Goal: Transaction & Acquisition: Book appointment/travel/reservation

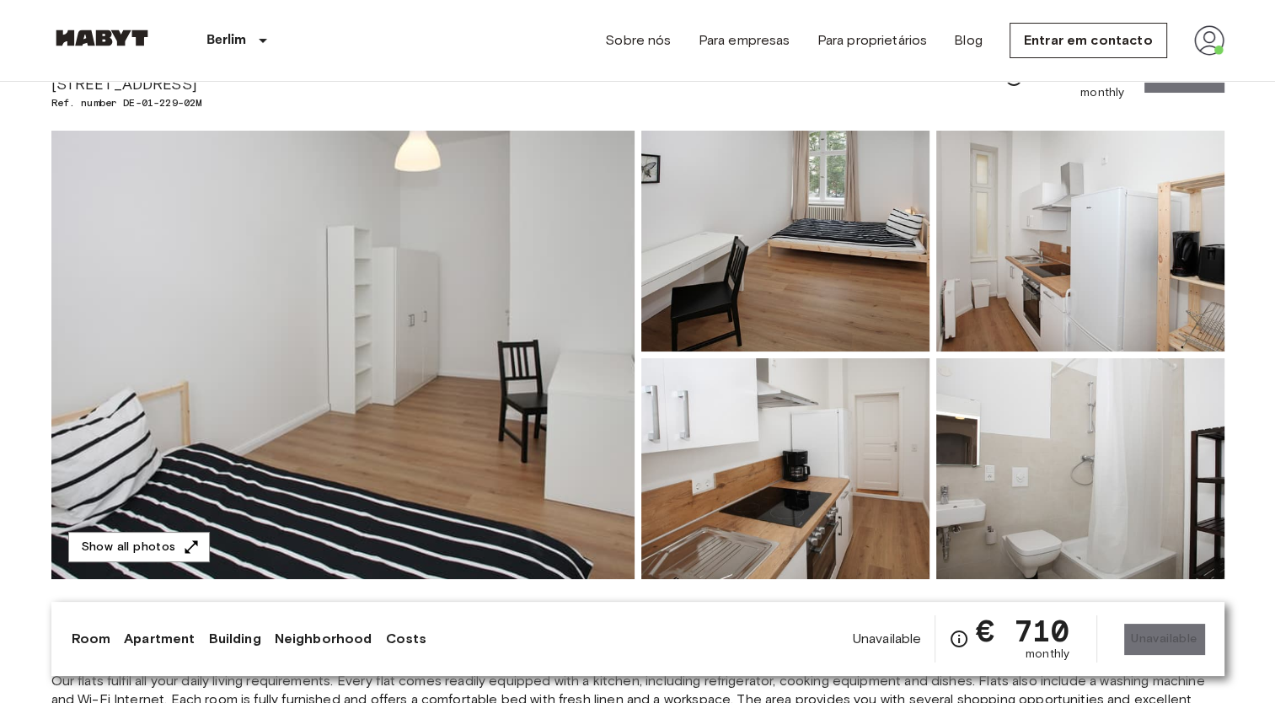
scroll to position [84, 0]
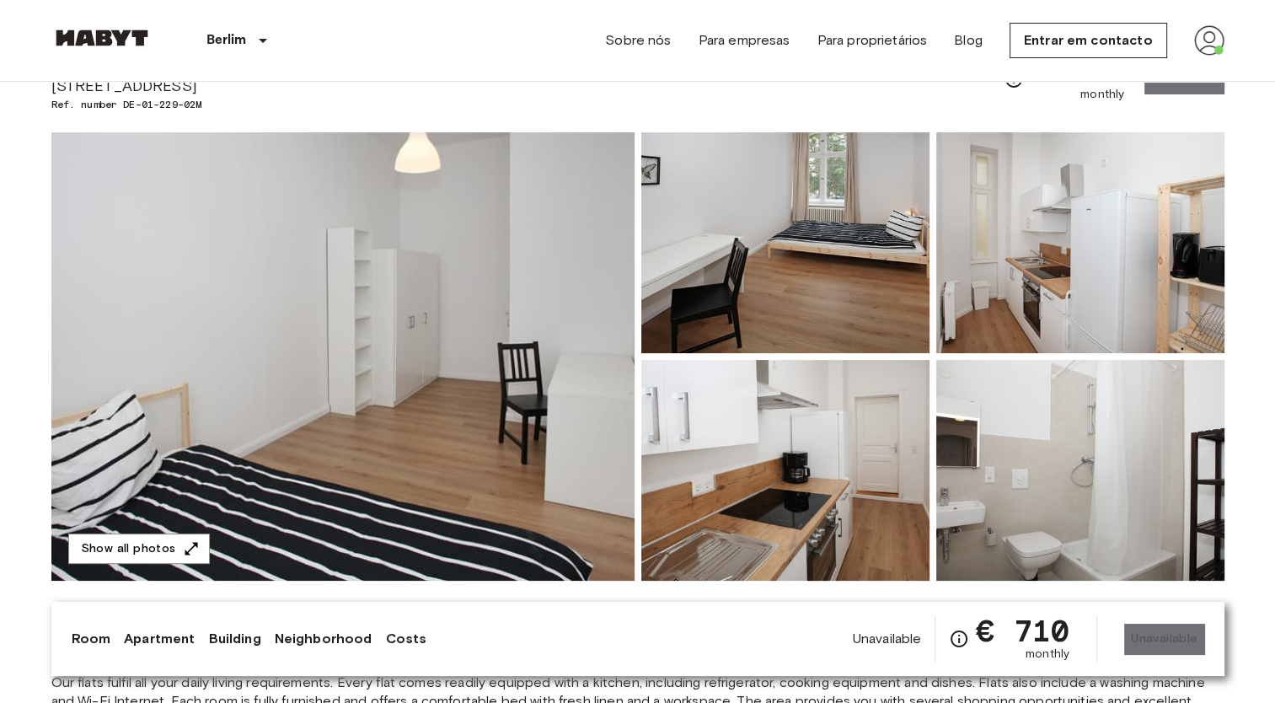
click at [494, 307] on img at bounding box center [342, 356] width 583 height 448
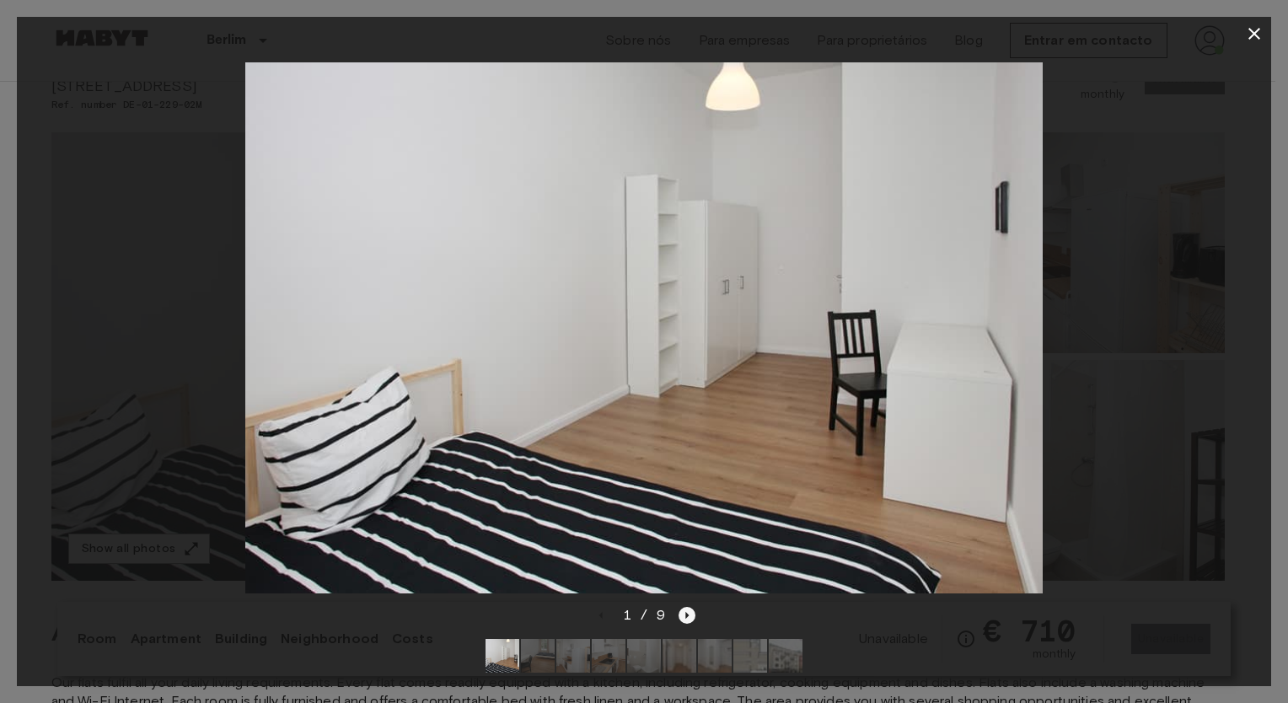
click at [689, 607] on icon "Next image" at bounding box center [686, 615] width 17 height 17
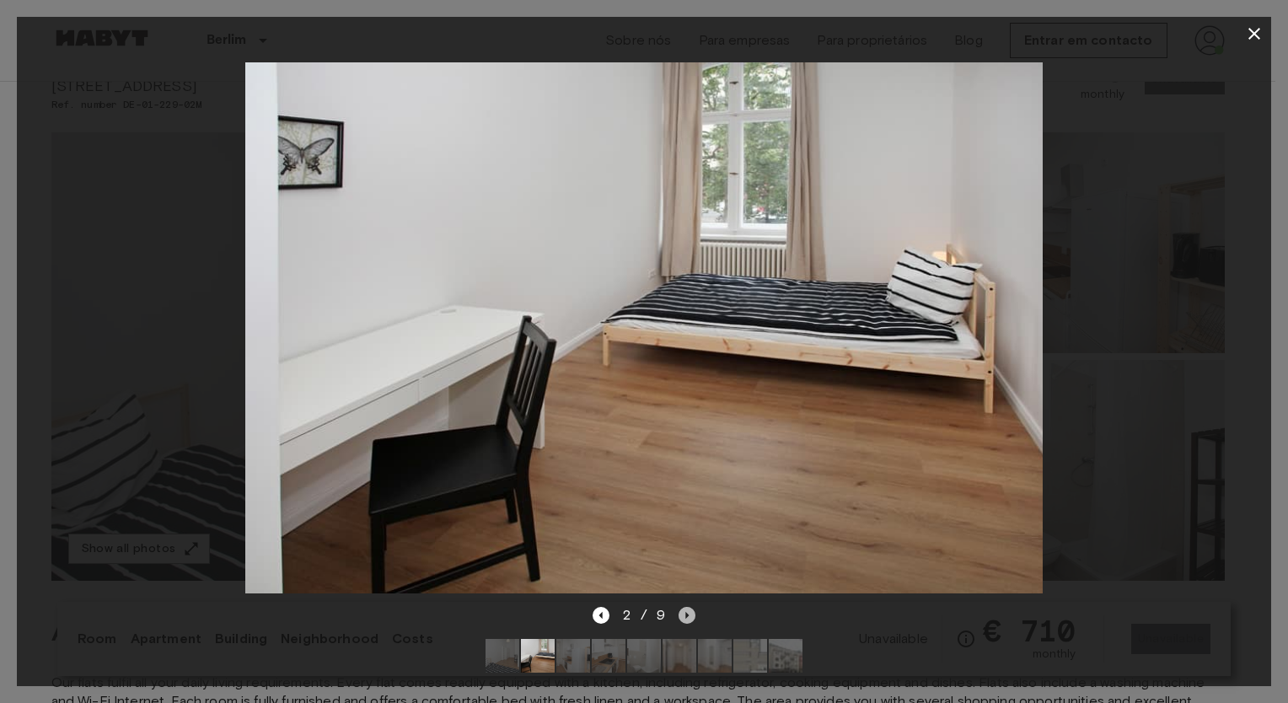
click at [689, 607] on icon "Next image" at bounding box center [686, 615] width 17 height 17
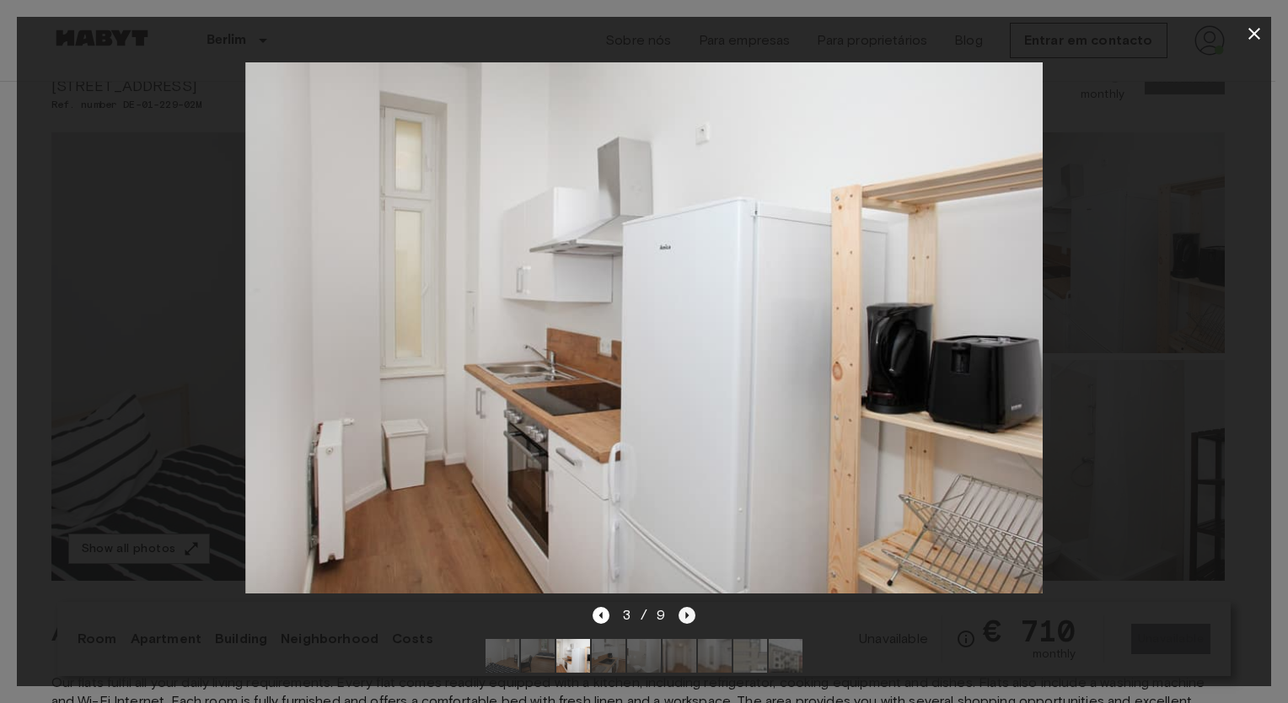
click at [689, 607] on icon "Next image" at bounding box center [686, 615] width 17 height 17
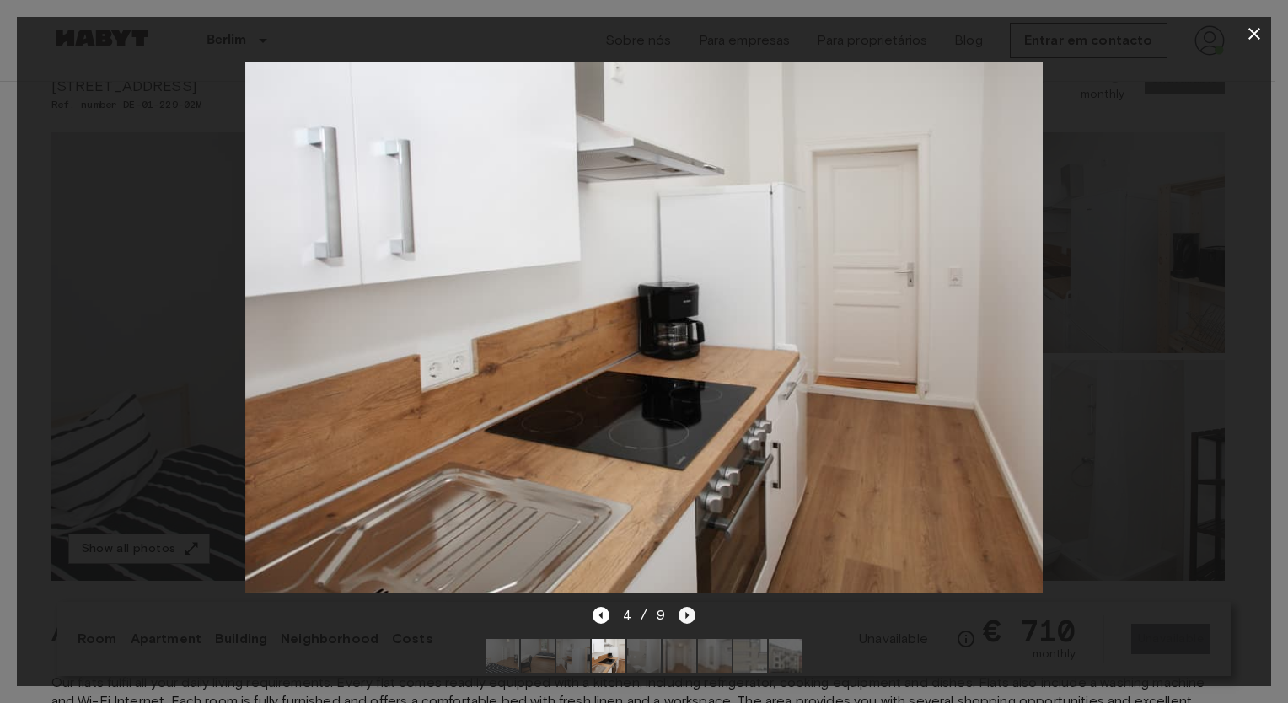
click at [689, 607] on icon "Next image" at bounding box center [686, 615] width 17 height 17
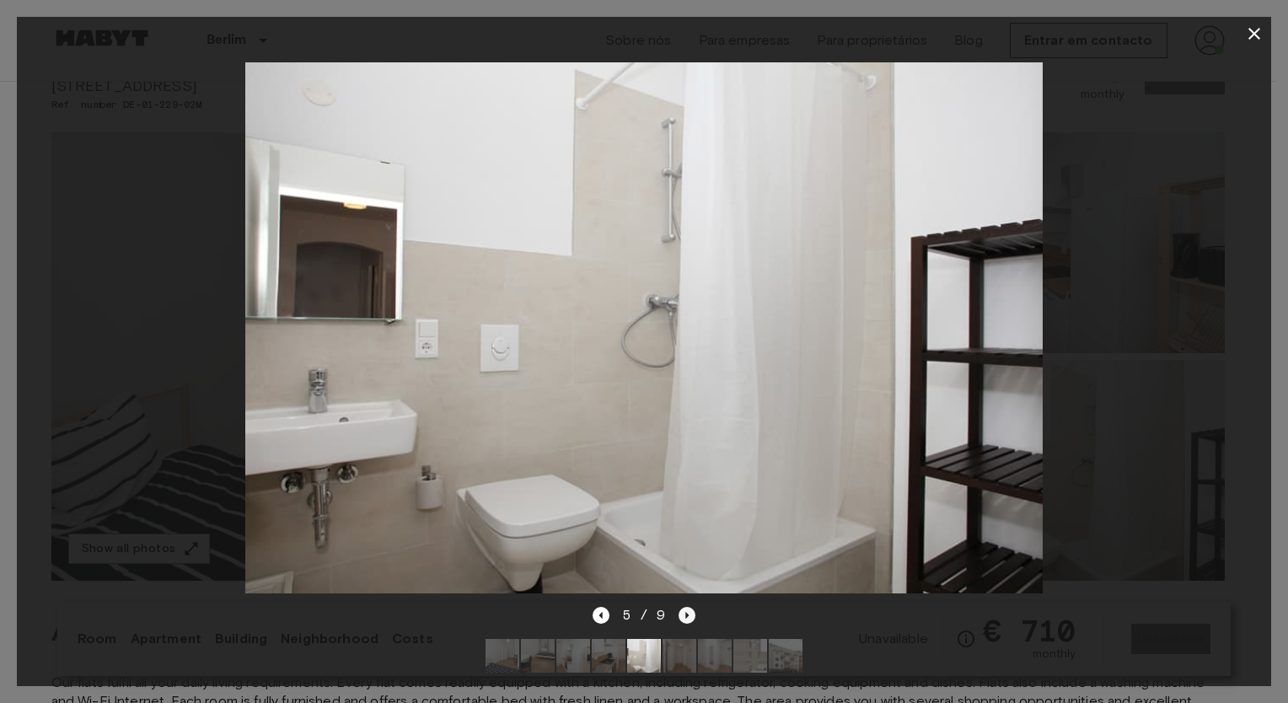
click at [689, 607] on icon "Next image" at bounding box center [686, 615] width 17 height 17
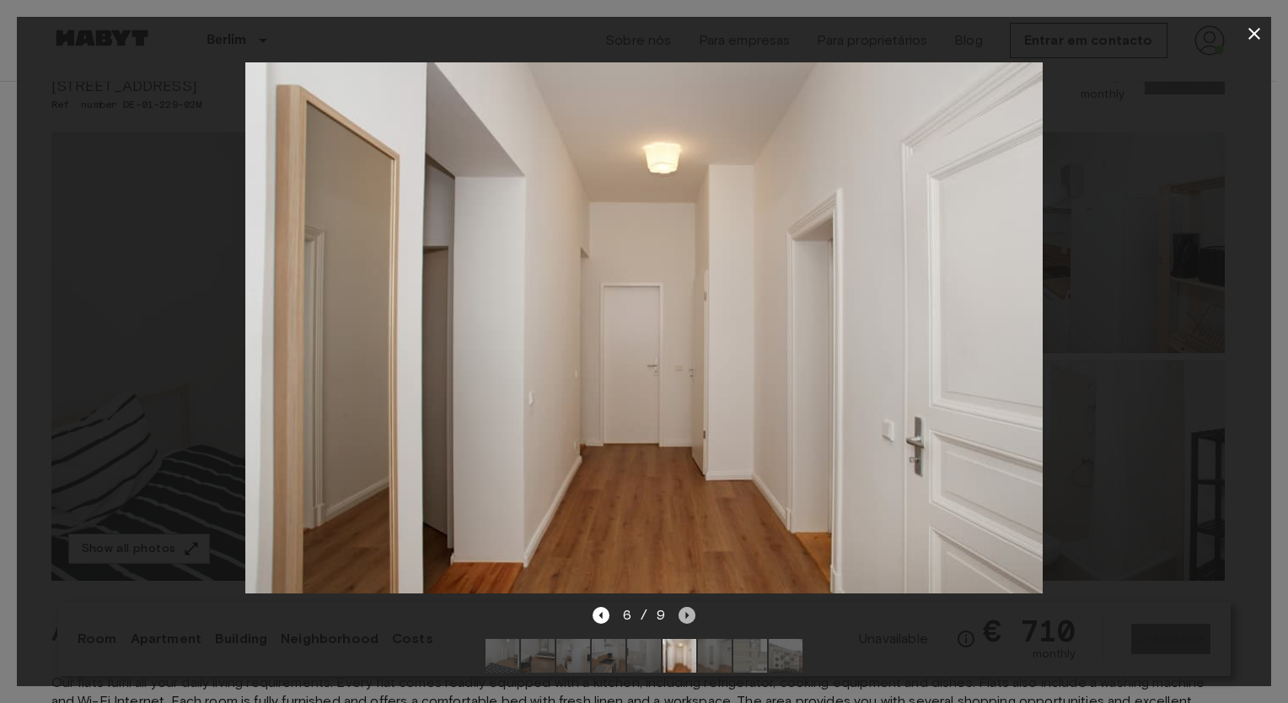
click at [689, 607] on icon "Next image" at bounding box center [686, 615] width 17 height 17
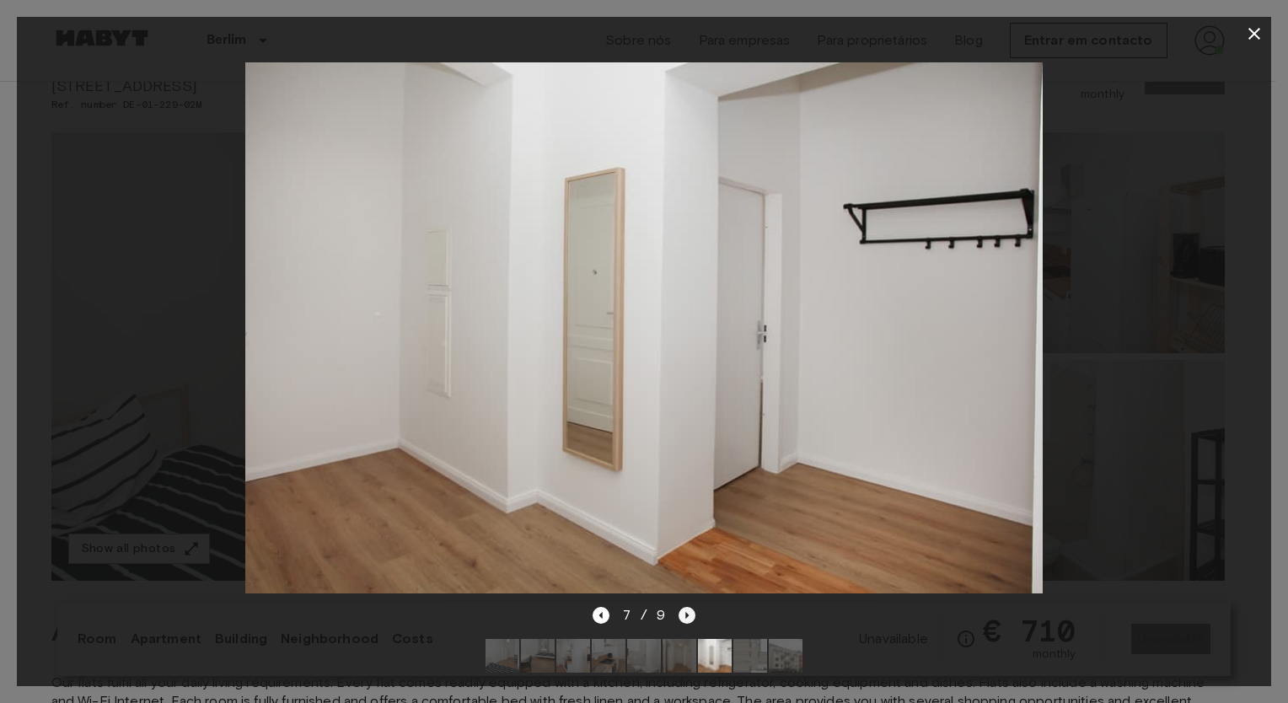
click at [689, 607] on icon "Next image" at bounding box center [686, 615] width 17 height 17
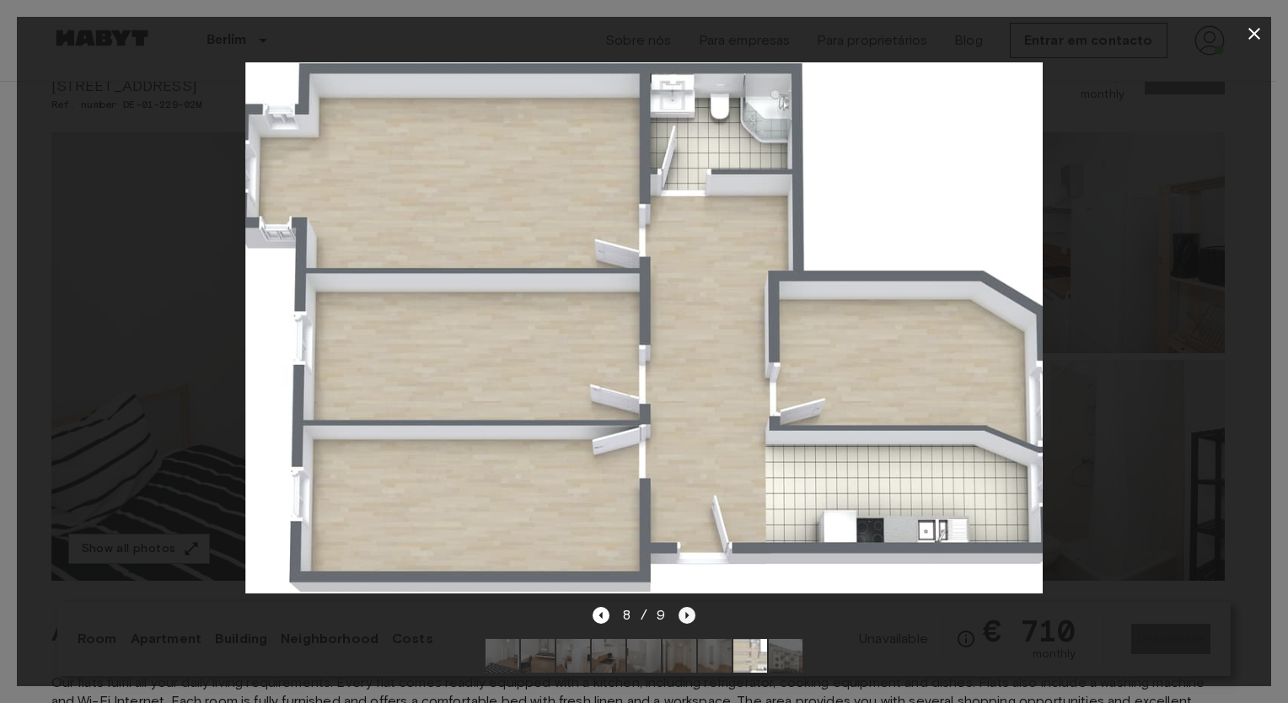
click at [689, 607] on icon "Next image" at bounding box center [686, 615] width 17 height 17
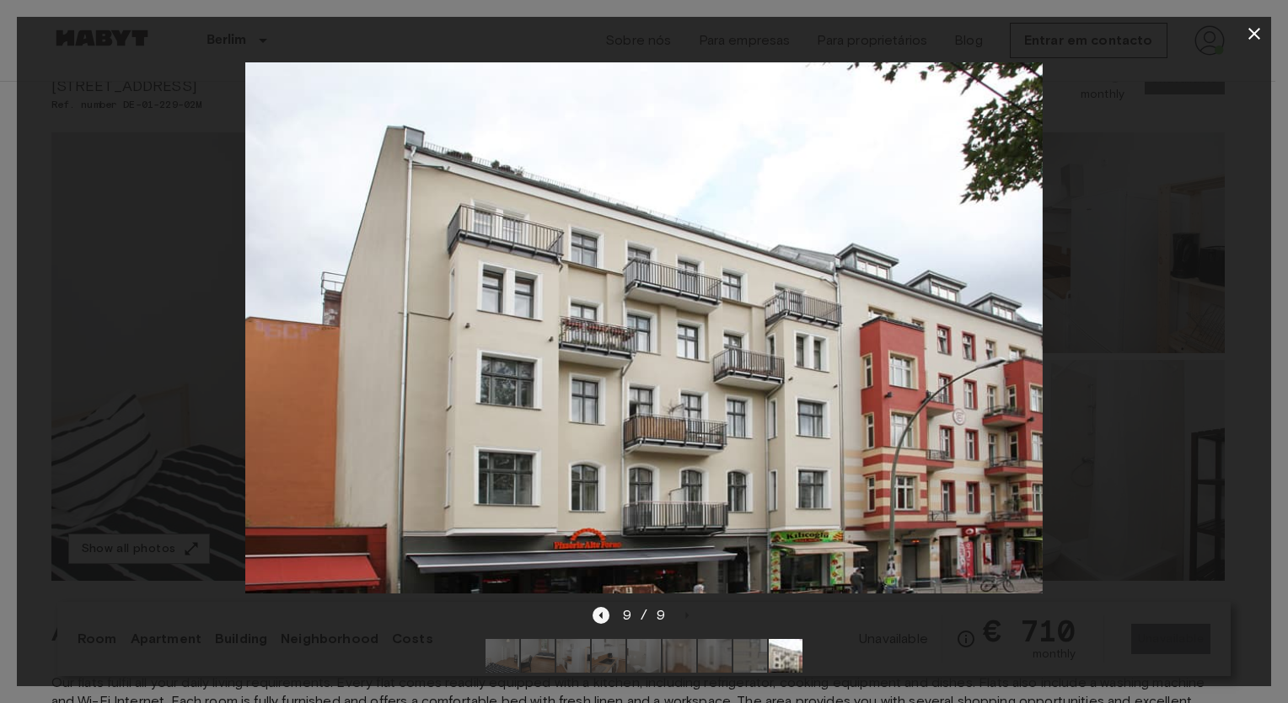
click at [598, 607] on icon "Previous image" at bounding box center [600, 615] width 17 height 17
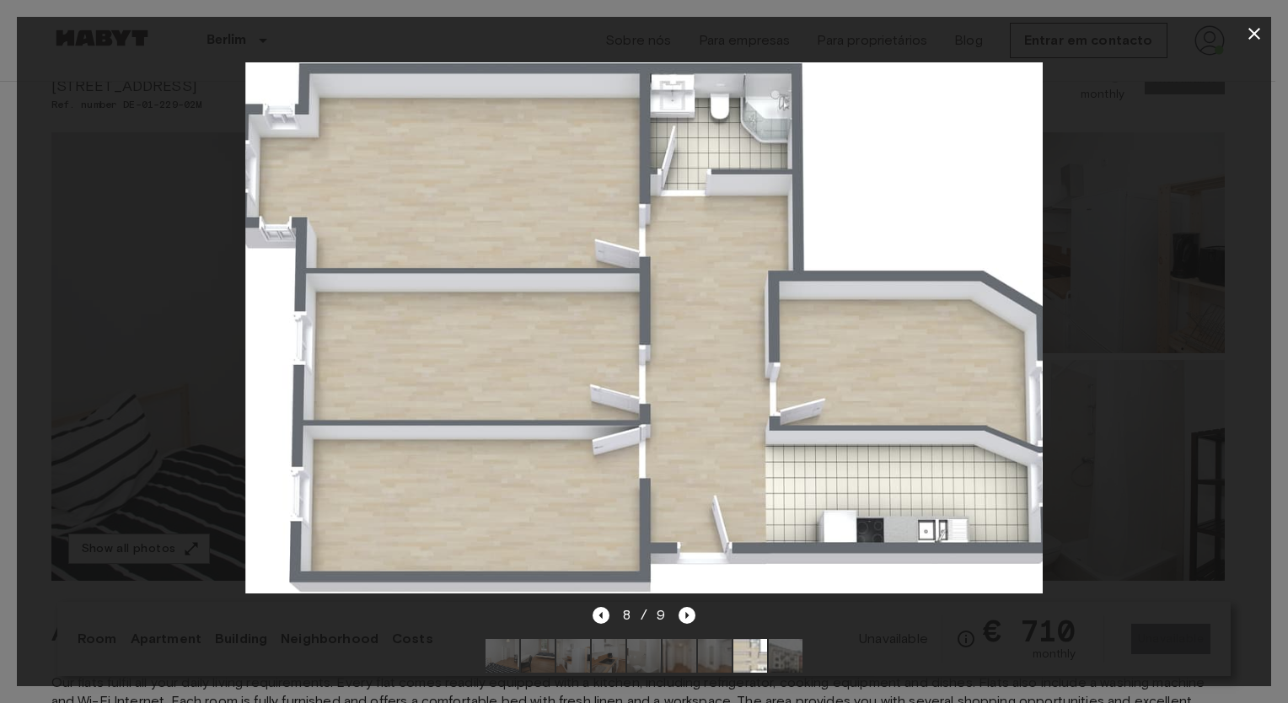
click at [1257, 35] on icon "button" at bounding box center [1254, 34] width 12 height 12
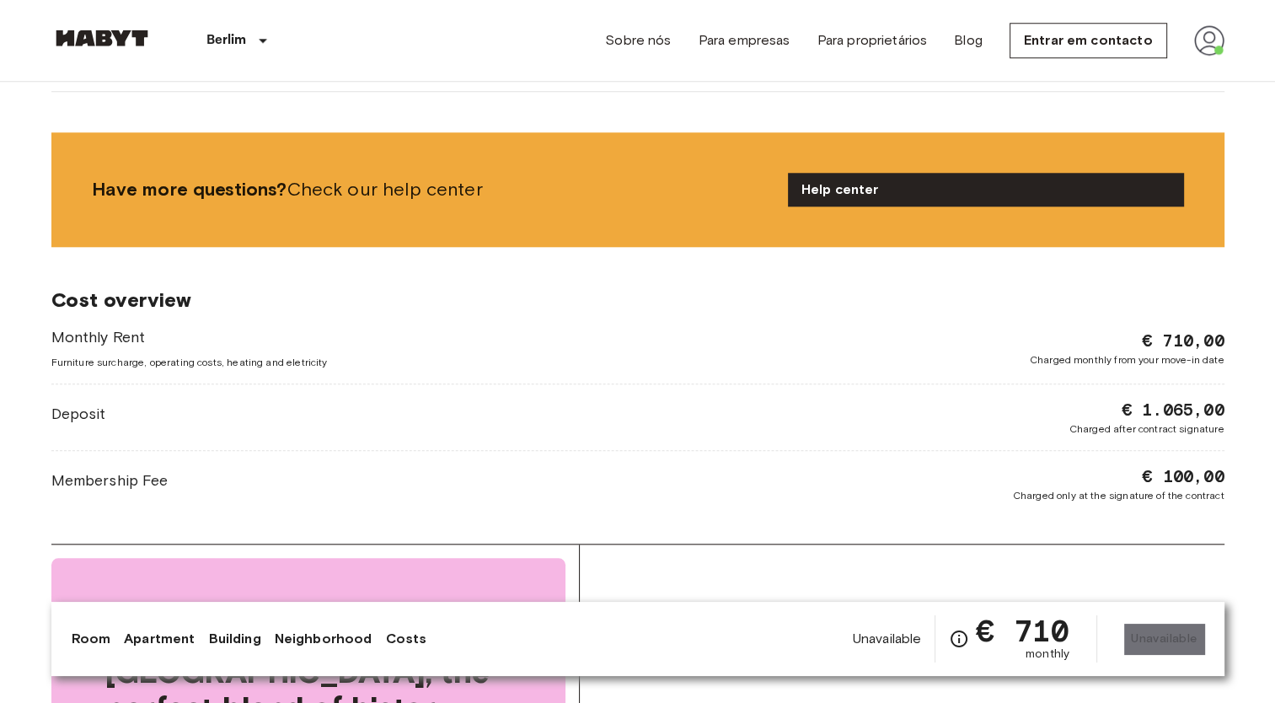
scroll to position [1348, 0]
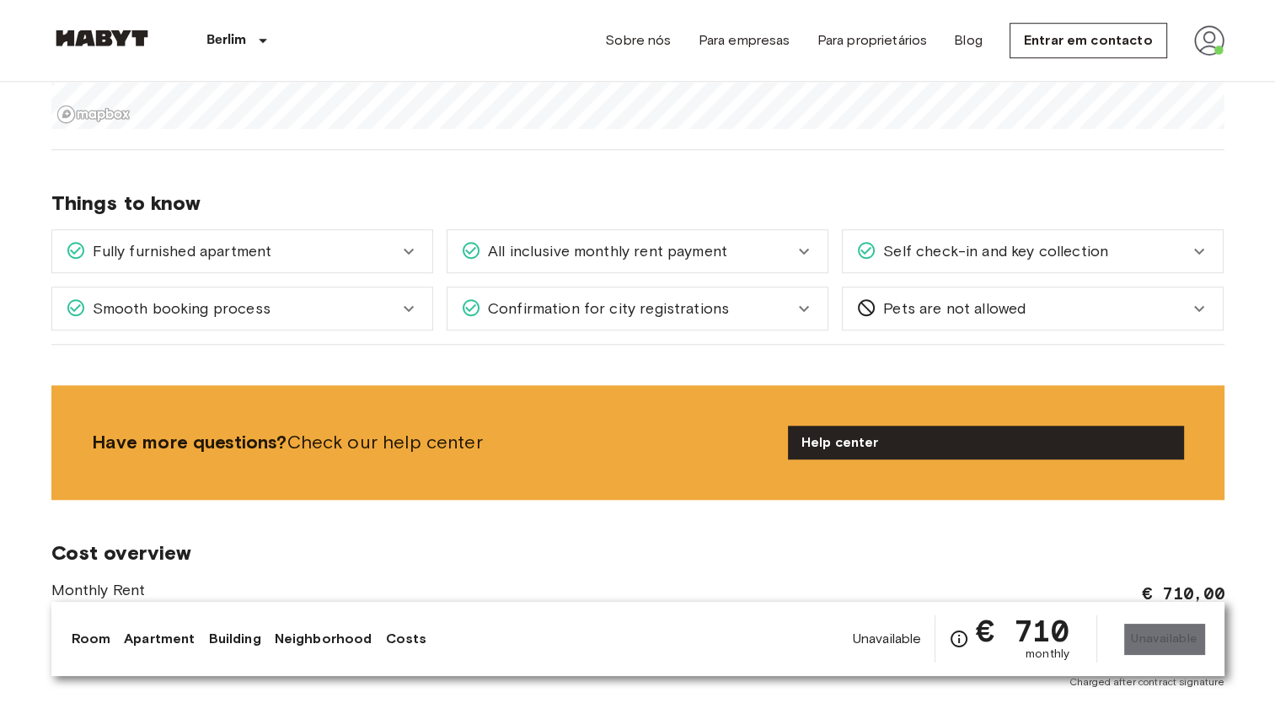
click at [417, 311] on icon at bounding box center [409, 308] width 20 height 20
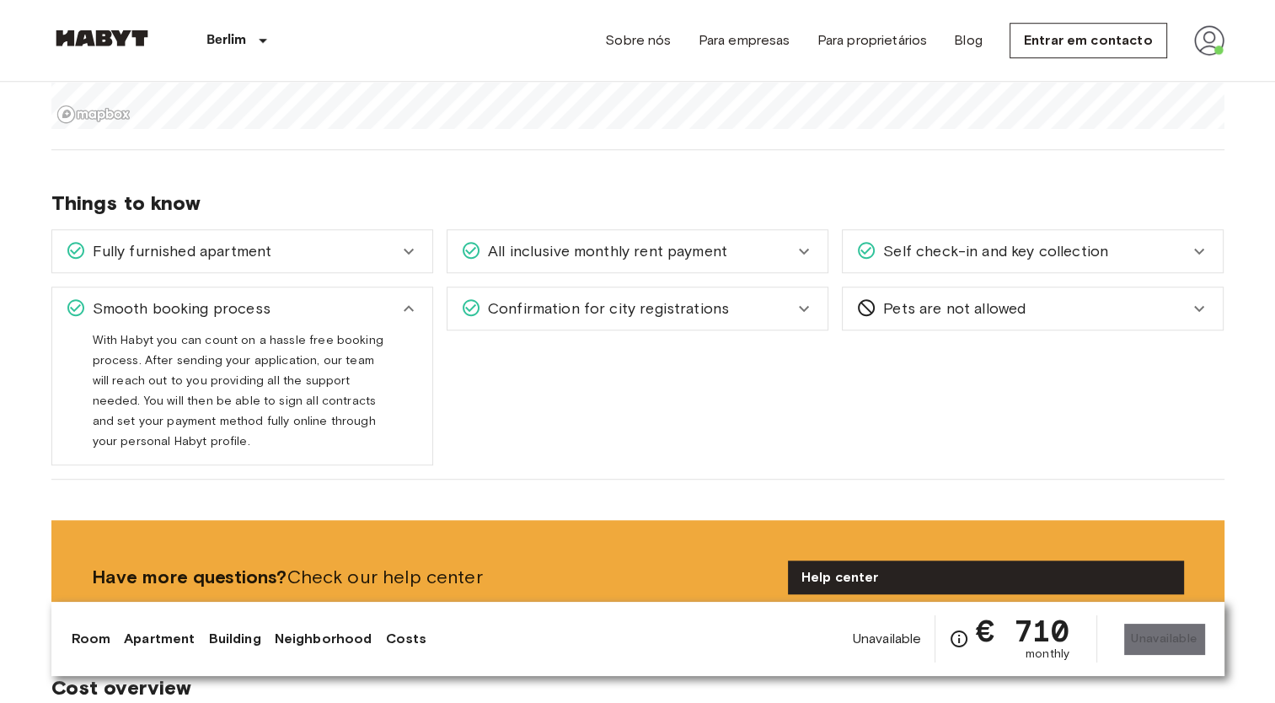
click at [417, 309] on icon at bounding box center [409, 308] width 20 height 20
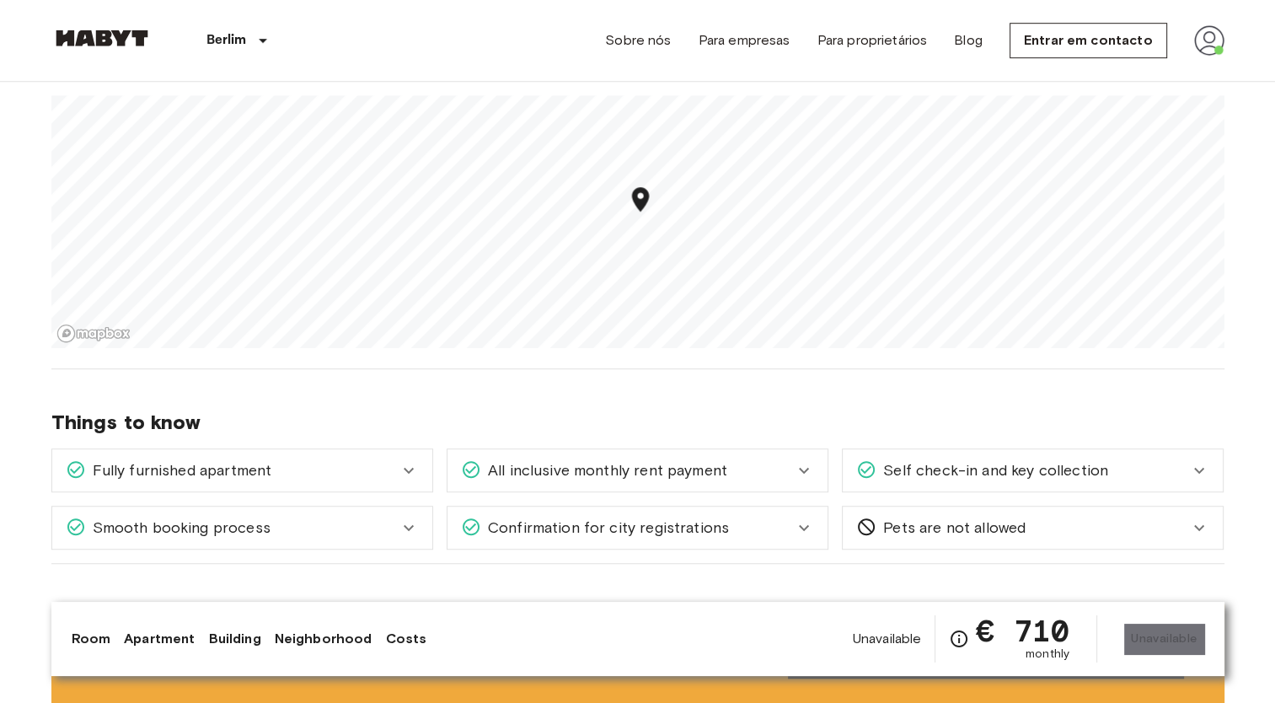
scroll to position [1264, 0]
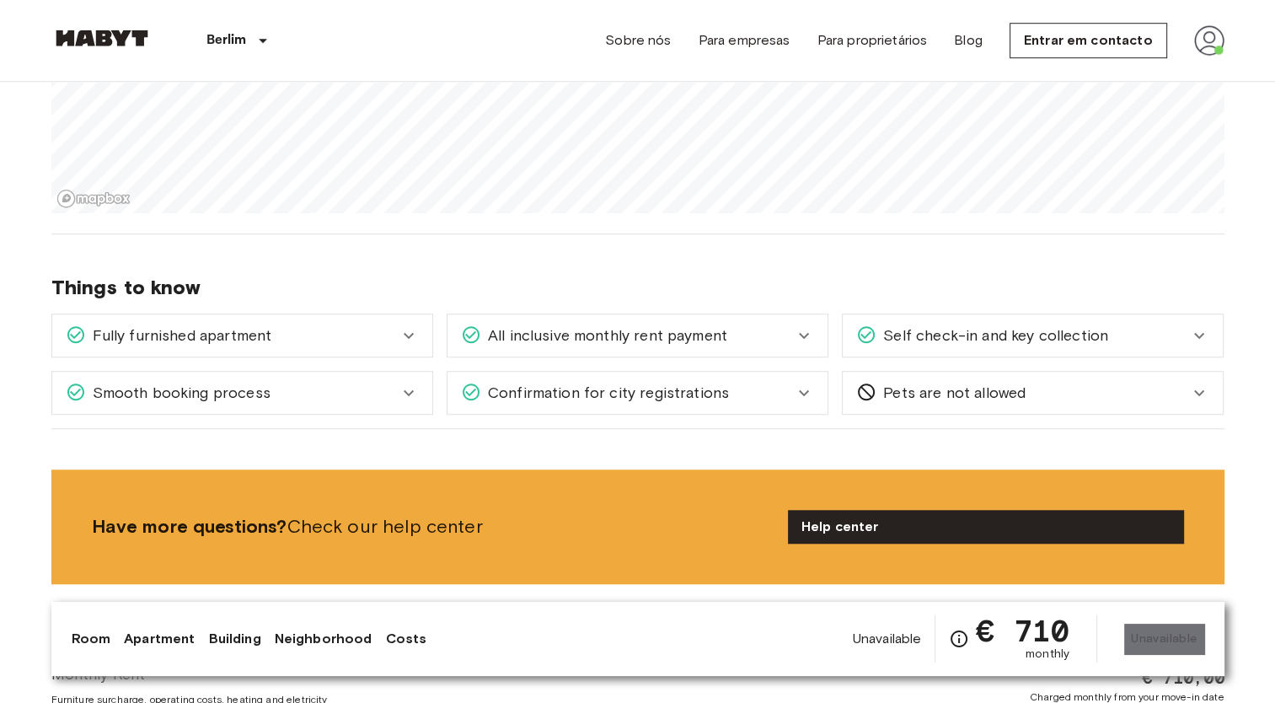
click at [424, 335] on div "Fully furnished apartment" at bounding box center [242, 335] width 380 height 42
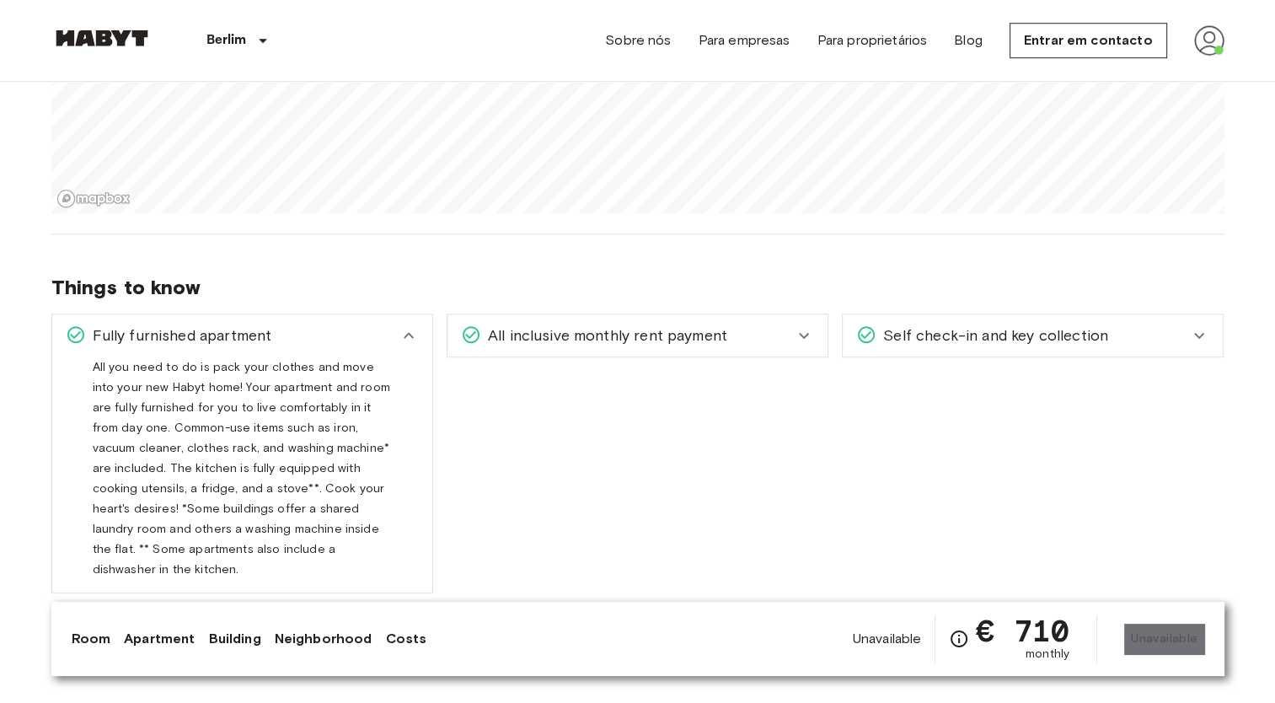
click at [422, 335] on div "Fully furnished apartment" at bounding box center [242, 335] width 380 height 42
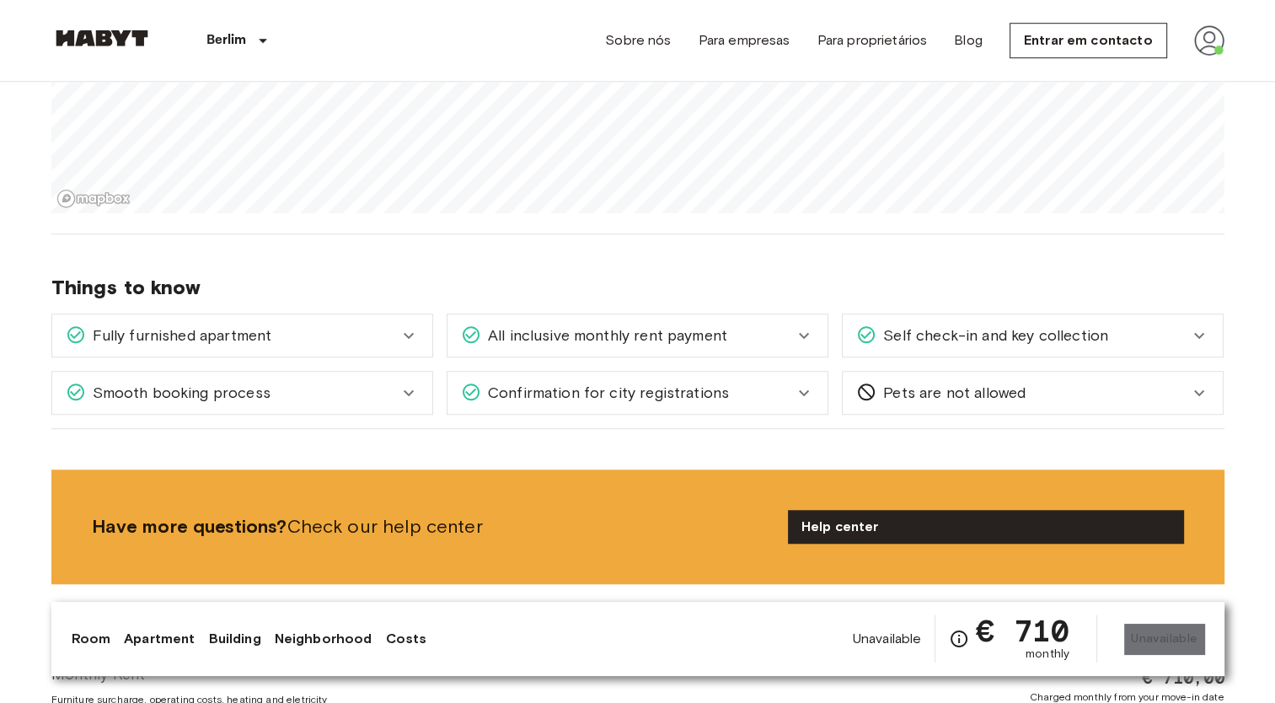
click at [778, 331] on div "All inclusive monthly rent payment" at bounding box center [627, 335] width 333 height 22
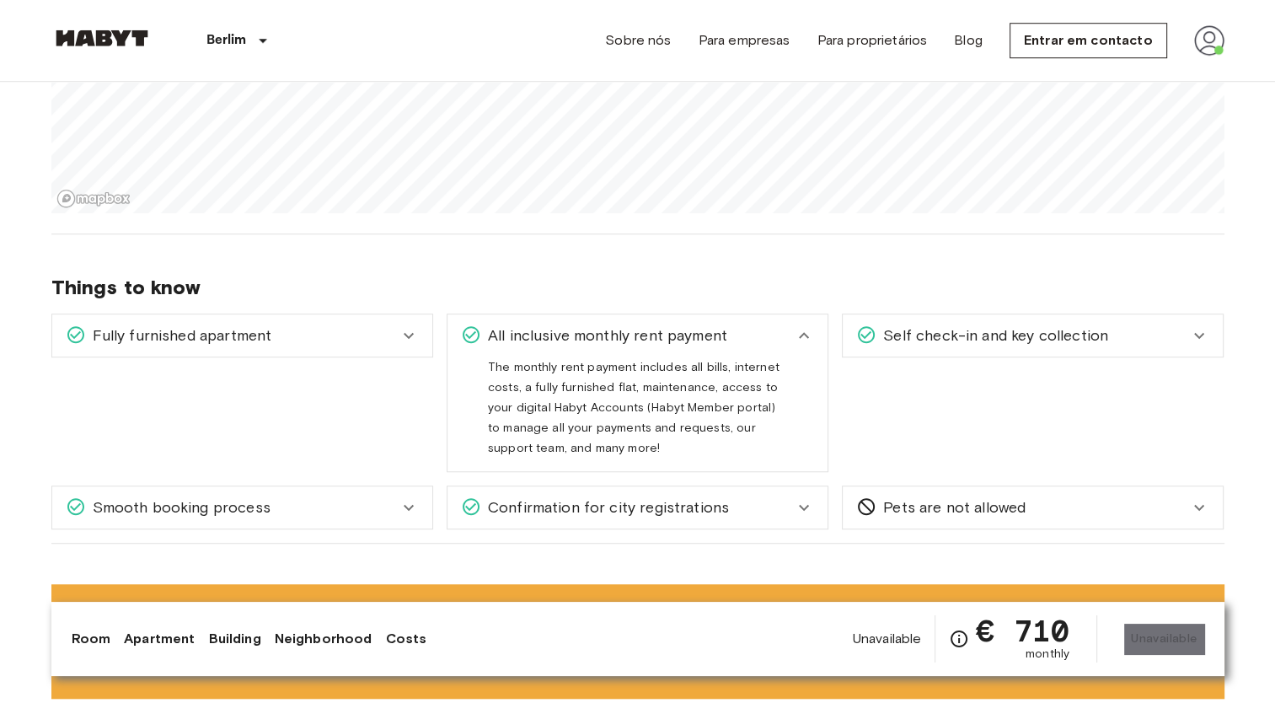
click at [772, 331] on div "All inclusive monthly rent payment" at bounding box center [627, 335] width 333 height 22
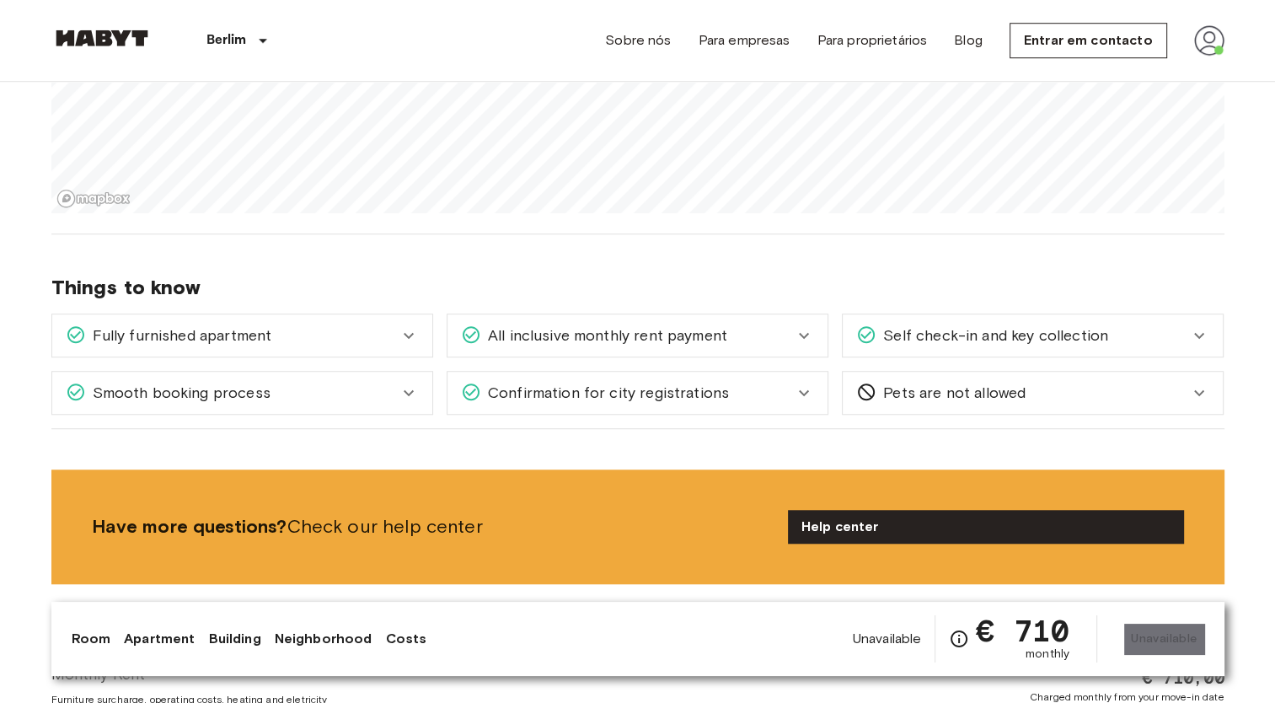
click at [952, 328] on span "Self check-in and key collection" at bounding box center [993, 335] width 232 height 22
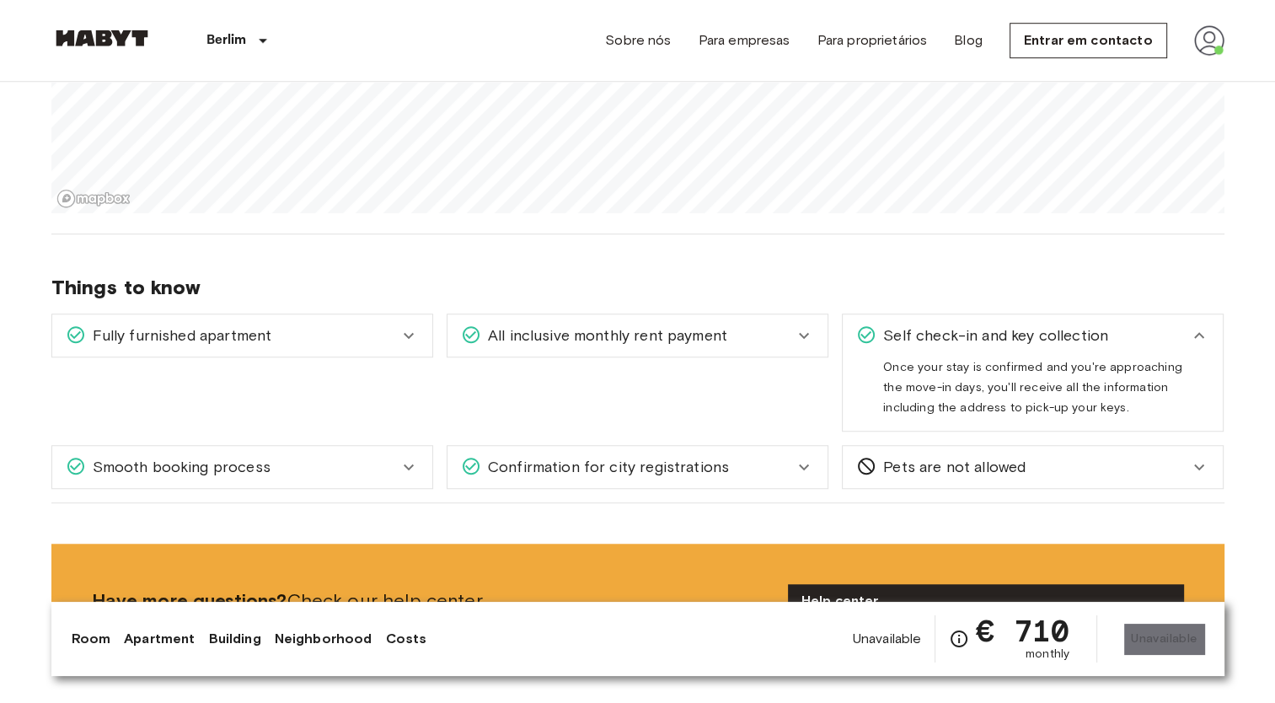
click at [952, 328] on span "Self check-in and key collection" at bounding box center [993, 335] width 232 height 22
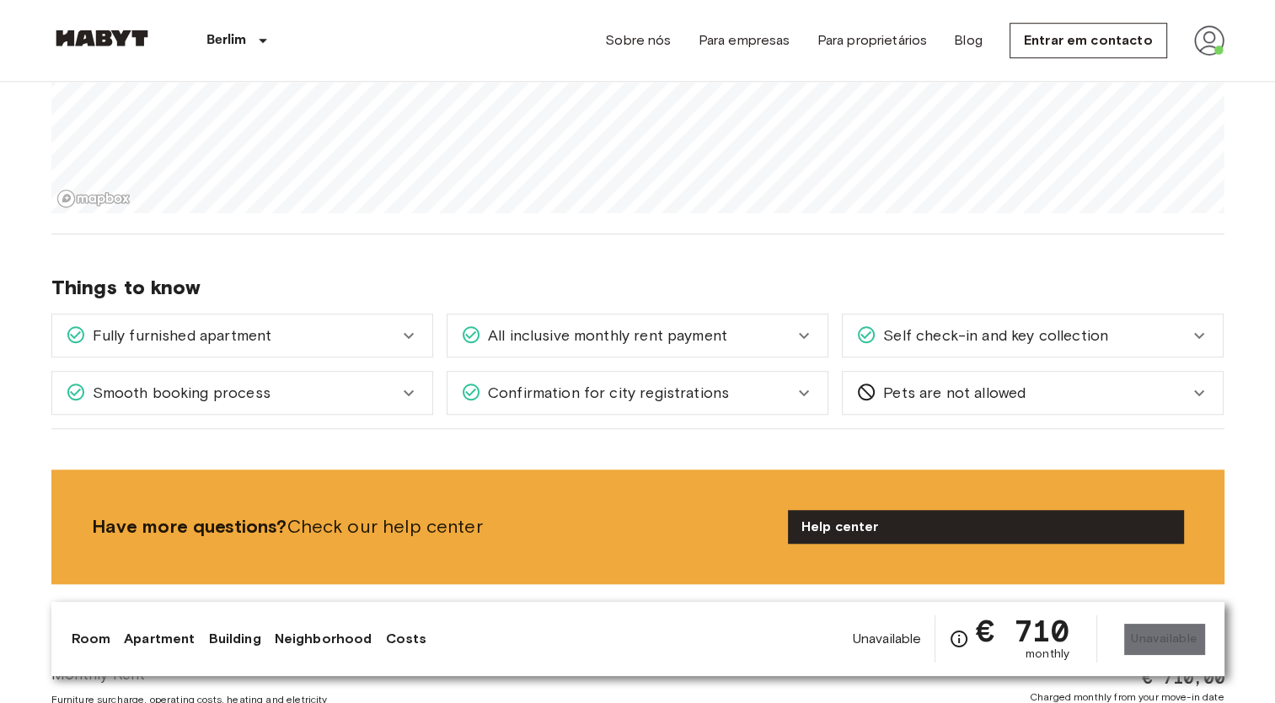
click at [786, 400] on div "Confirmation for city registrations" at bounding box center [627, 393] width 333 height 22
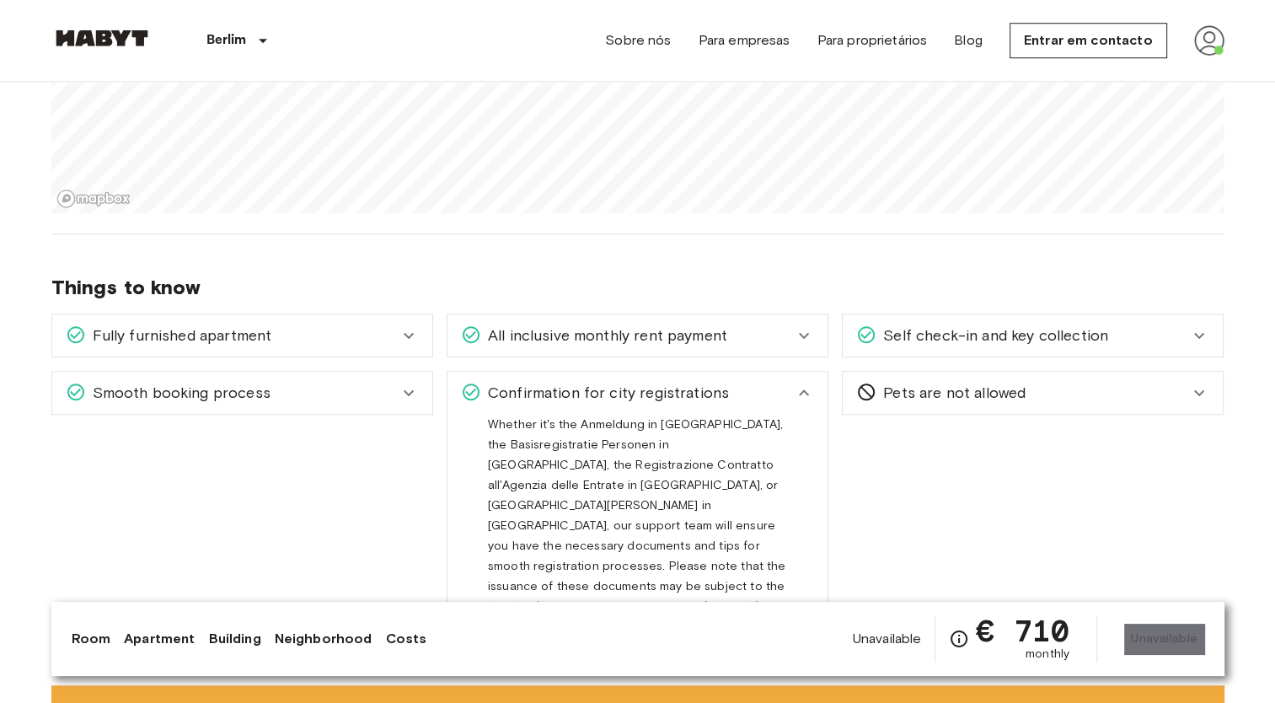
click at [786, 400] on div "Confirmation for city registrations" at bounding box center [627, 393] width 333 height 22
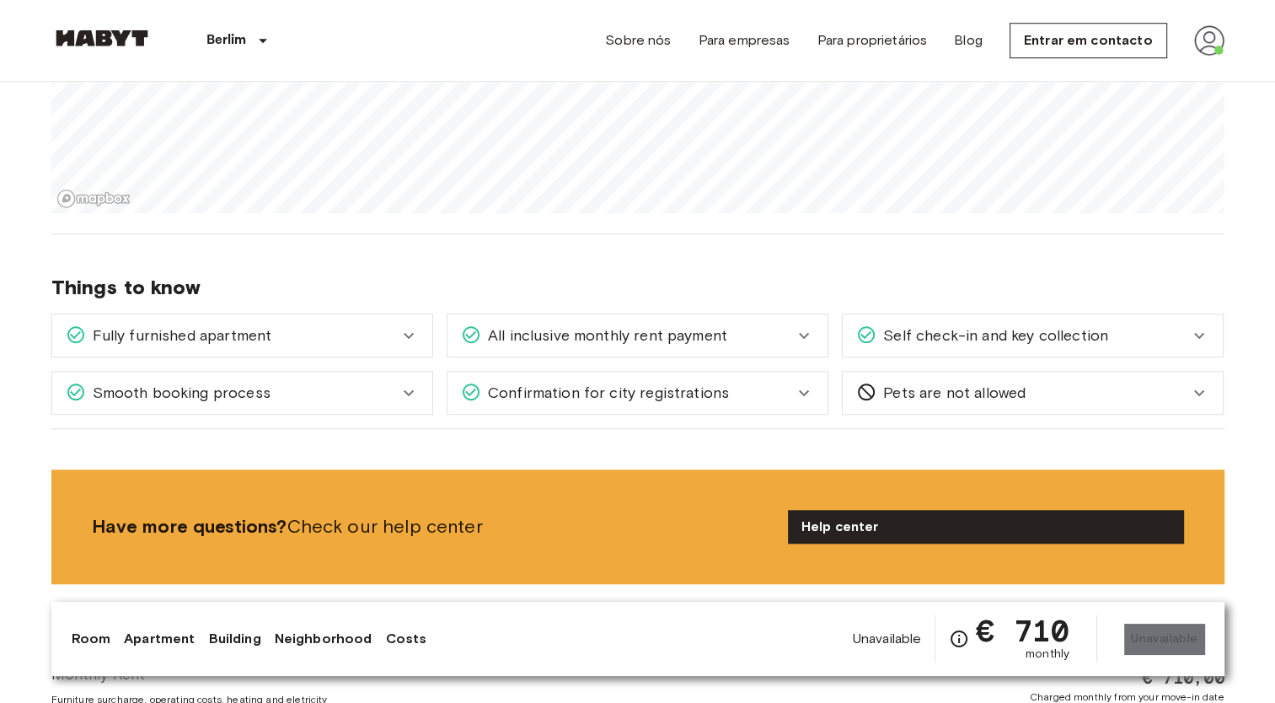
click at [309, 393] on div "Smooth booking process" at bounding box center [232, 393] width 333 height 22
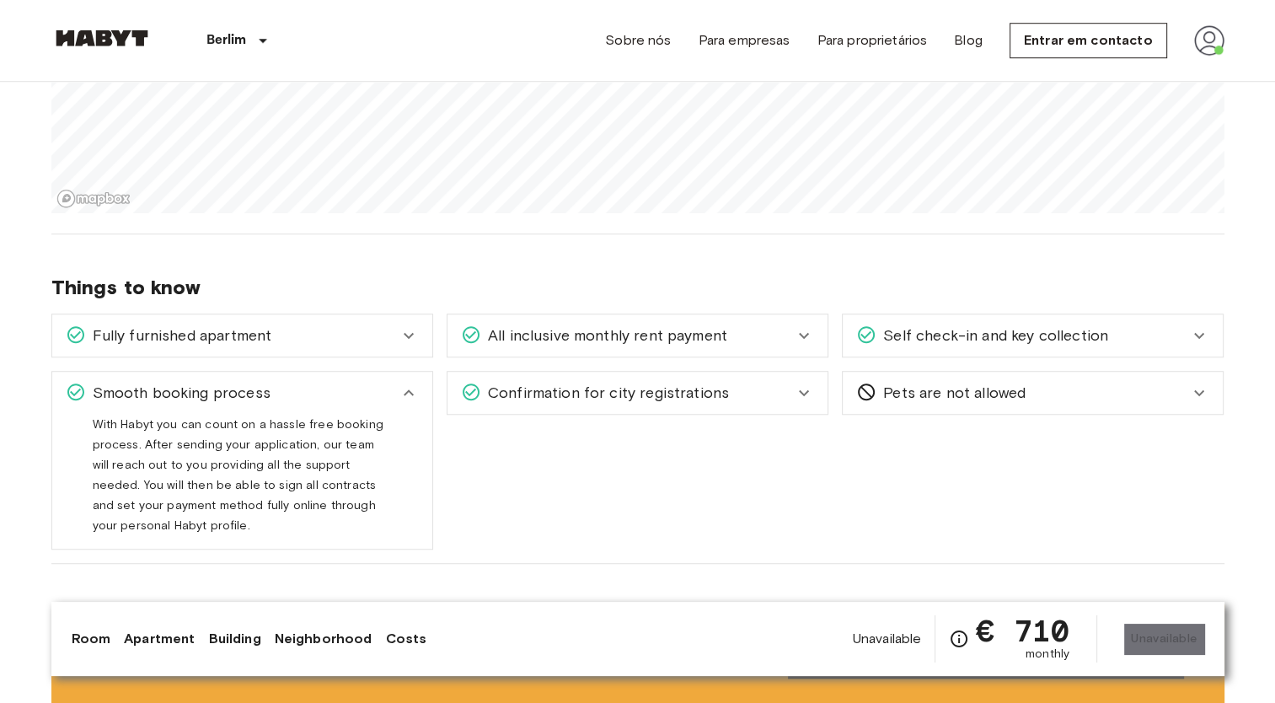
click at [364, 395] on div "Smooth booking process" at bounding box center [232, 393] width 333 height 22
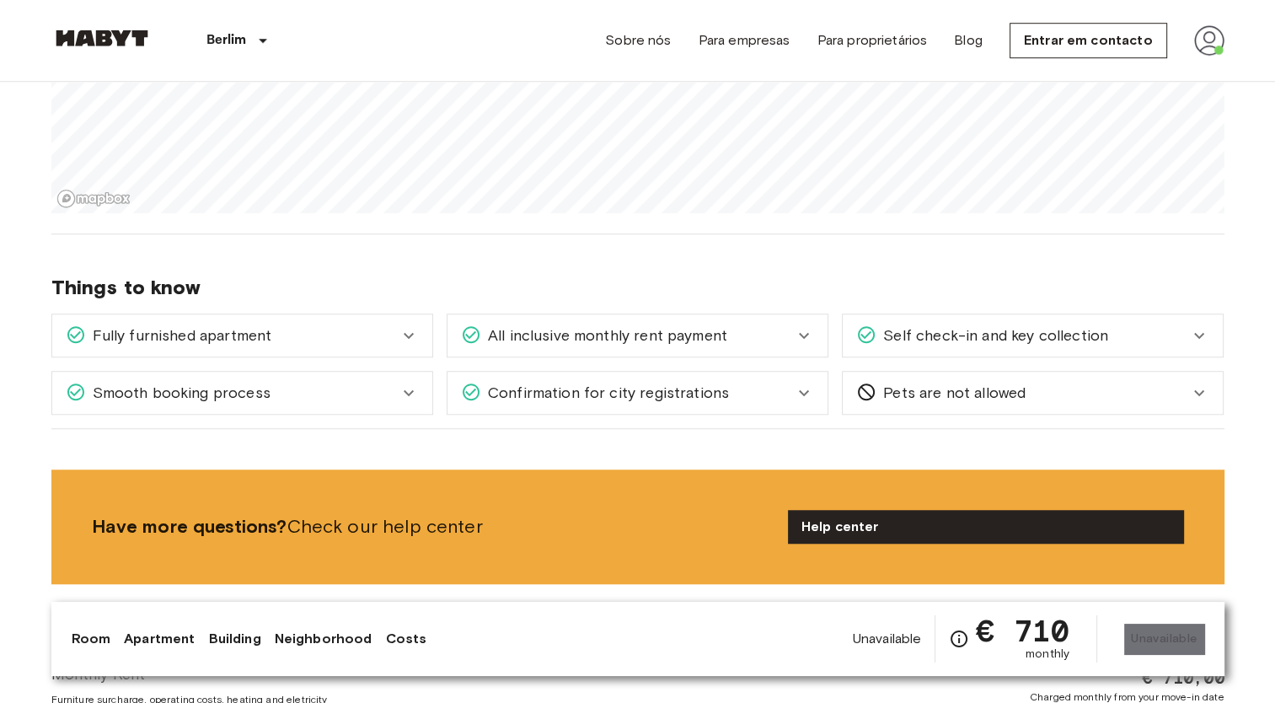
click at [690, 390] on span "Confirmation for city registrations" at bounding box center [605, 393] width 248 height 22
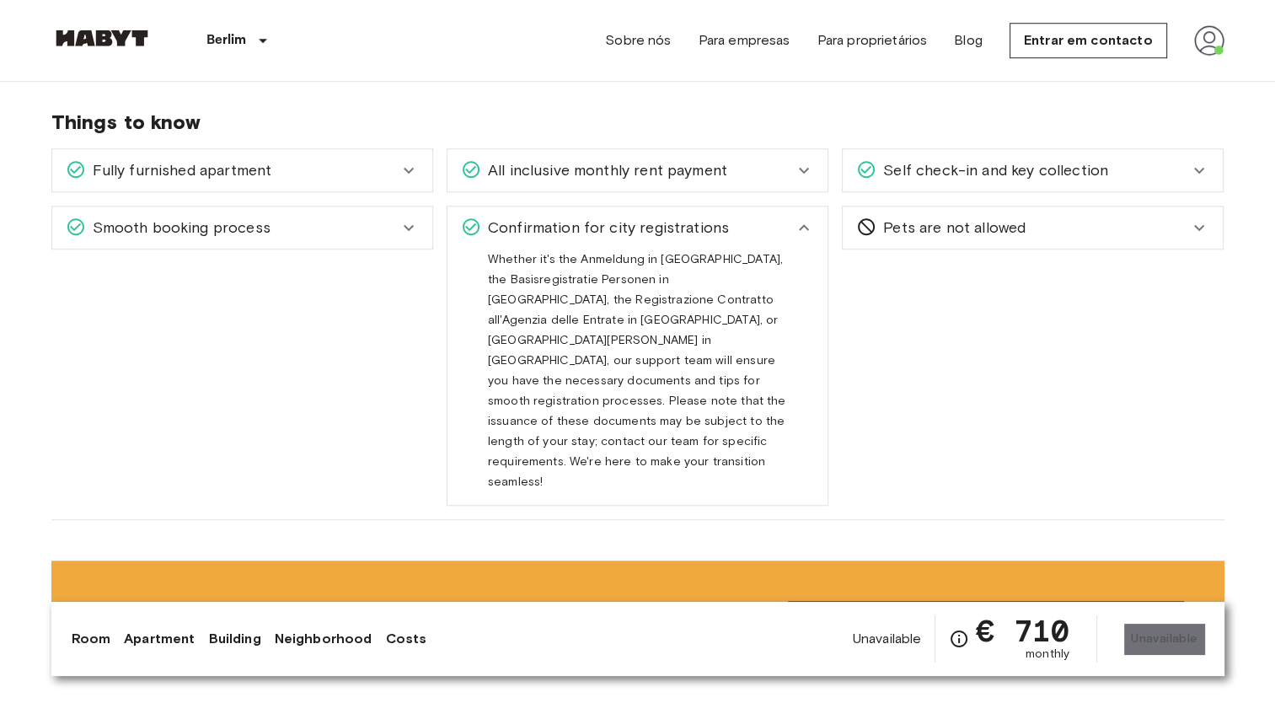
scroll to position [1433, 0]
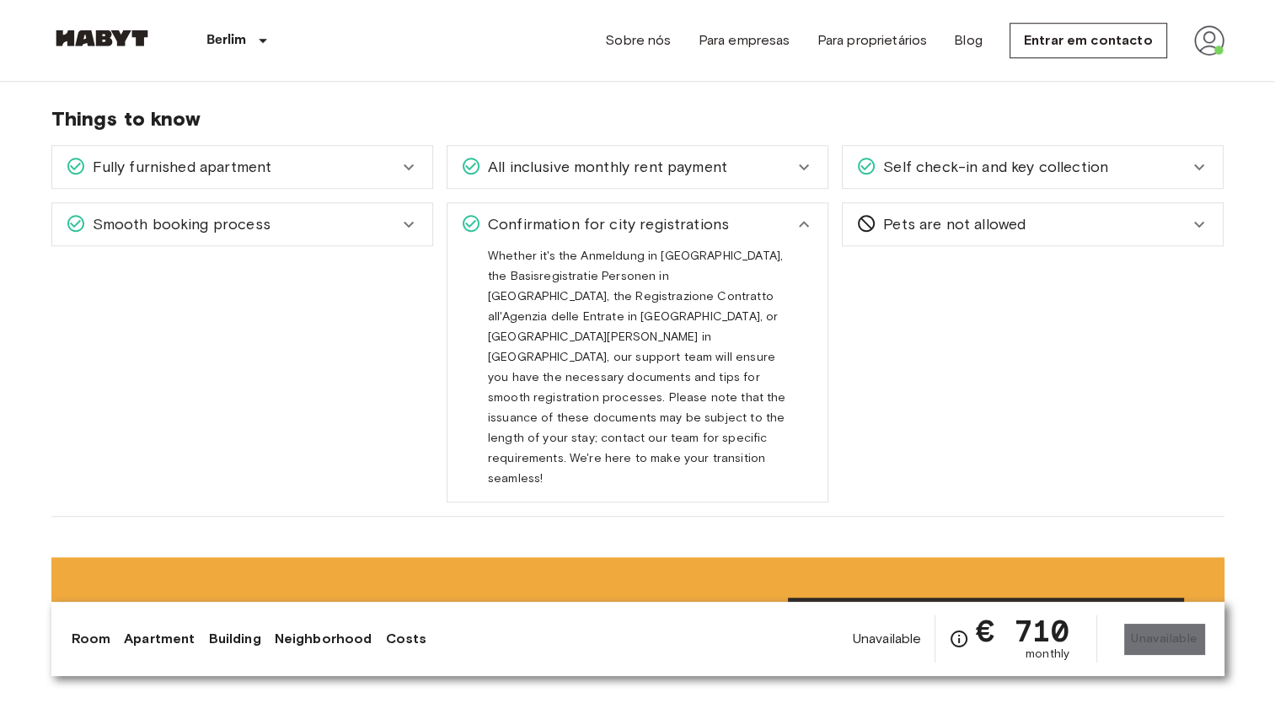
click at [741, 219] on div "Confirmation for city registrations" at bounding box center [627, 224] width 333 height 22
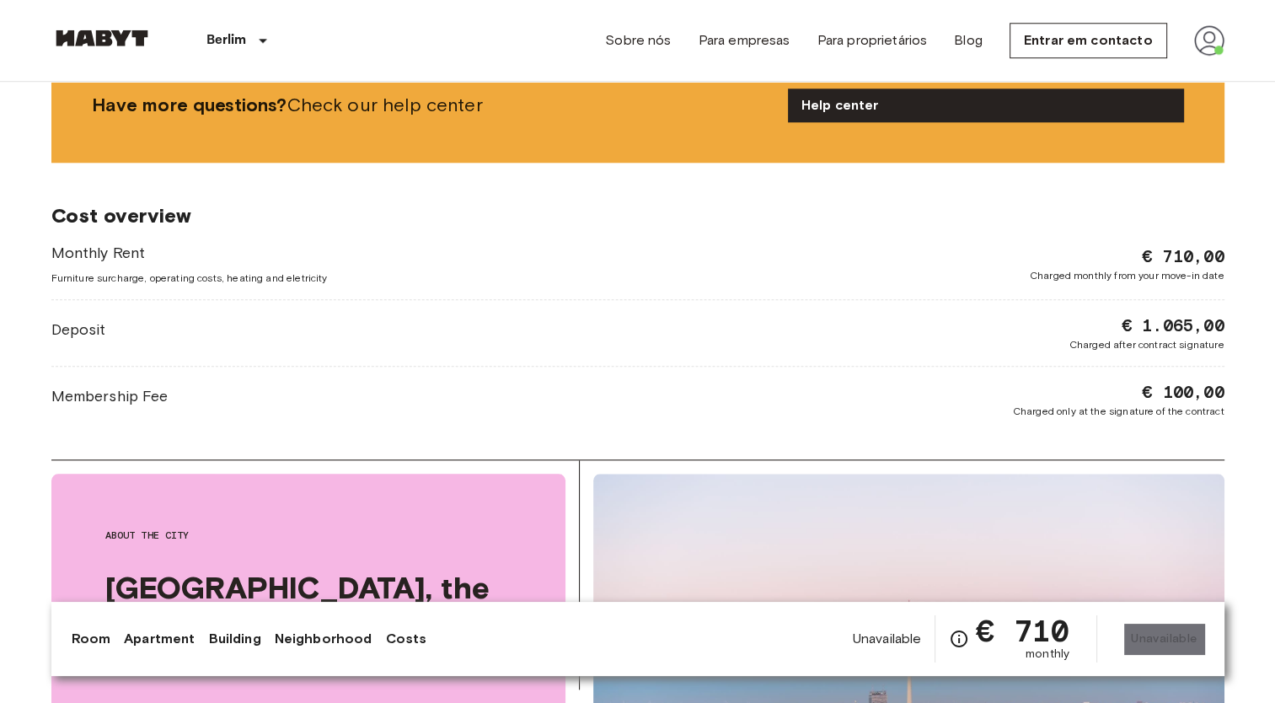
scroll to position [1264, 0]
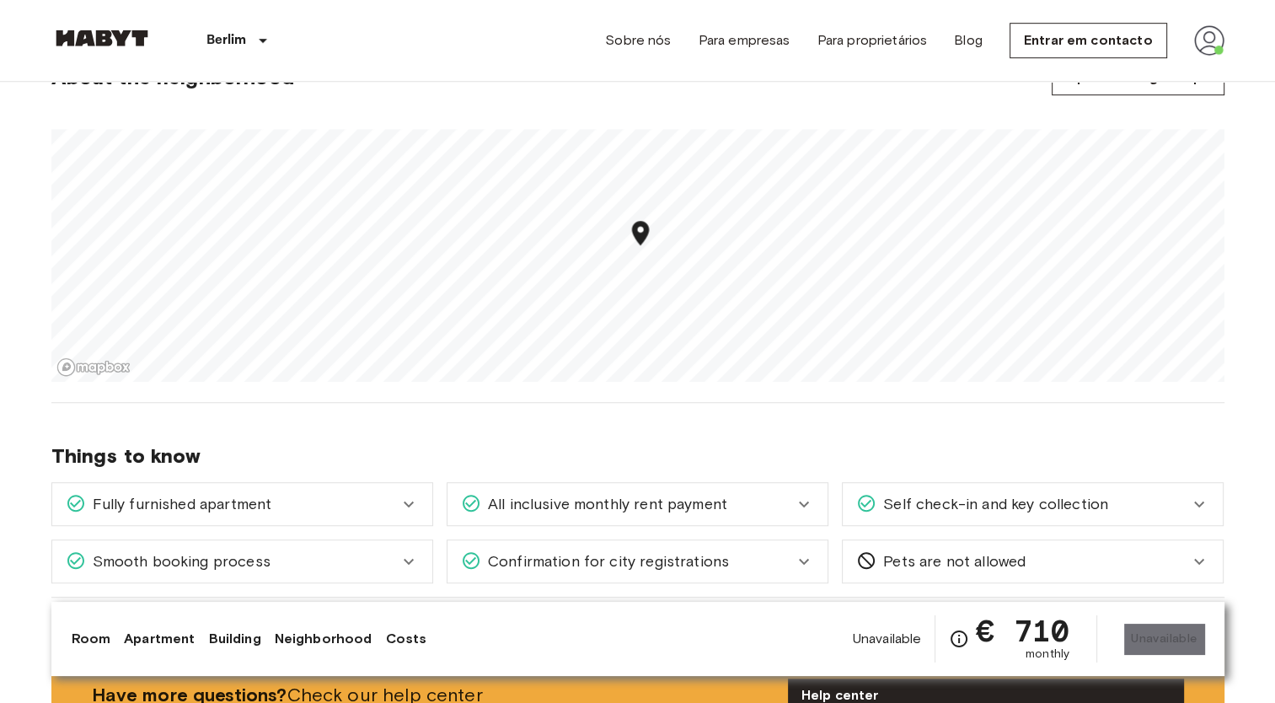
click at [378, 496] on div "Fully furnished apartment" at bounding box center [232, 504] width 333 height 22
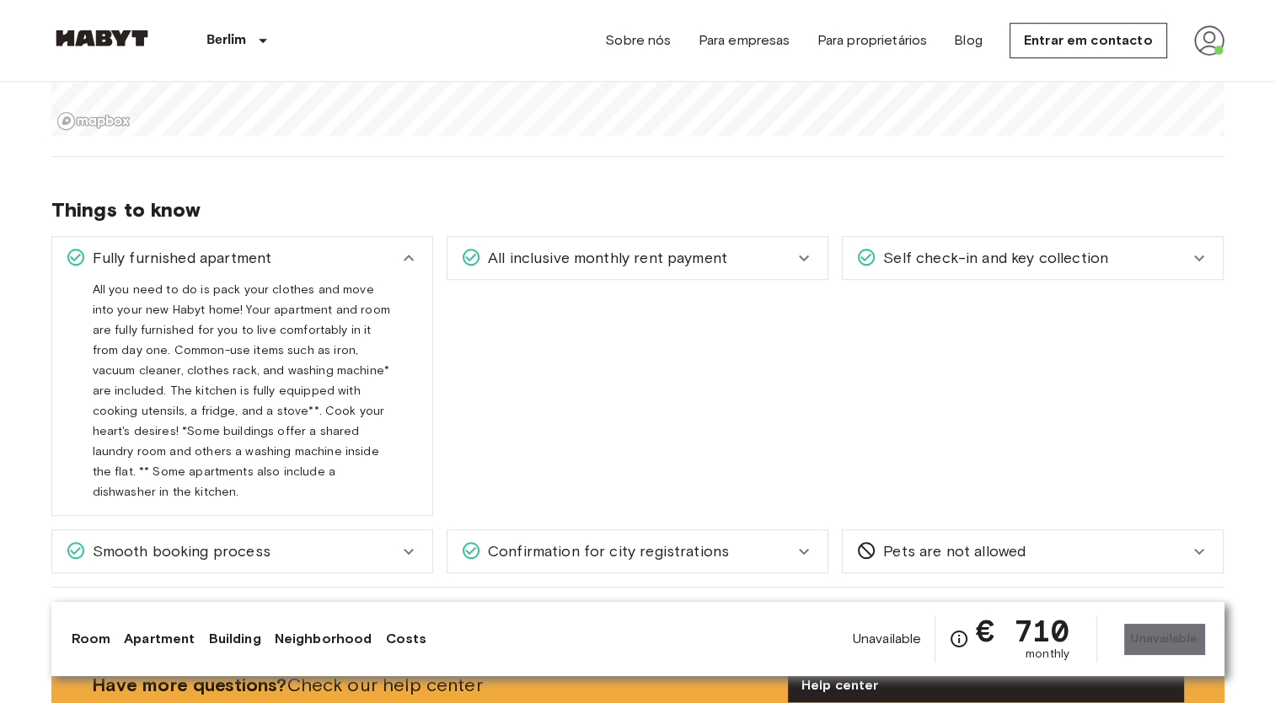
scroll to position [1348, 0]
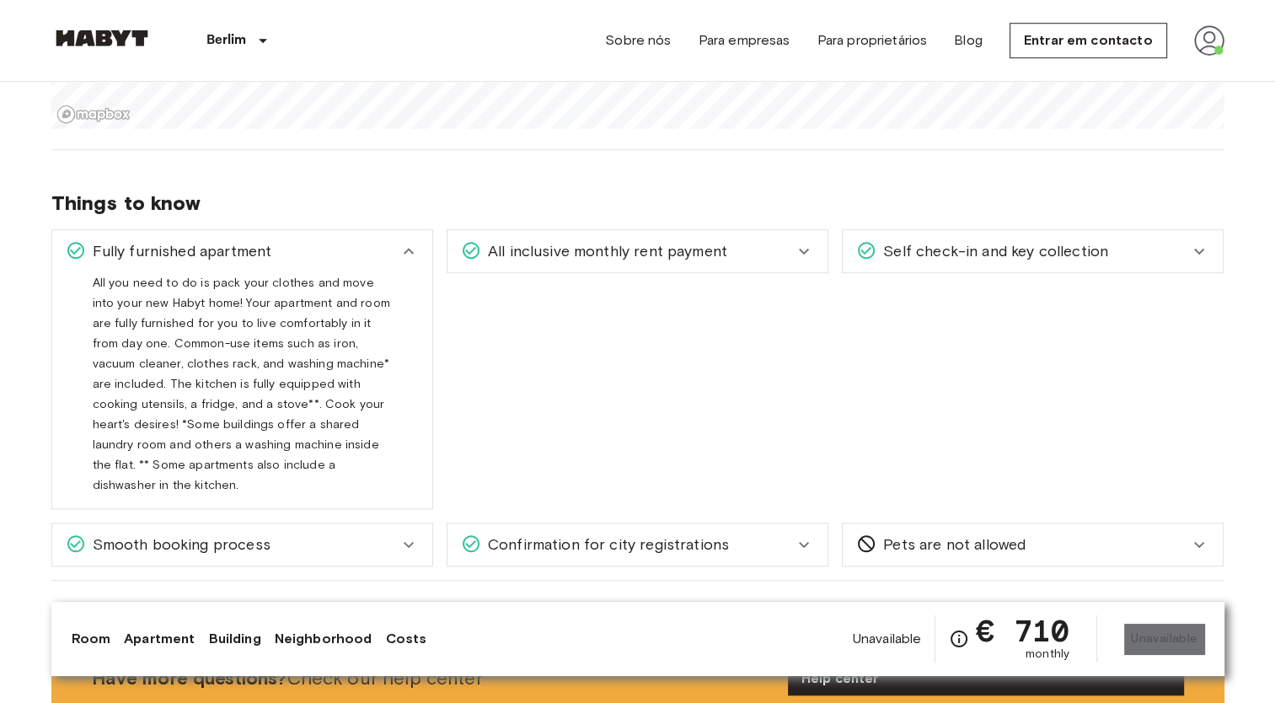
click at [409, 257] on icon at bounding box center [409, 251] width 20 height 20
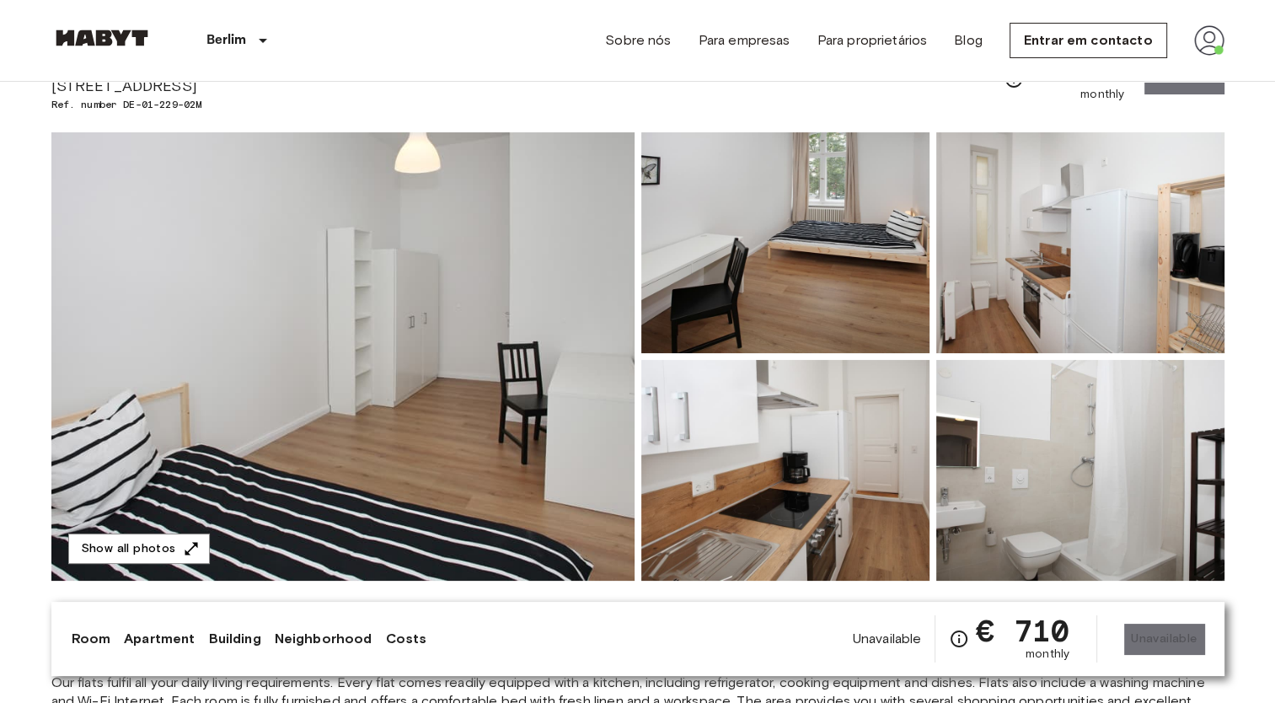
scroll to position [84, 0]
click at [556, 360] on img at bounding box center [342, 356] width 583 height 448
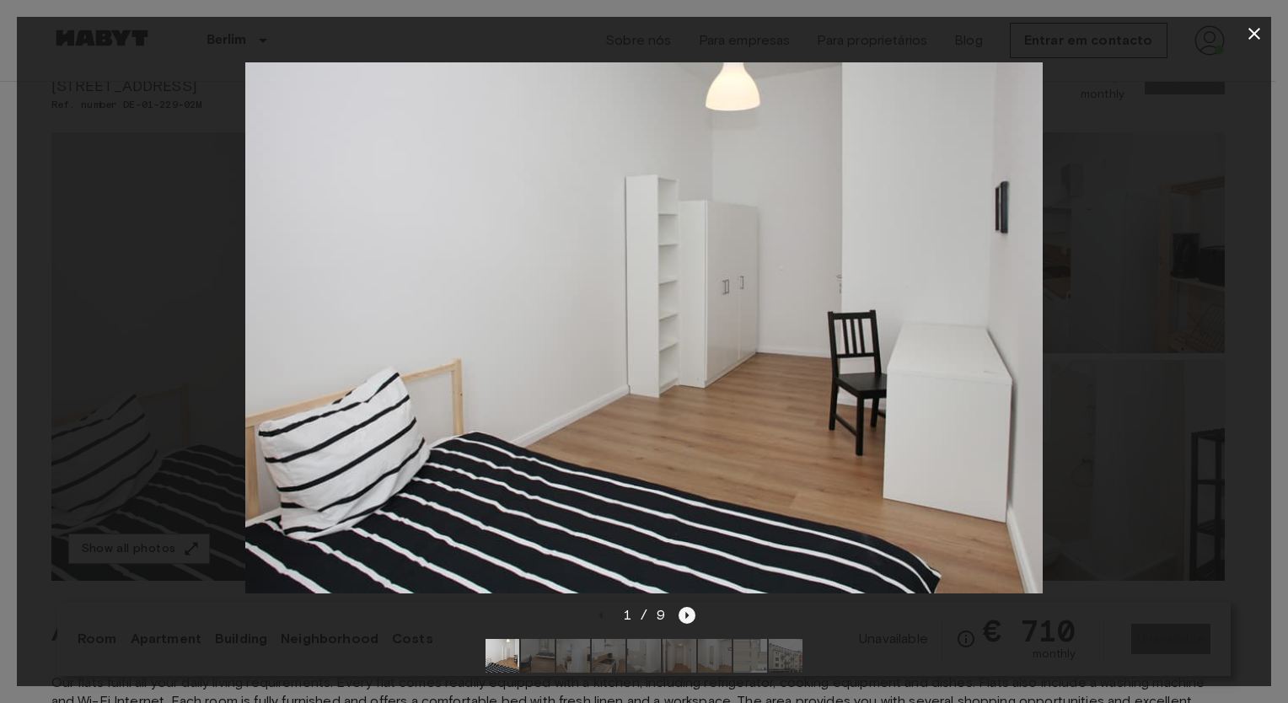
click at [691, 607] on icon "Next image" at bounding box center [686, 615] width 17 height 17
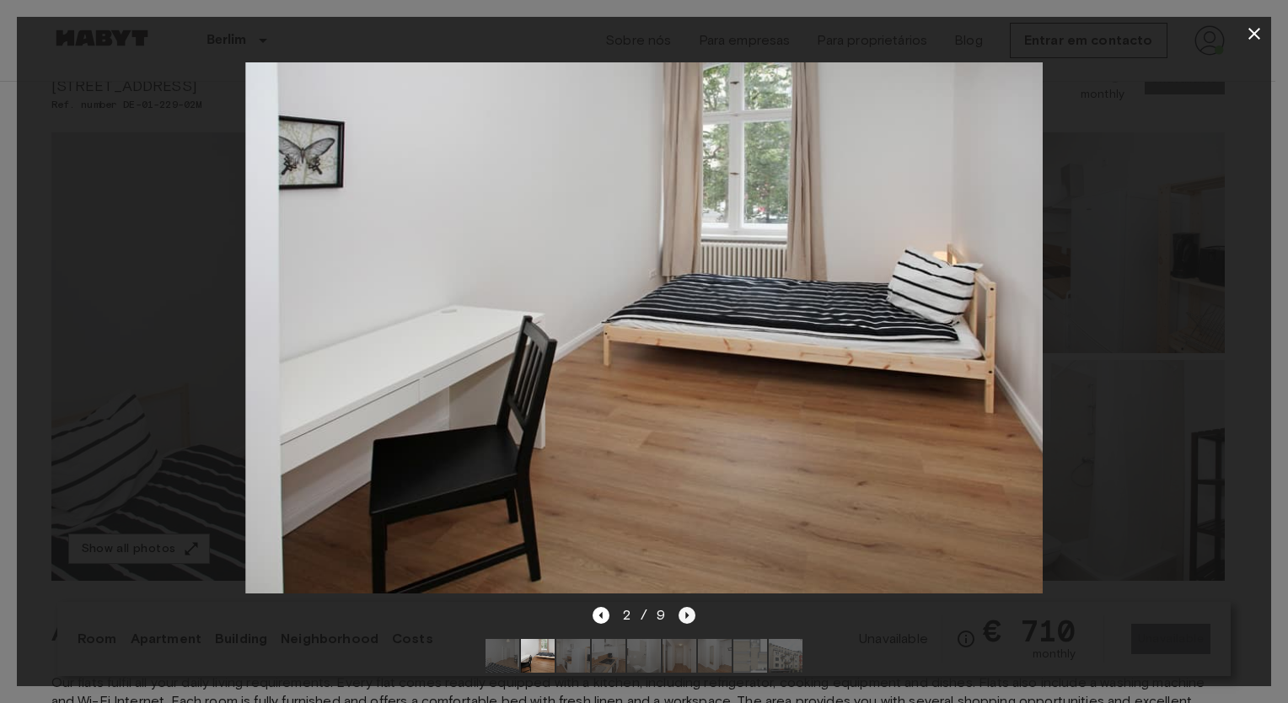
click at [691, 607] on icon "Next image" at bounding box center [686, 615] width 17 height 17
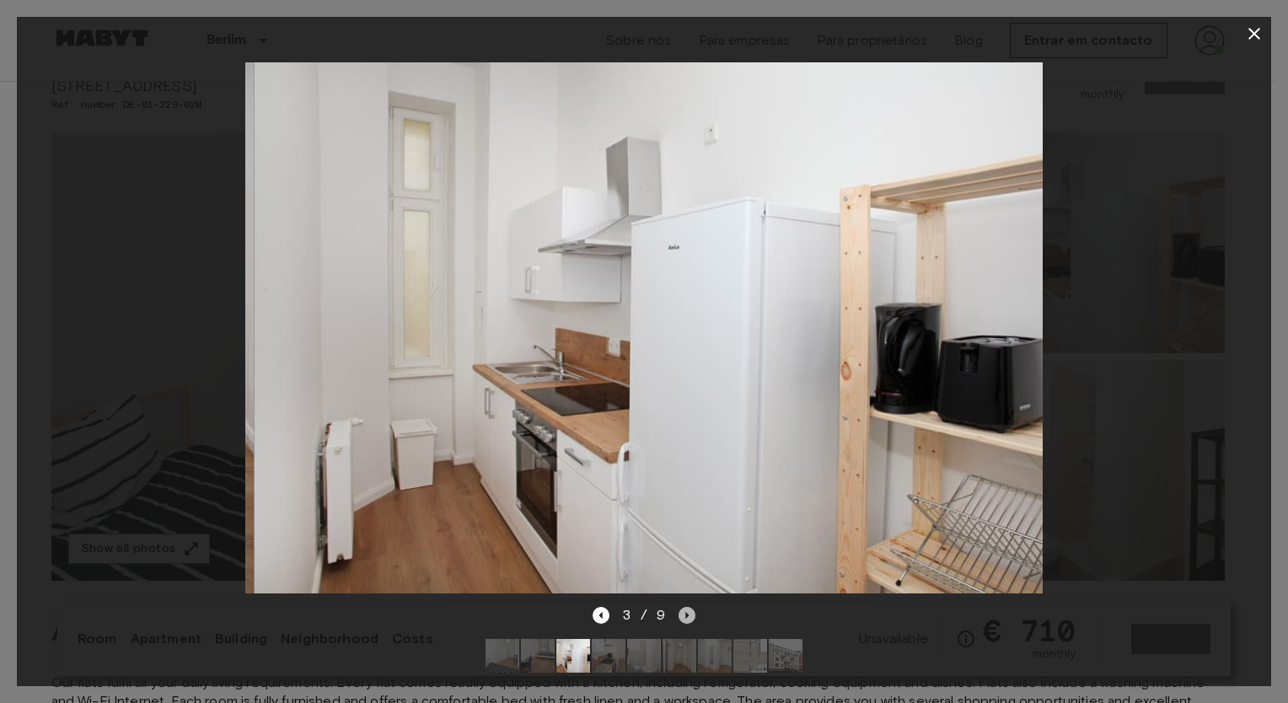
click at [691, 607] on icon "Next image" at bounding box center [686, 615] width 17 height 17
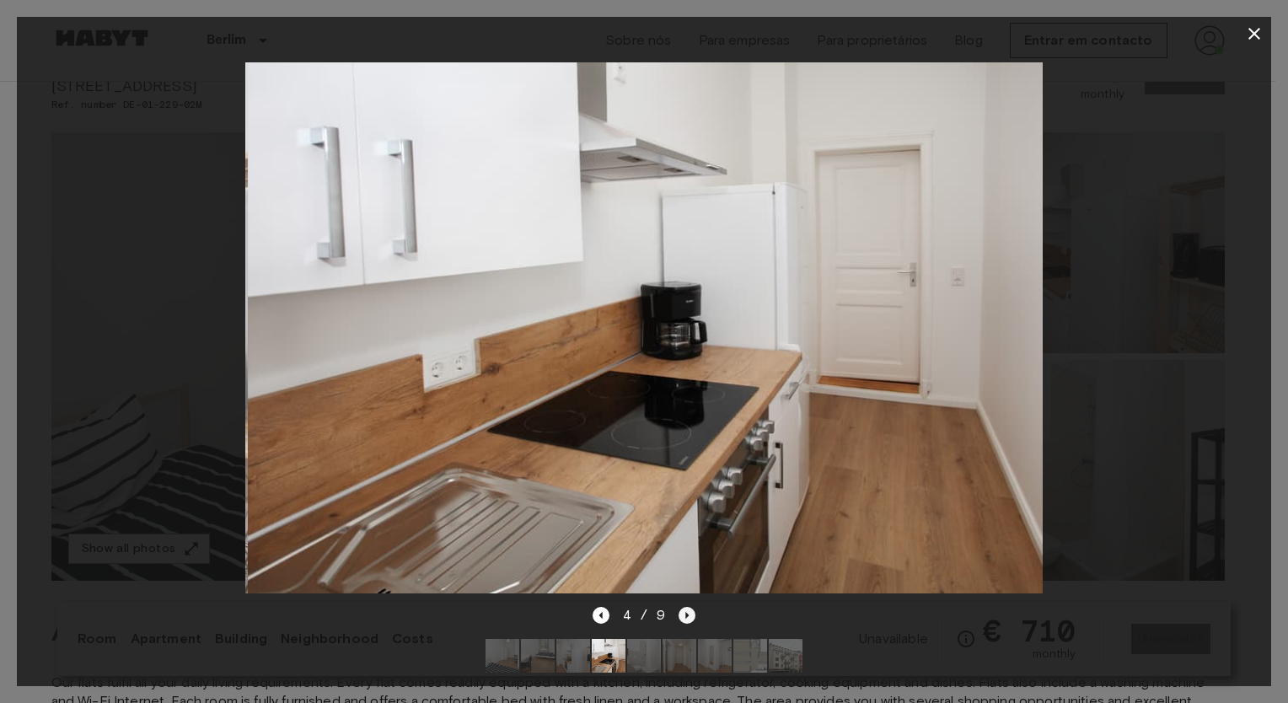
click at [691, 607] on icon "Next image" at bounding box center [686, 615] width 17 height 17
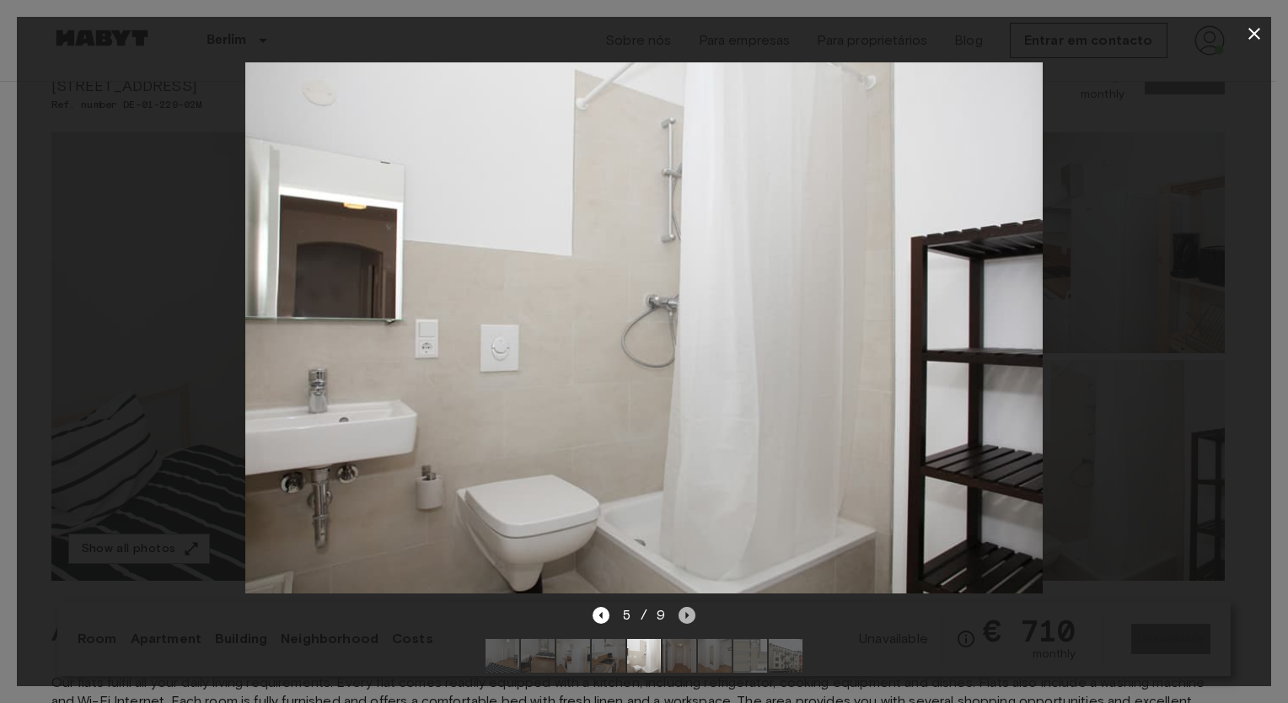
click at [691, 607] on icon "Next image" at bounding box center [686, 615] width 17 height 17
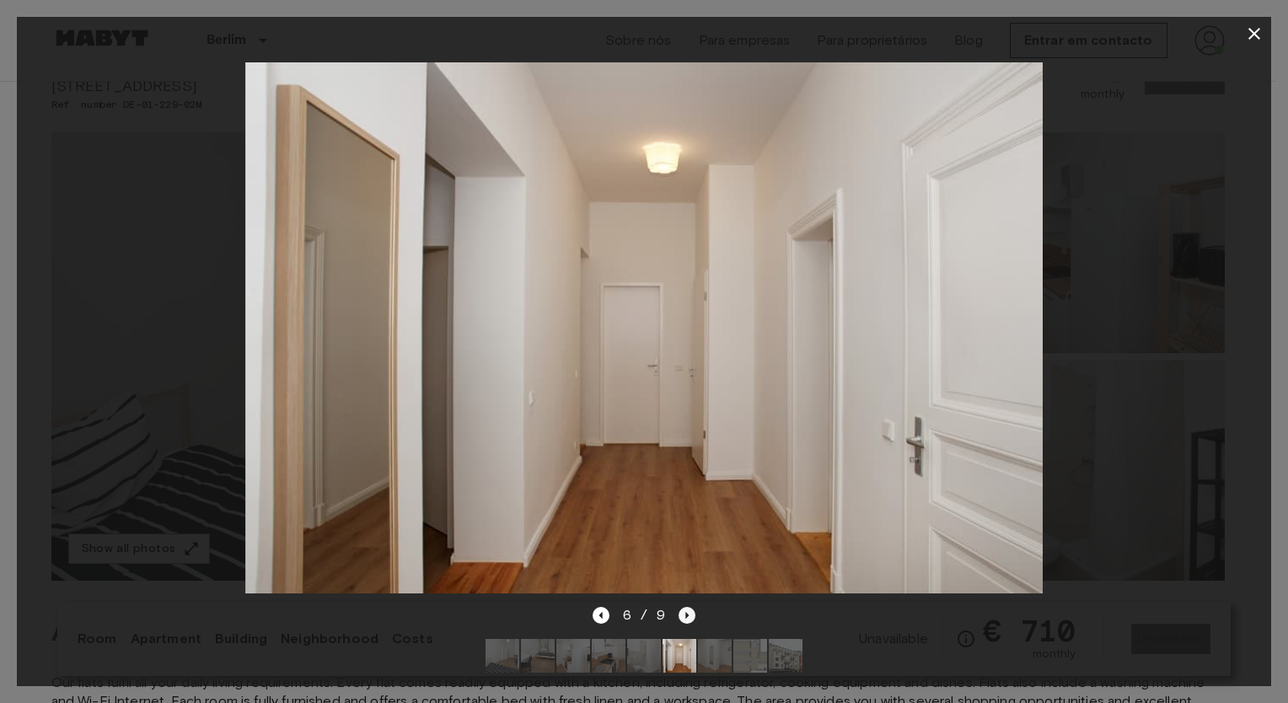
click at [691, 607] on icon "Next image" at bounding box center [686, 615] width 17 height 17
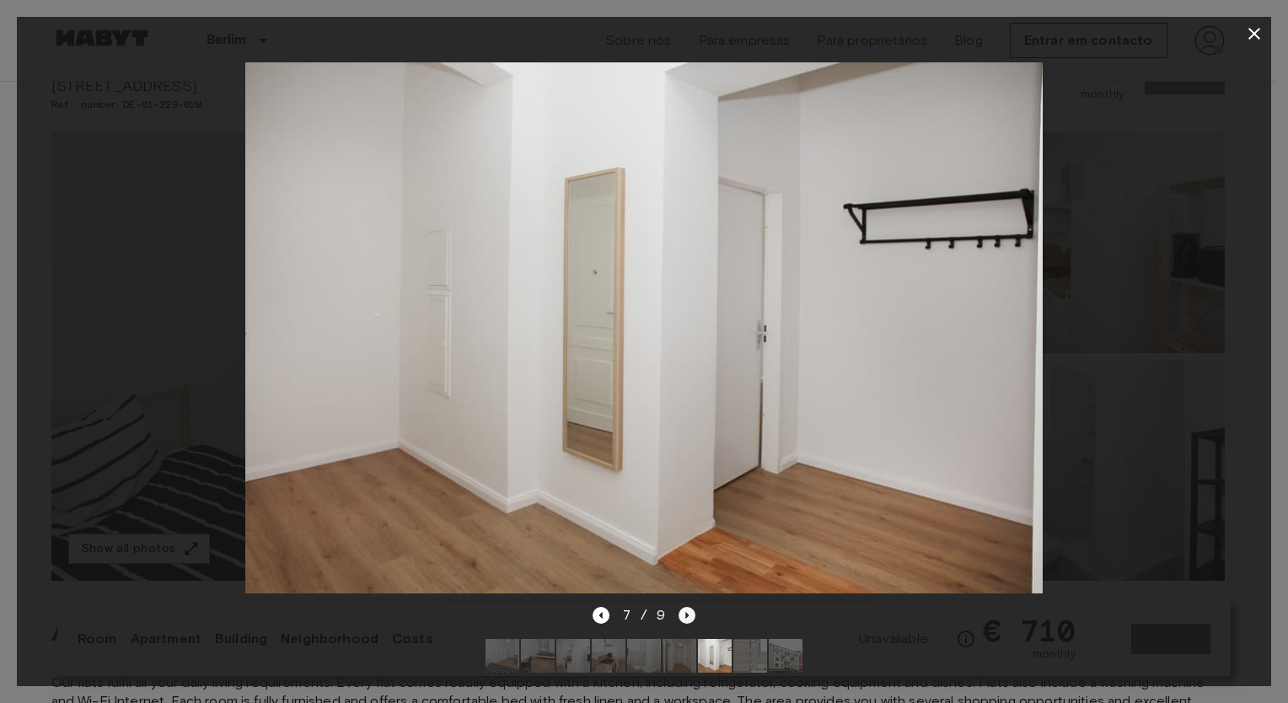
click at [691, 607] on icon "Next image" at bounding box center [686, 615] width 17 height 17
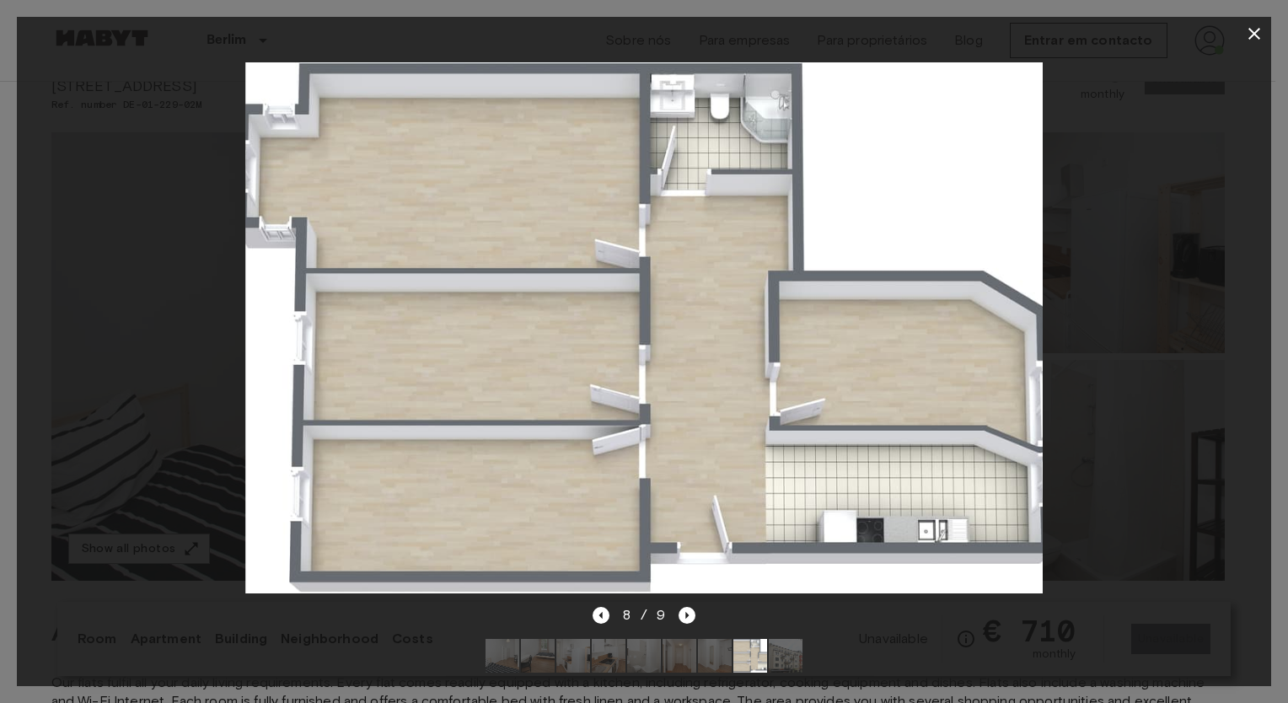
drag, startPoint x: 601, startPoint y: 601, endPoint x: 640, endPoint y: 598, distance: 38.9
click at [602, 612] on icon "Previous image" at bounding box center [599, 615] width 3 height 7
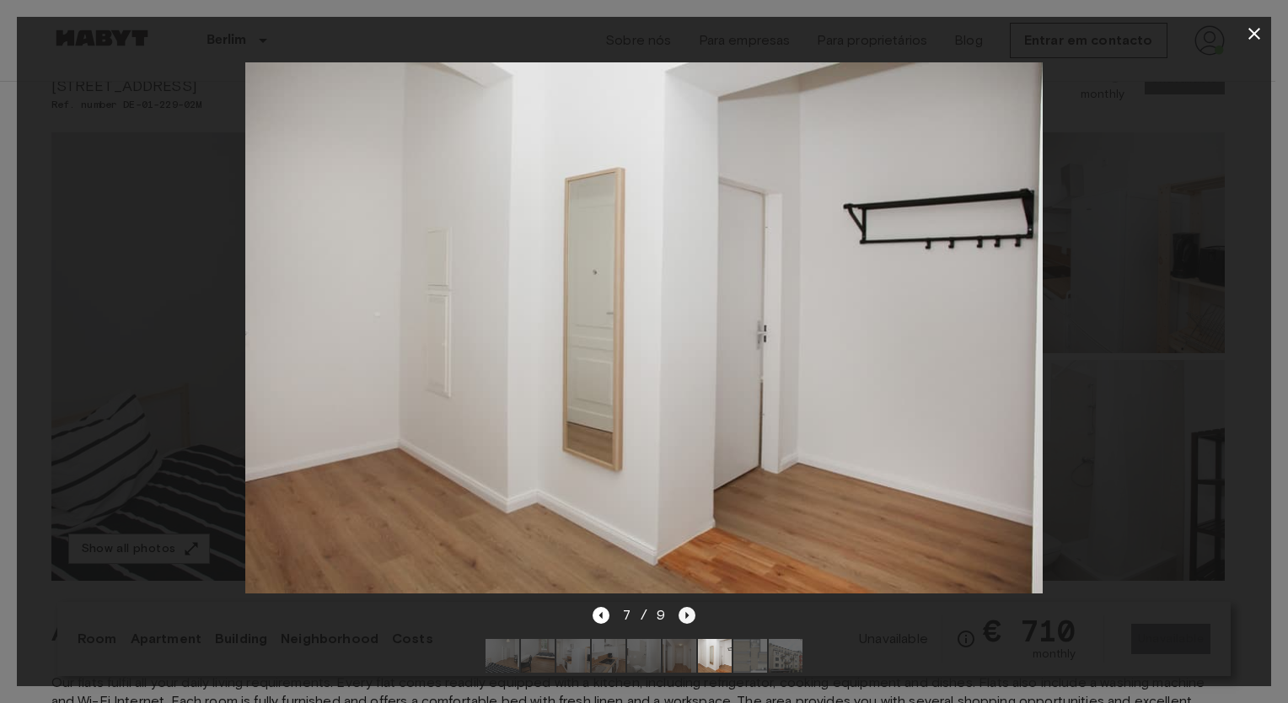
click at [684, 607] on icon "Next image" at bounding box center [686, 615] width 17 height 17
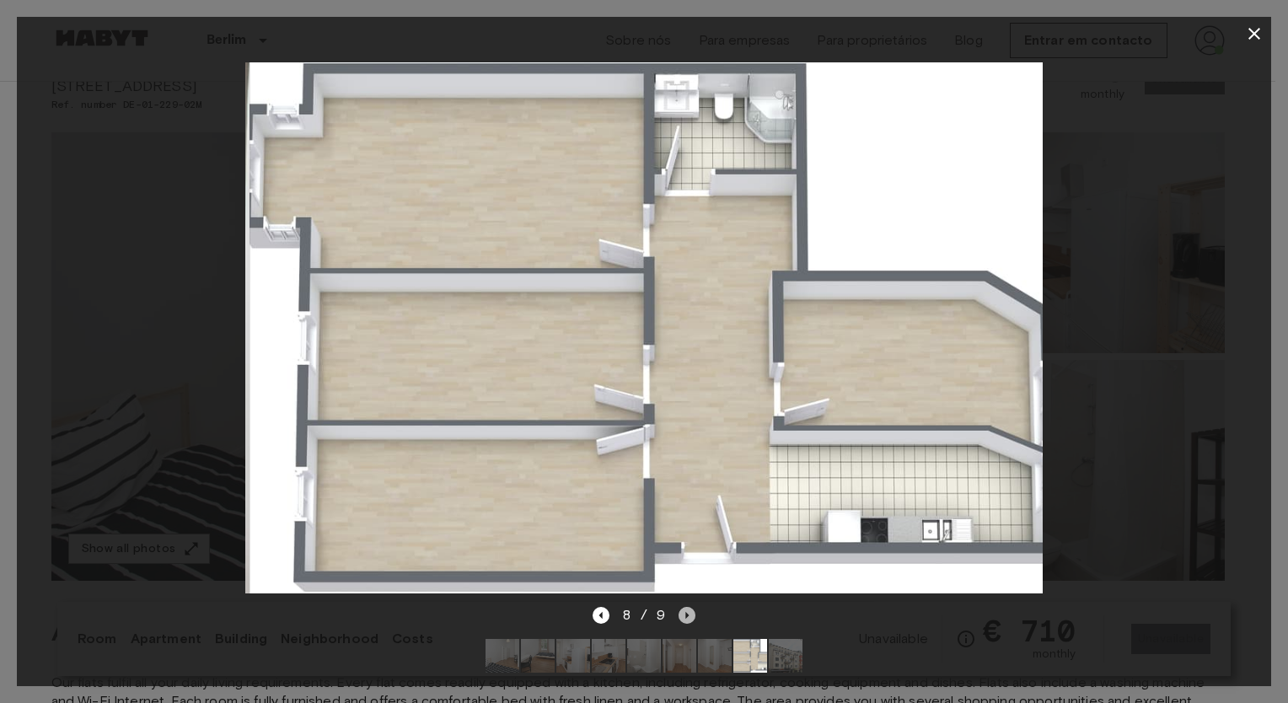
click at [684, 607] on icon "Next image" at bounding box center [686, 615] width 17 height 17
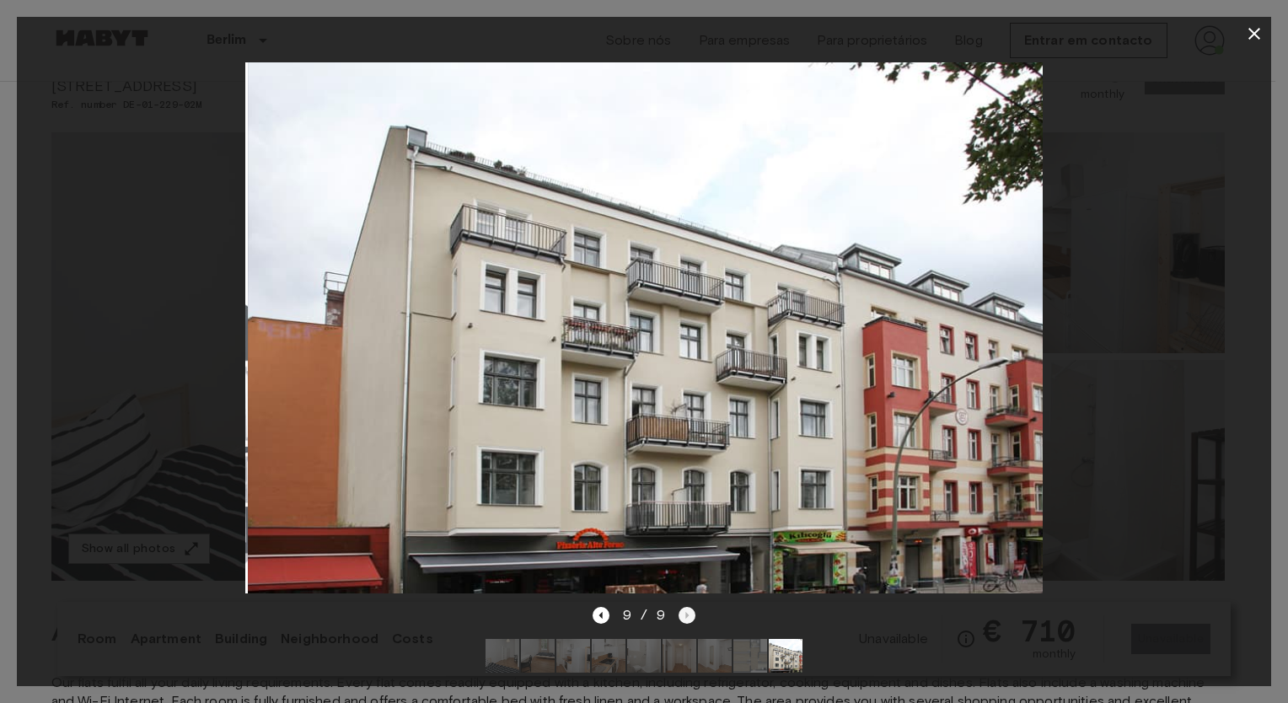
click at [684, 605] on div "9 / 9" at bounding box center [644, 615] width 104 height 20
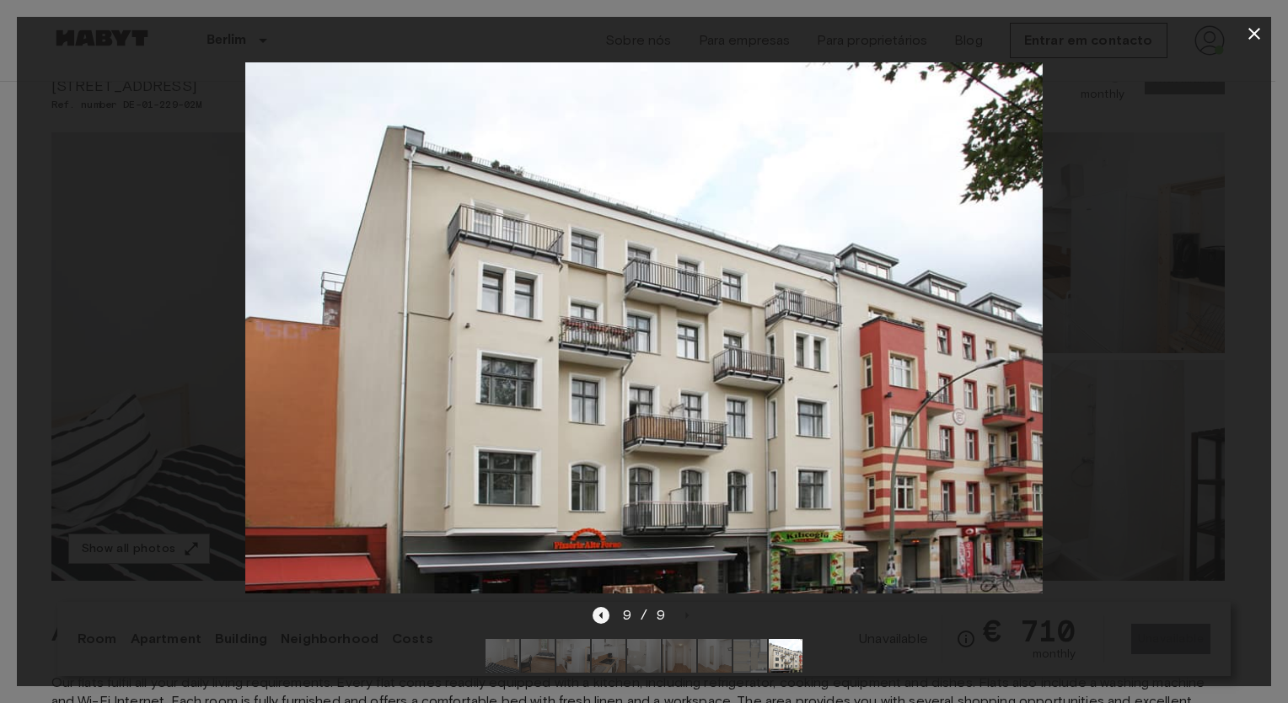
click at [608, 607] on icon "Previous image" at bounding box center [600, 615] width 17 height 17
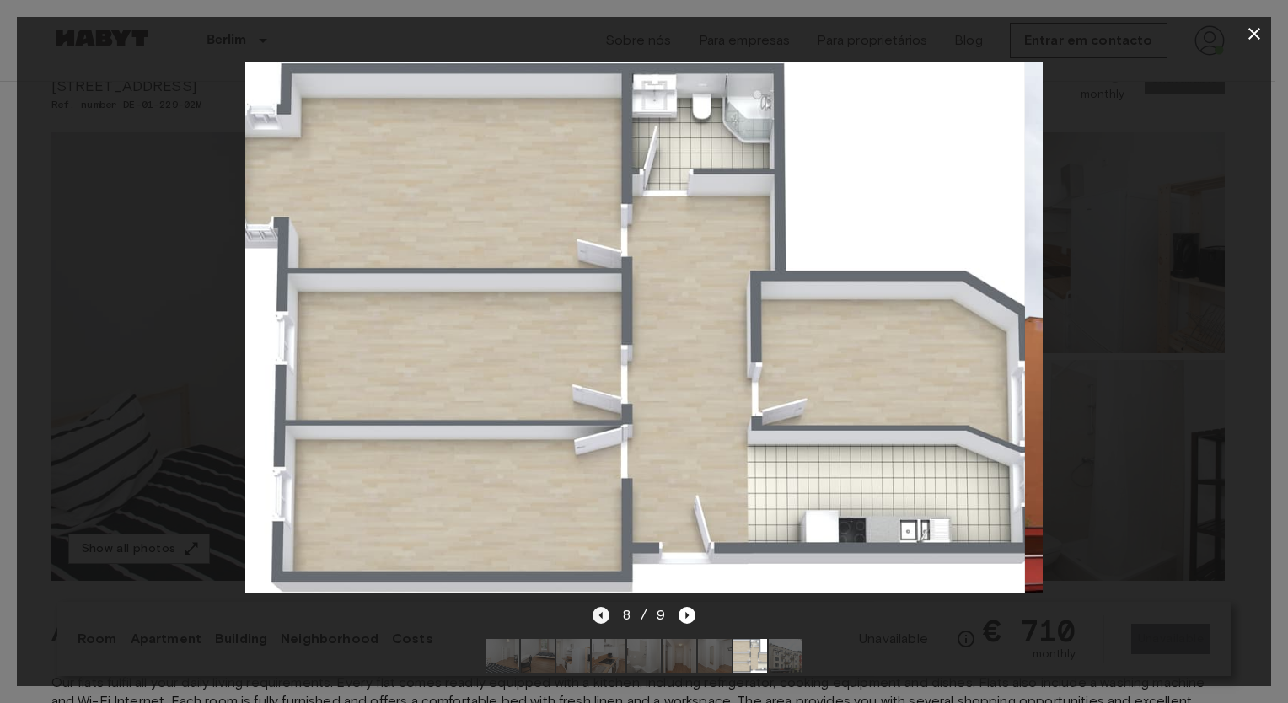
click at [608, 607] on icon "Previous image" at bounding box center [600, 615] width 17 height 17
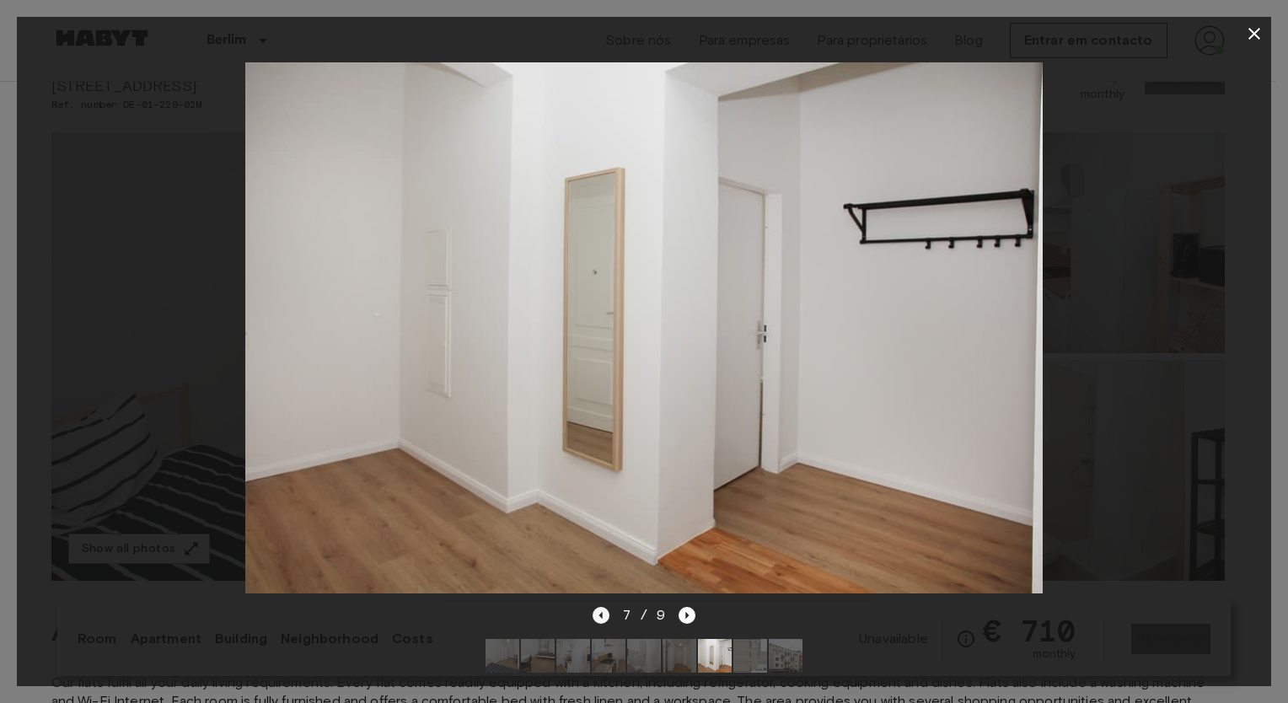
click at [608, 607] on icon "Previous image" at bounding box center [600, 615] width 17 height 17
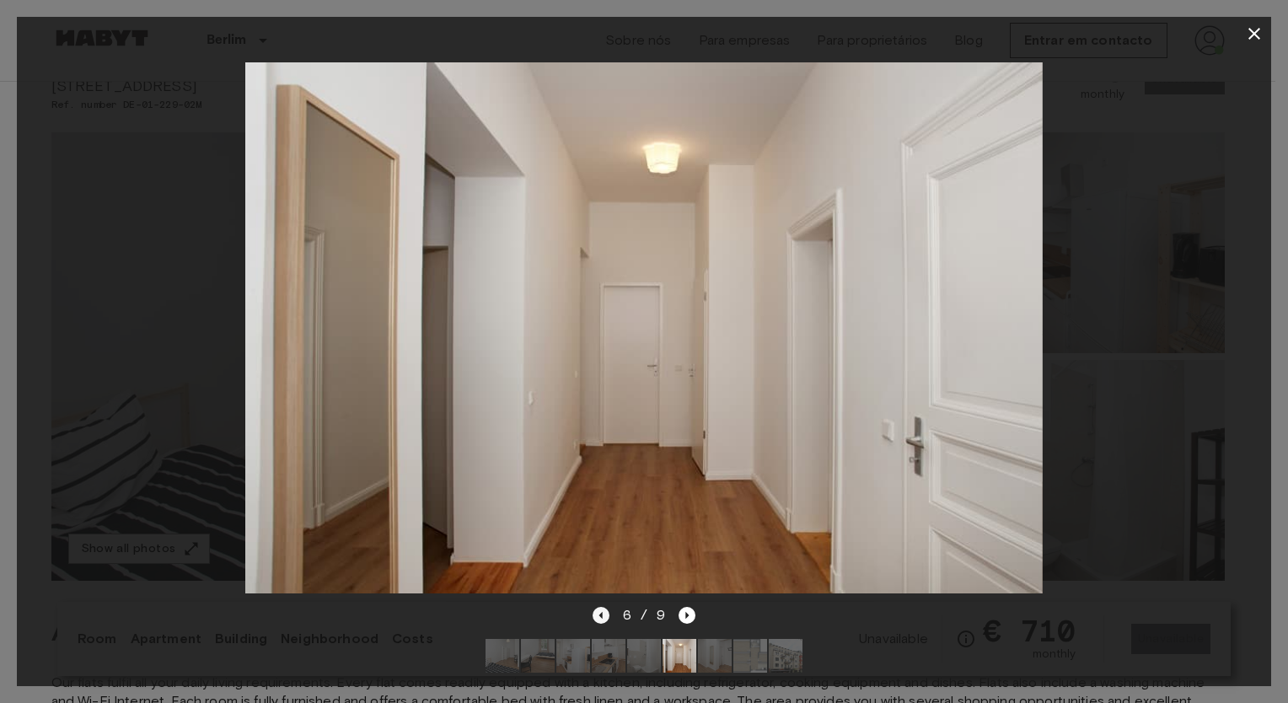
click at [608, 607] on icon "Previous image" at bounding box center [600, 615] width 17 height 17
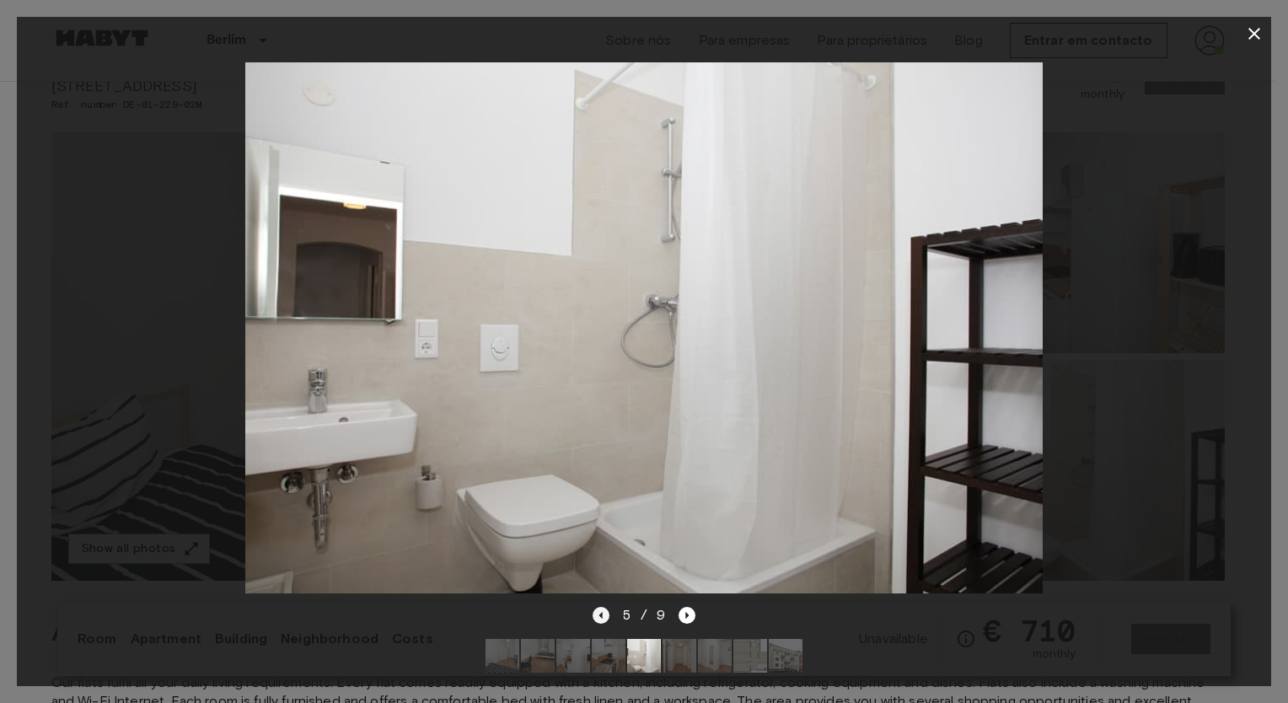
click at [608, 607] on icon "Previous image" at bounding box center [600, 615] width 17 height 17
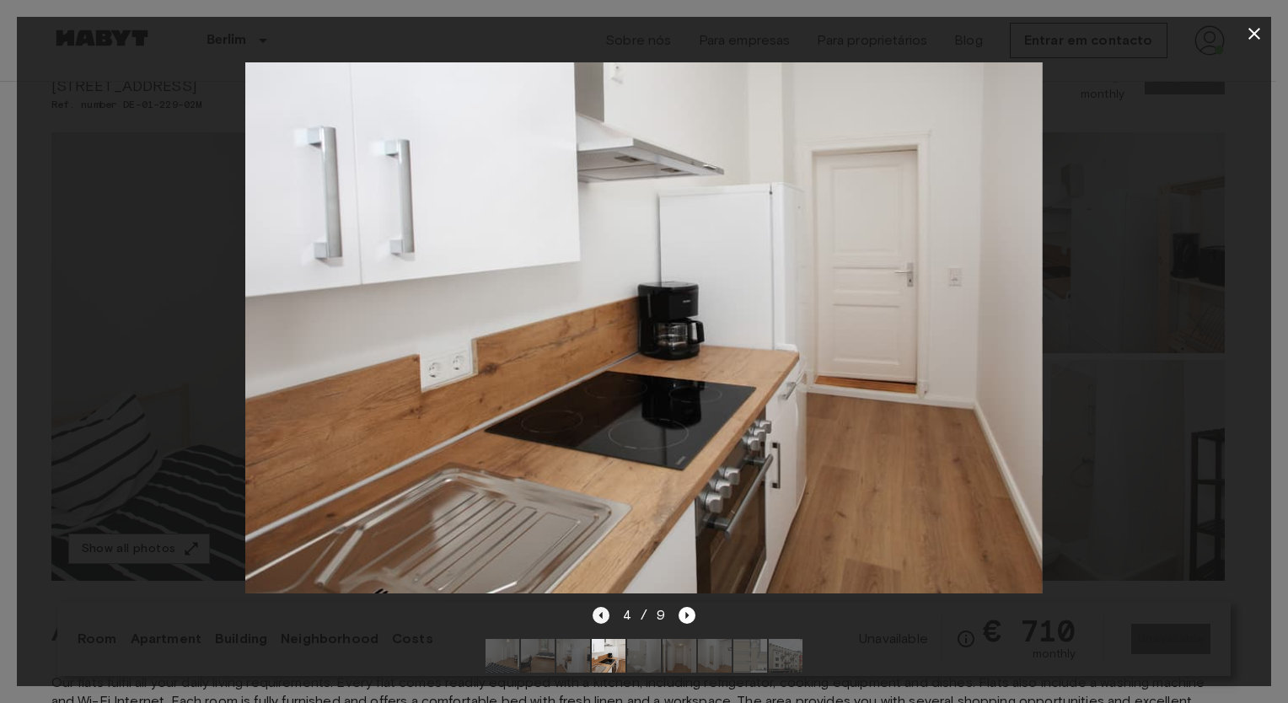
click at [608, 607] on icon "Previous image" at bounding box center [600, 615] width 17 height 17
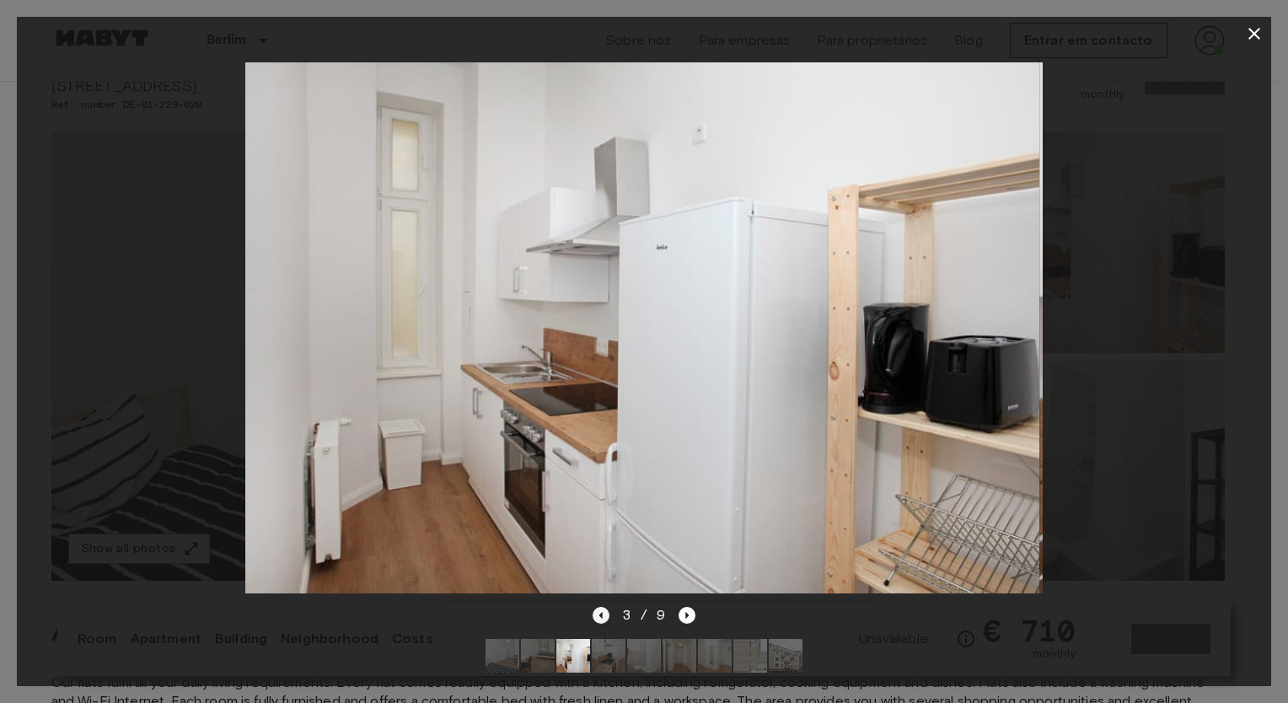
click at [608, 607] on icon "Previous image" at bounding box center [600, 615] width 17 height 17
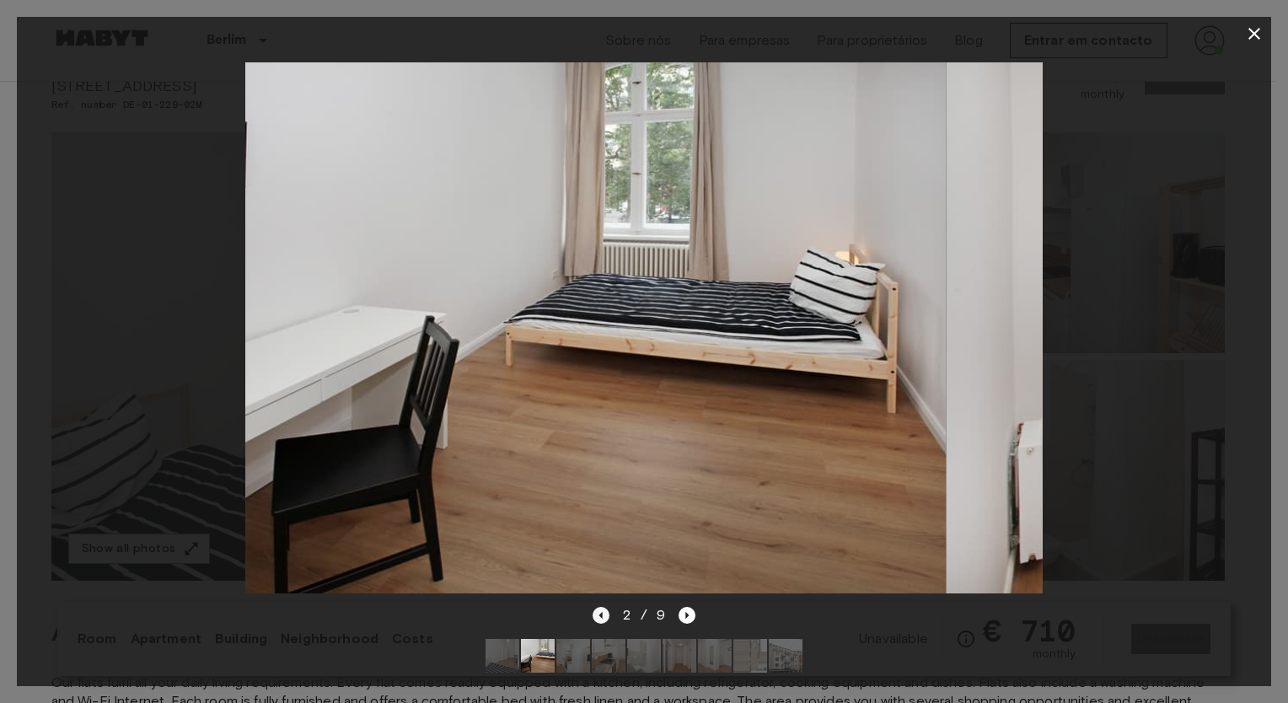
click at [608, 607] on icon "Previous image" at bounding box center [600, 615] width 17 height 17
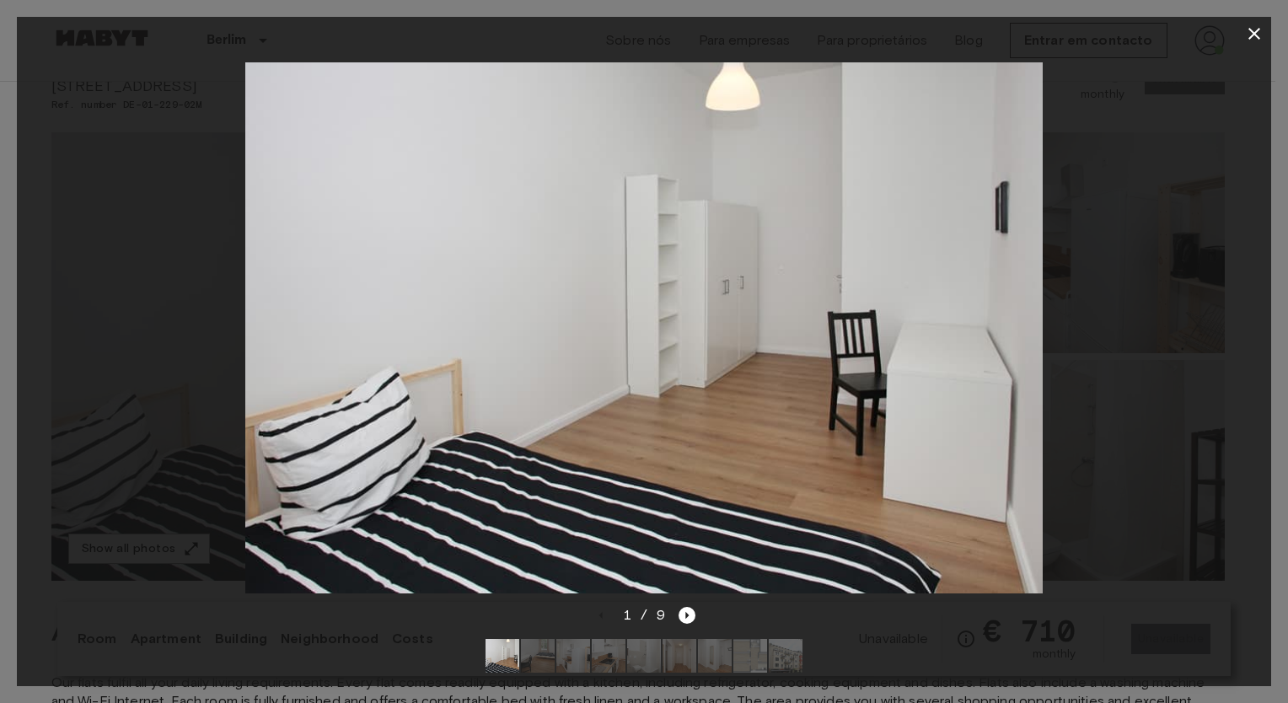
click at [1247, 40] on icon "button" at bounding box center [1254, 34] width 20 height 20
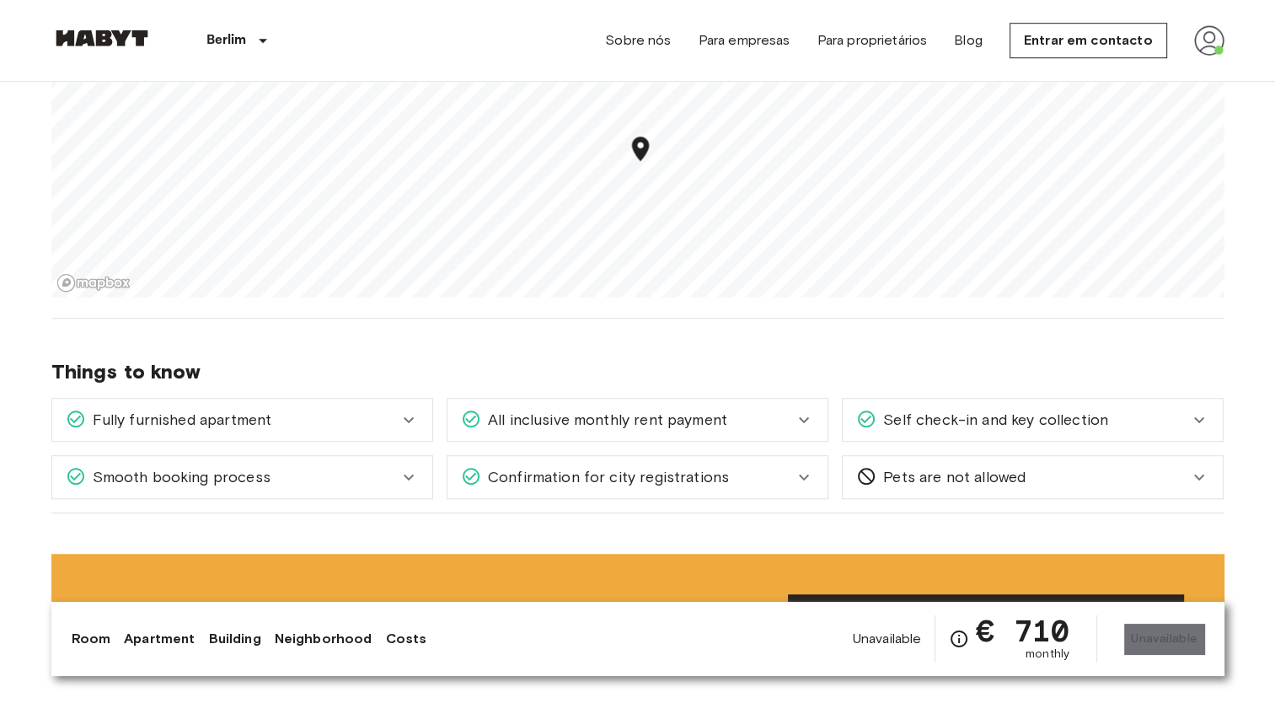
scroll to position [1601, 0]
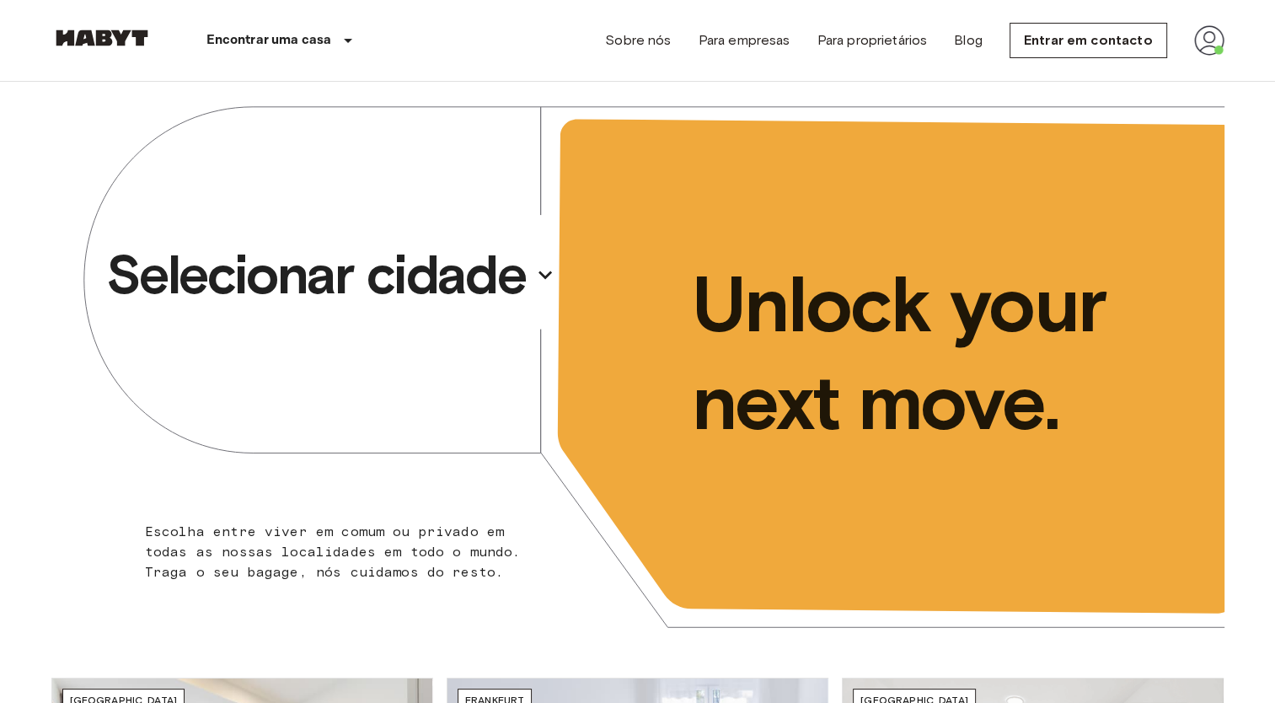
click at [346, 287] on p "Selecionar cidade" at bounding box center [315, 274] width 419 height 67
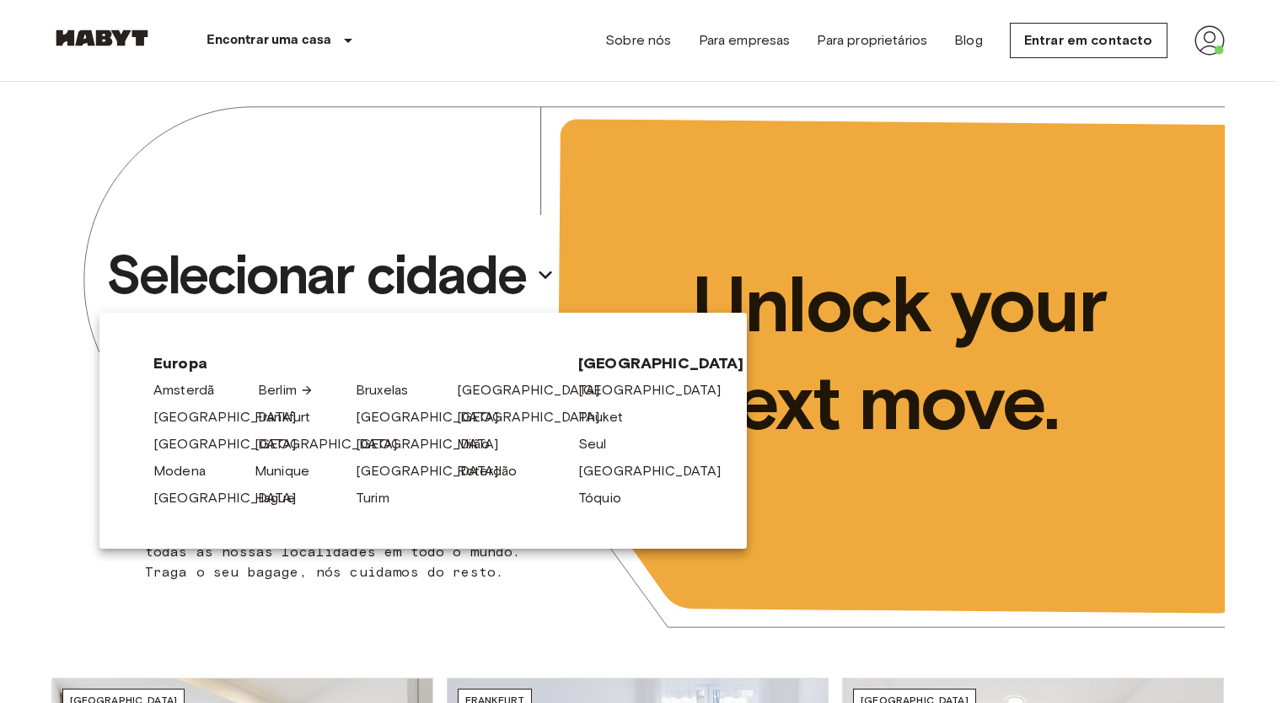
click at [274, 384] on link "Berlim" at bounding box center [286, 390] width 56 height 20
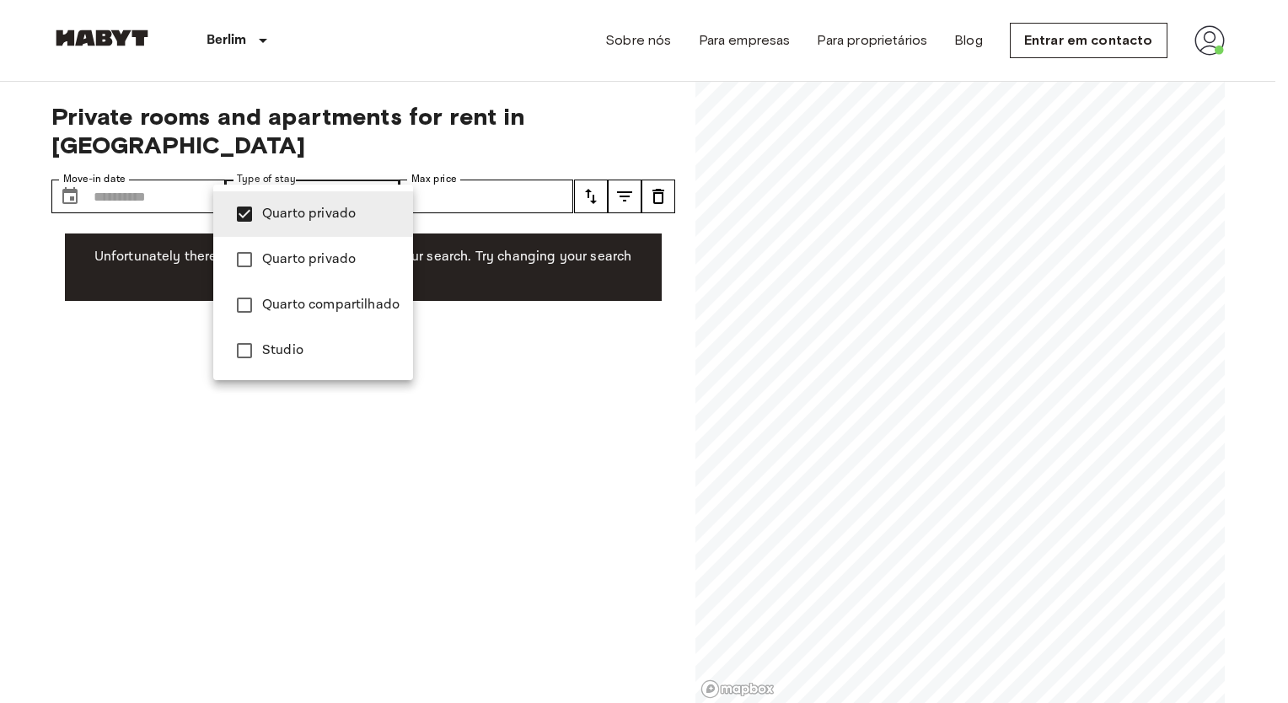
type input "**********"
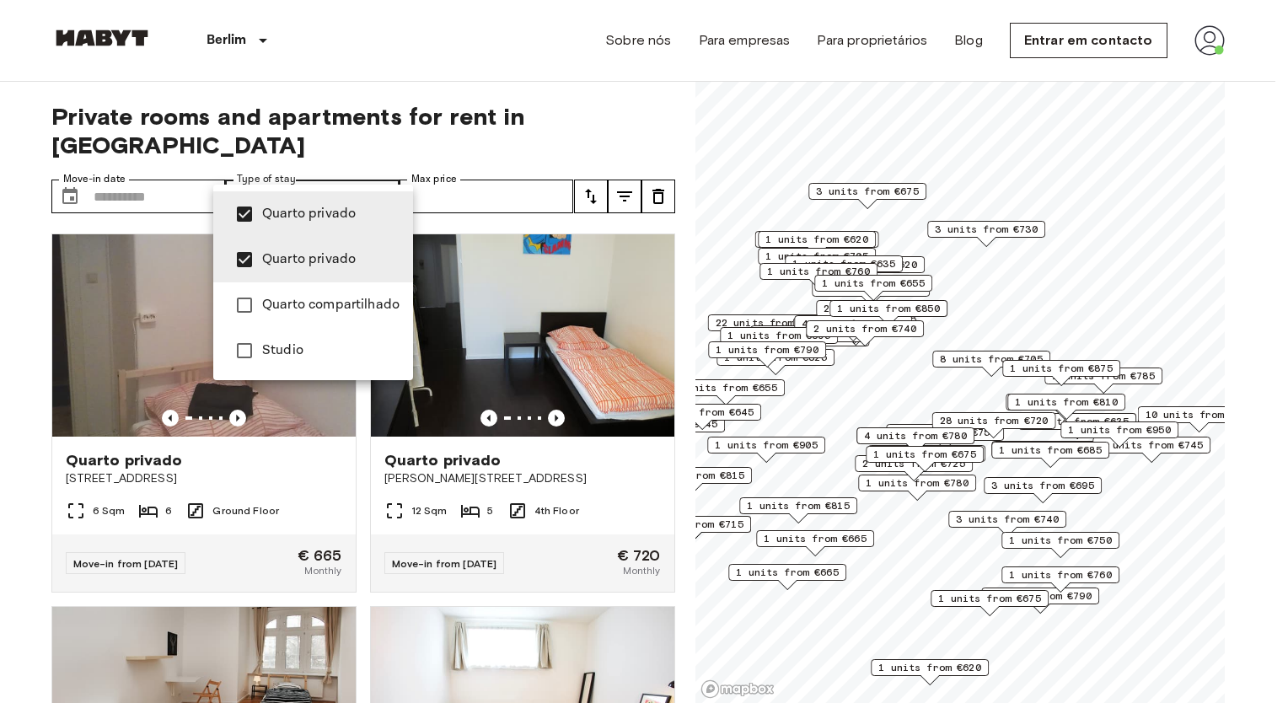
click at [197, 174] on div at bounding box center [644, 351] width 1288 height 703
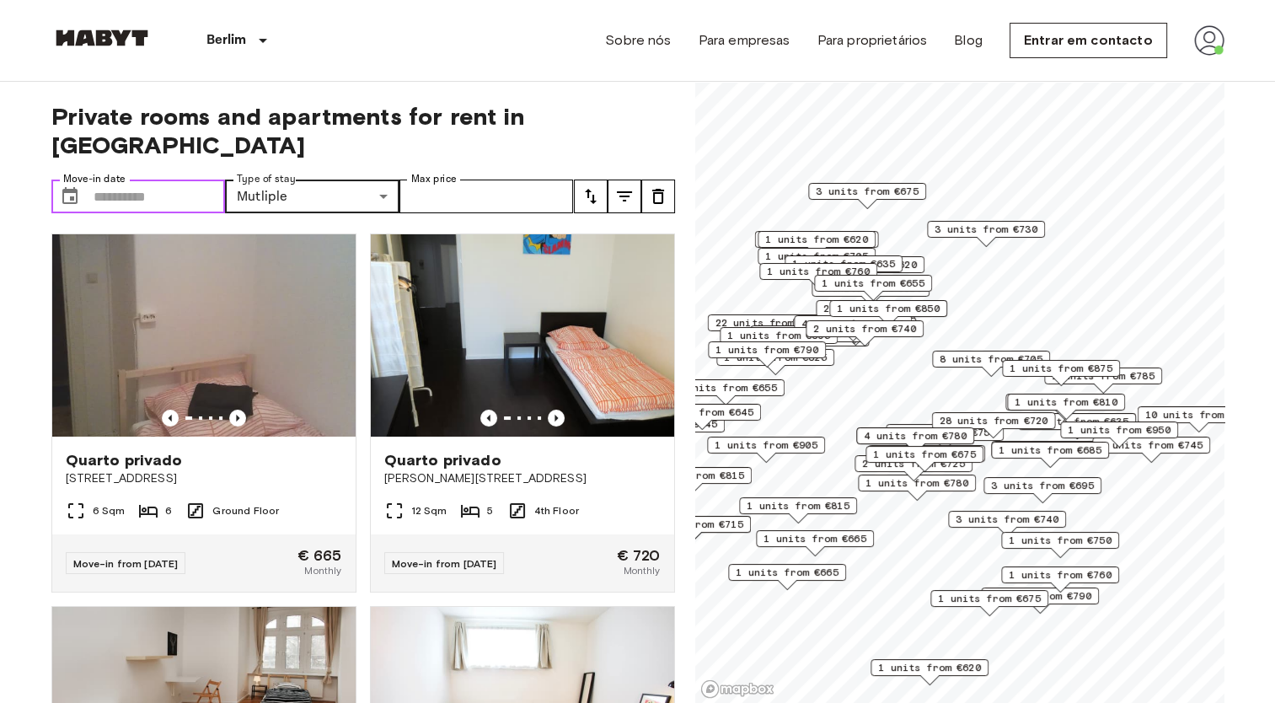
click at [165, 180] on input "Move-in date" at bounding box center [160, 197] width 132 height 34
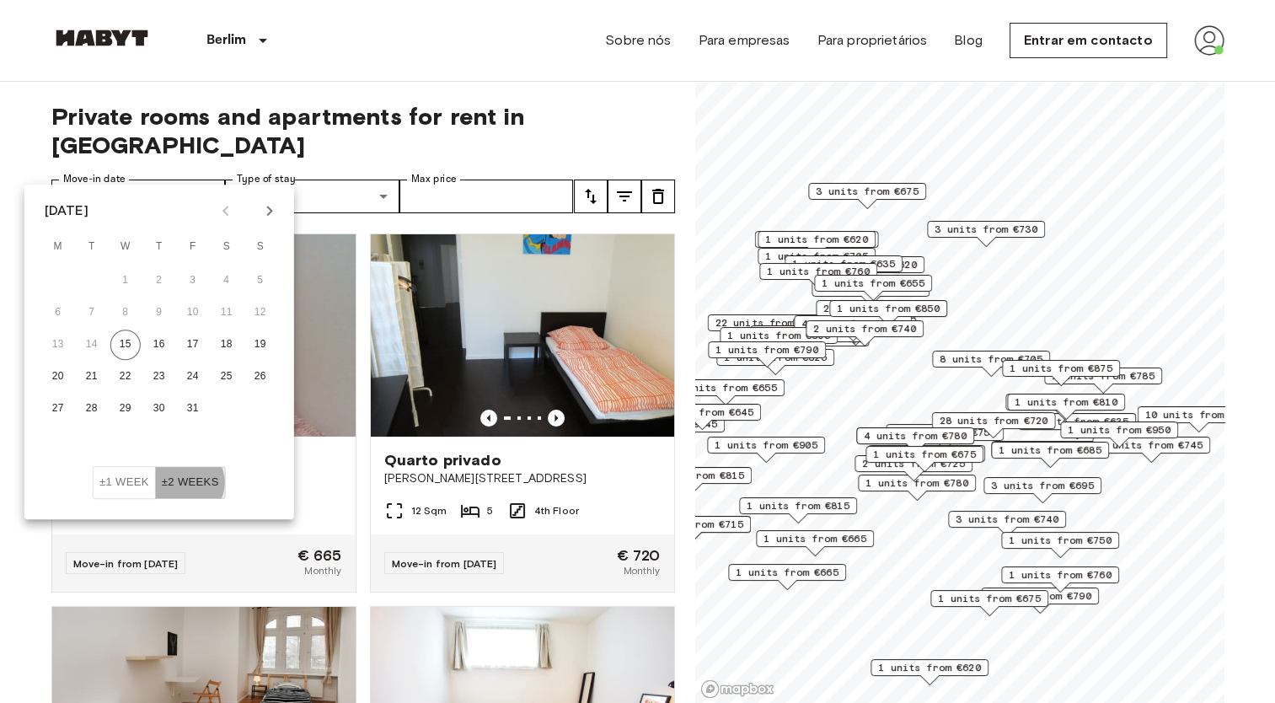
click at [185, 482] on button "±2 weeks" at bounding box center [190, 482] width 71 height 33
click at [191, 409] on button "31" at bounding box center [193, 409] width 30 height 30
type input "**********"
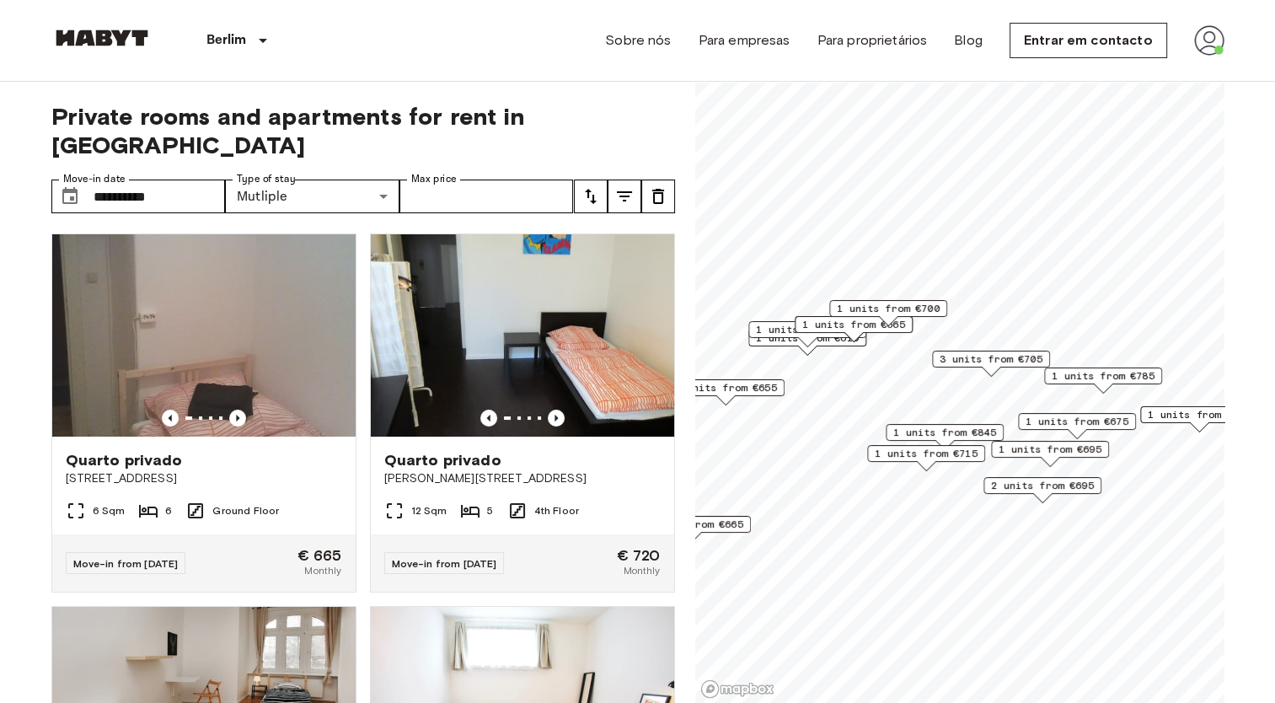
click at [486, 185] on div "**********" at bounding box center [363, 393] width 624 height 622
click at [525, 180] on input "Max price" at bounding box center [486, 197] width 174 height 34
click at [589, 186] on icon "tune" at bounding box center [591, 196] width 20 height 20
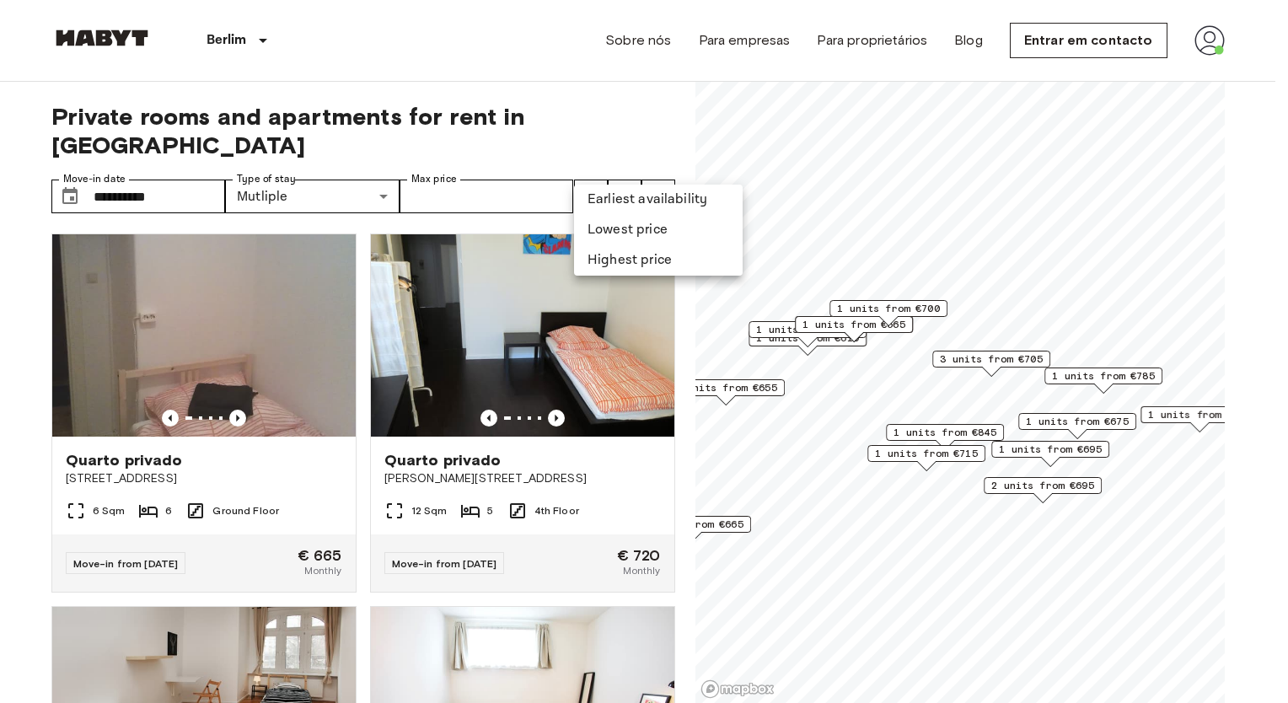
click at [614, 224] on li "Lowest price" at bounding box center [658, 230] width 169 height 30
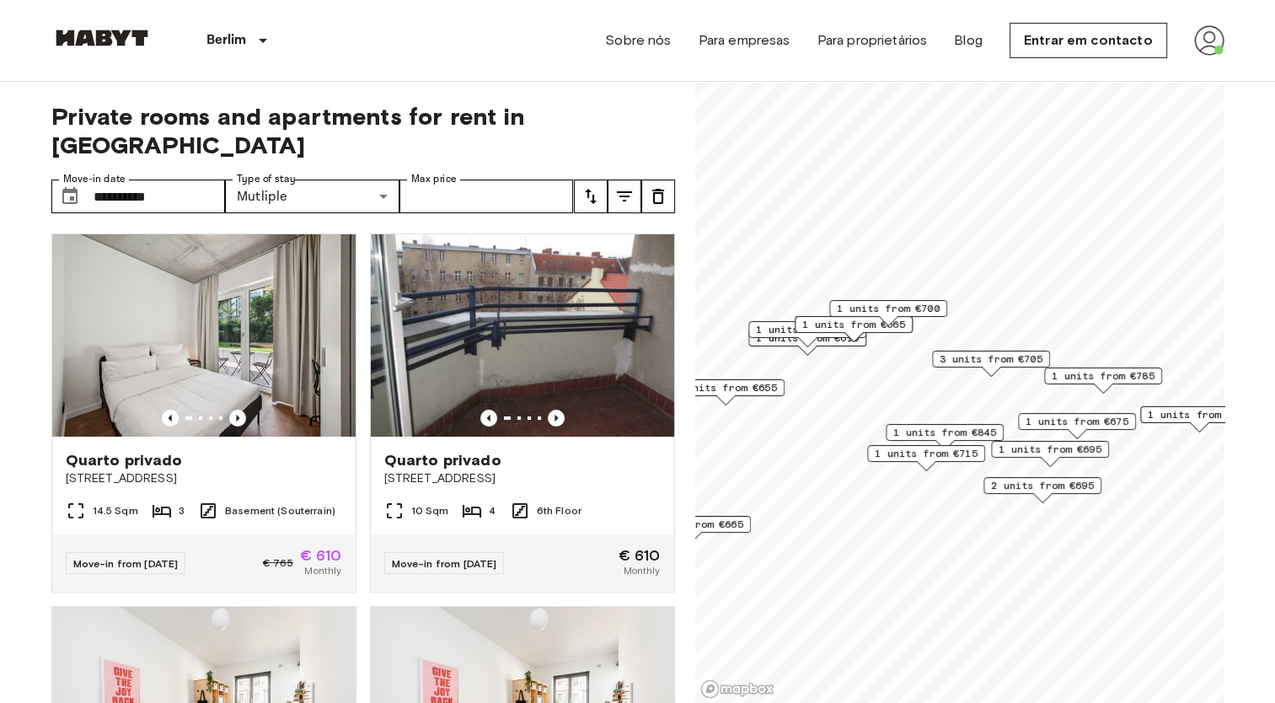
click at [625, 191] on icon "tune" at bounding box center [624, 196] width 15 height 10
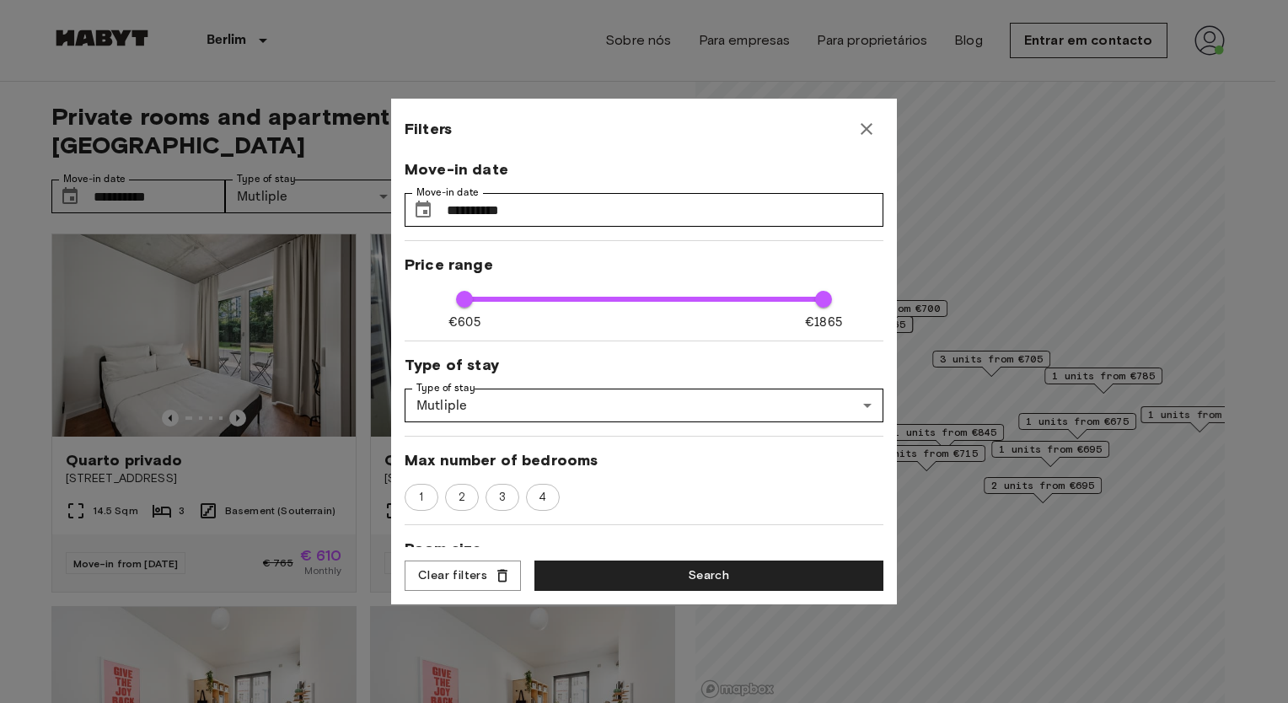
click at [590, 72] on div at bounding box center [644, 351] width 1288 height 703
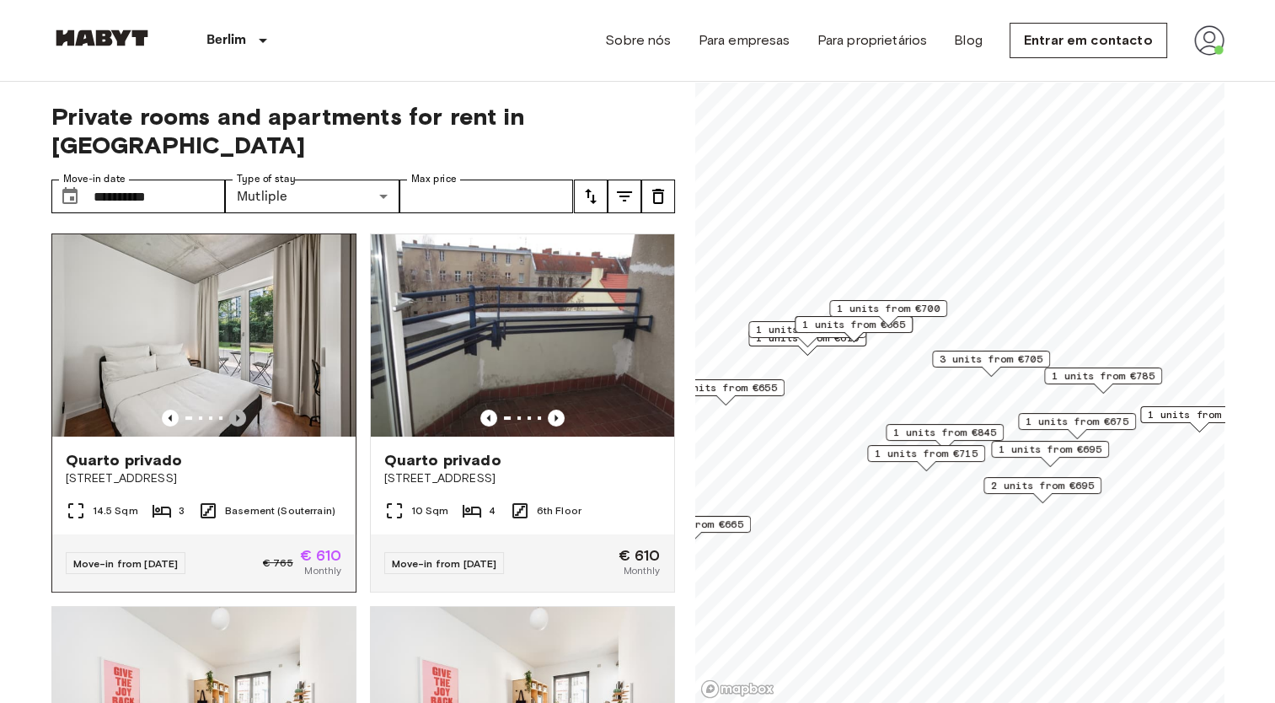
click at [233, 410] on icon "Previous image" at bounding box center [237, 418] width 17 height 17
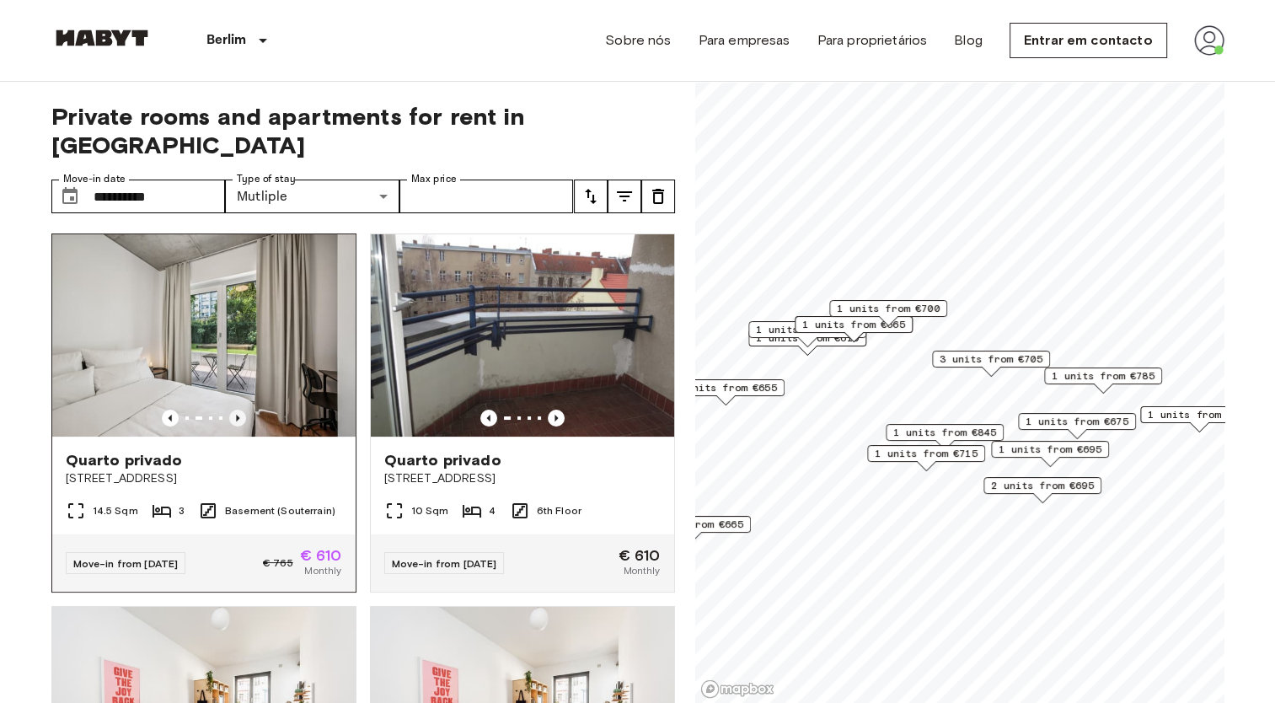
click at [236, 410] on icon "Previous image" at bounding box center [237, 418] width 17 height 17
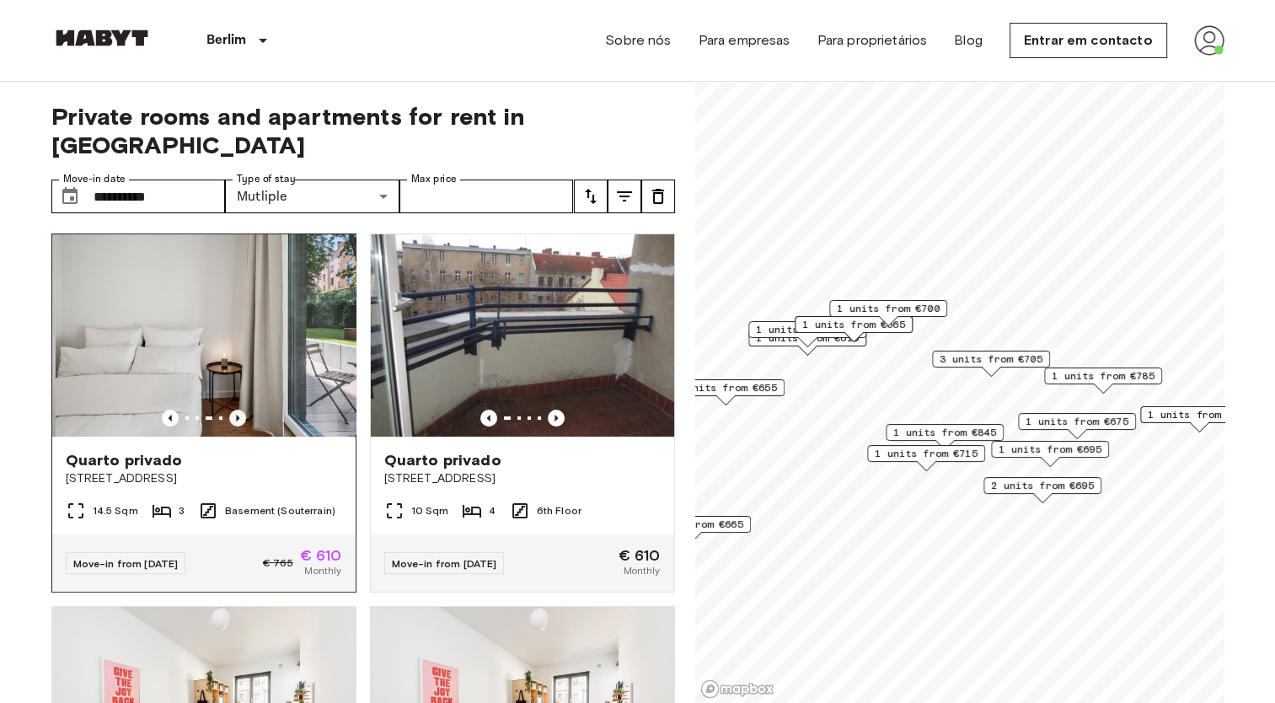
click at [236, 410] on icon "Previous image" at bounding box center [237, 418] width 17 height 17
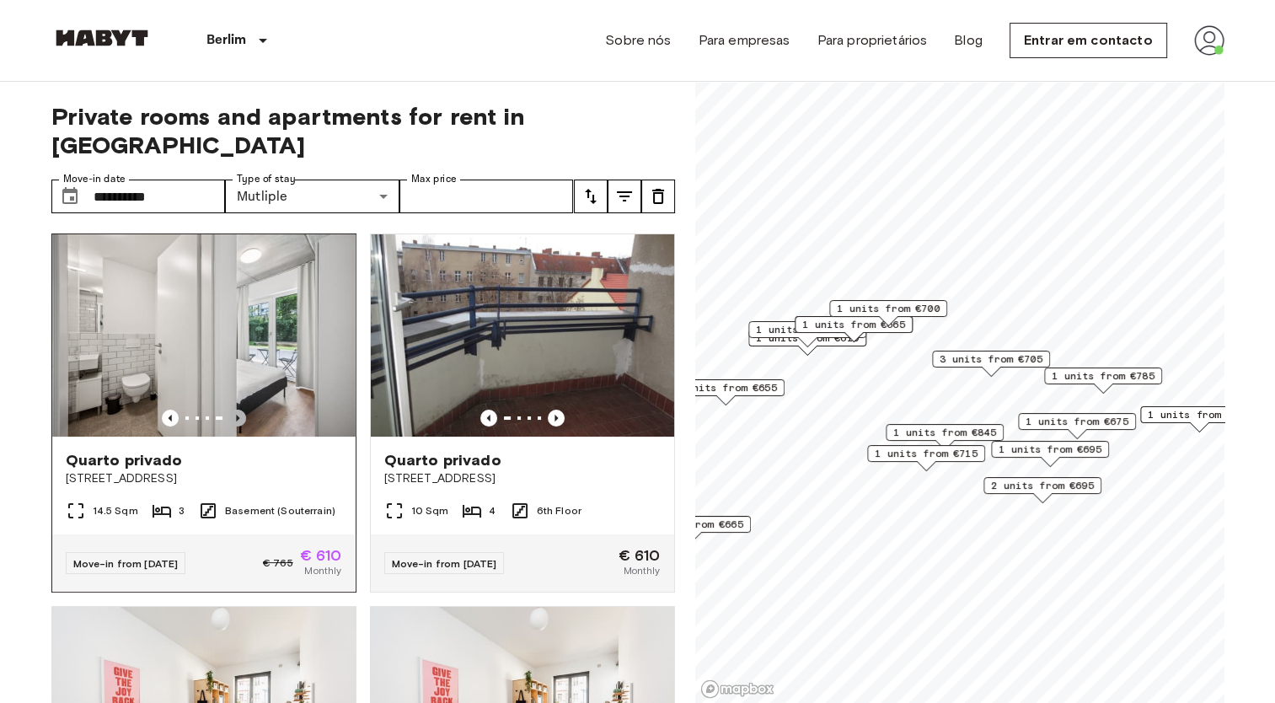
click at [236, 410] on icon "Previous image" at bounding box center [237, 418] width 17 height 17
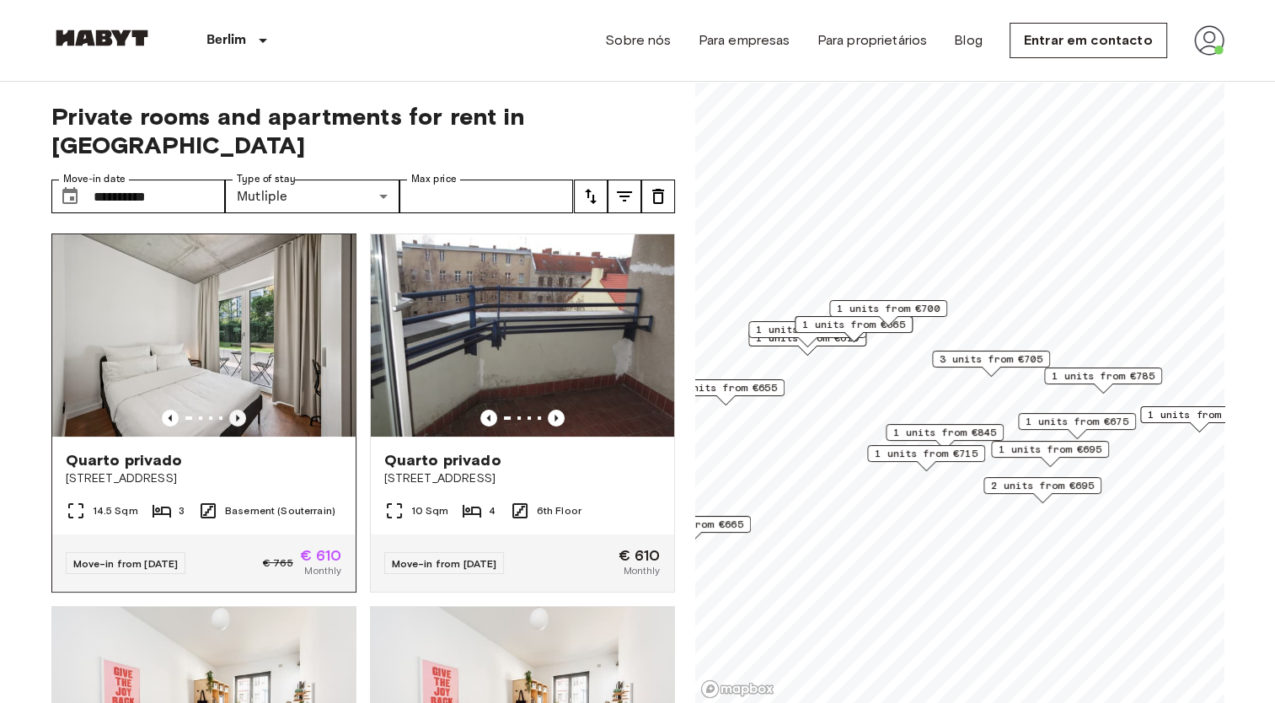
click at [236, 410] on icon "Previous image" at bounding box center [237, 418] width 17 height 17
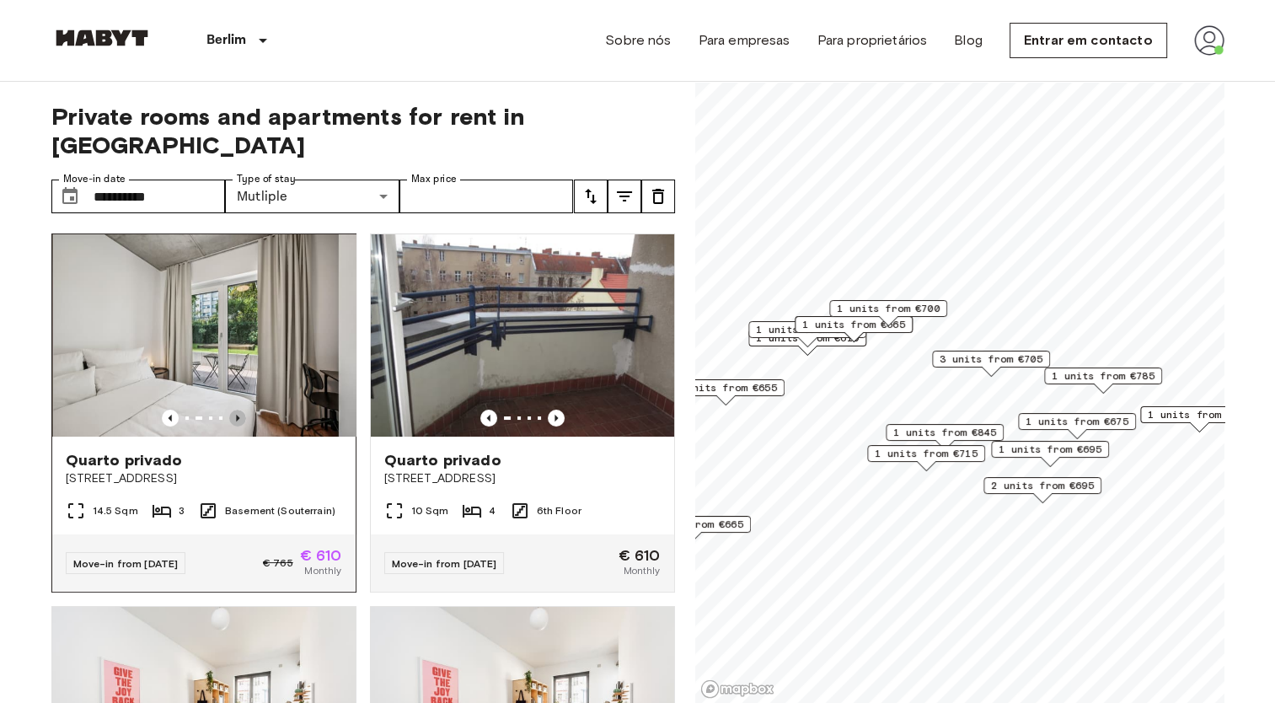
click at [236, 410] on icon "Previous image" at bounding box center [237, 418] width 17 height 17
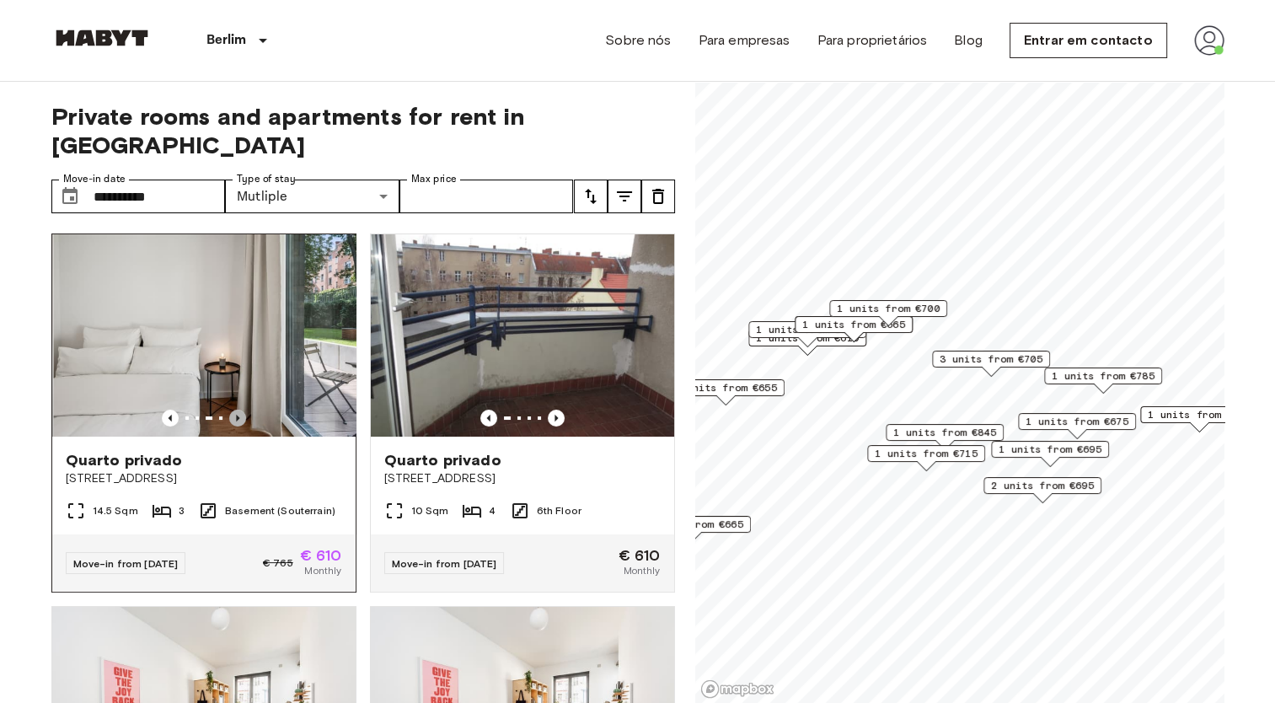
click at [236, 410] on icon "Previous image" at bounding box center [237, 418] width 17 height 17
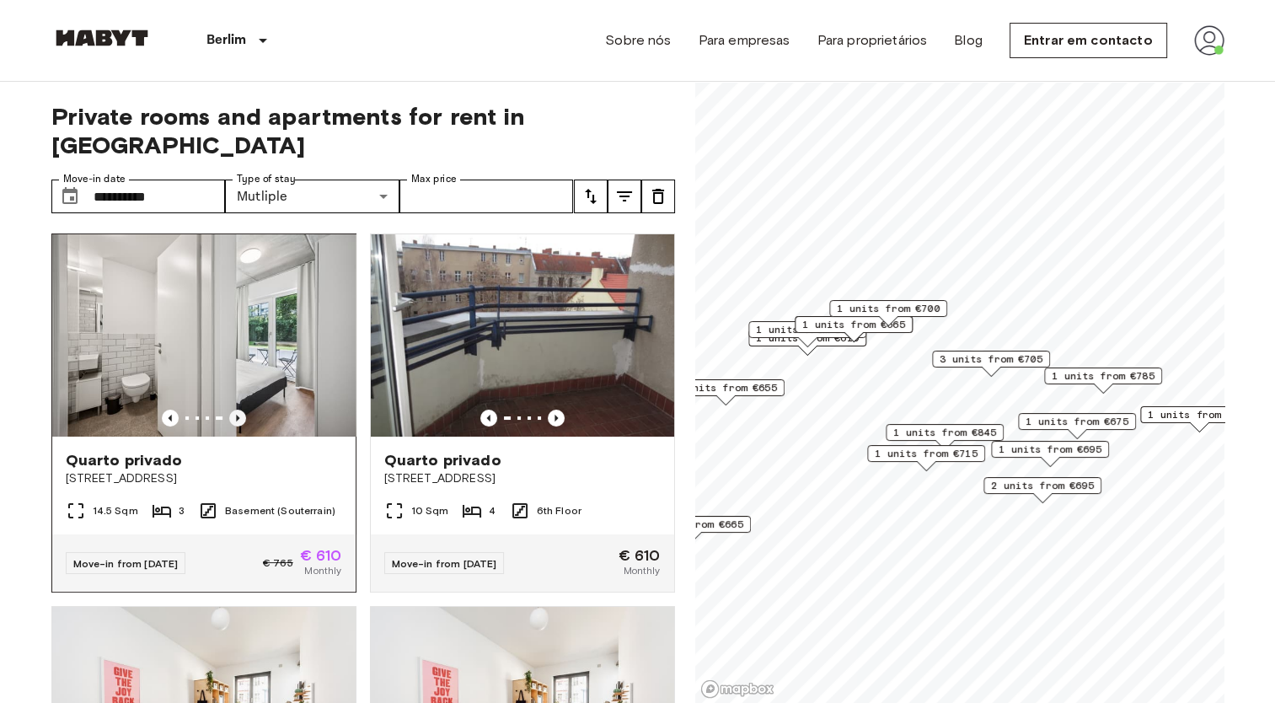
click at [236, 410] on icon "Previous image" at bounding box center [237, 418] width 17 height 17
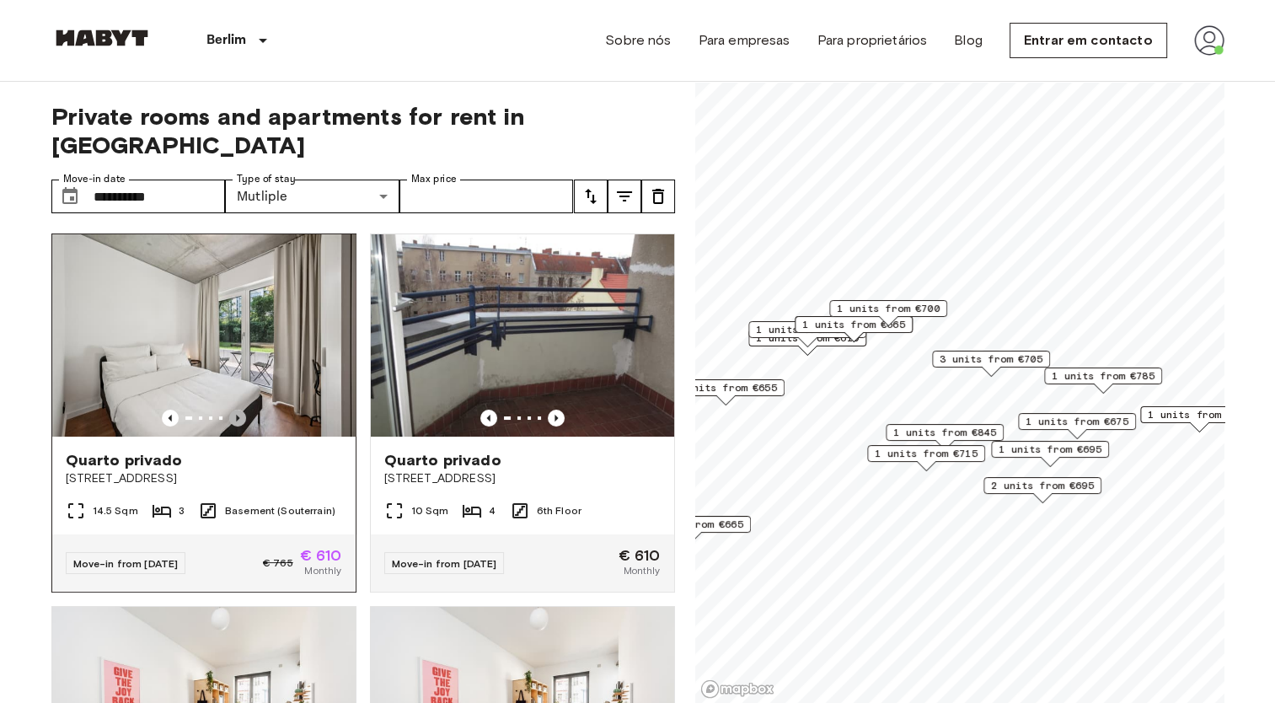
click at [236, 410] on icon "Previous image" at bounding box center [237, 418] width 17 height 17
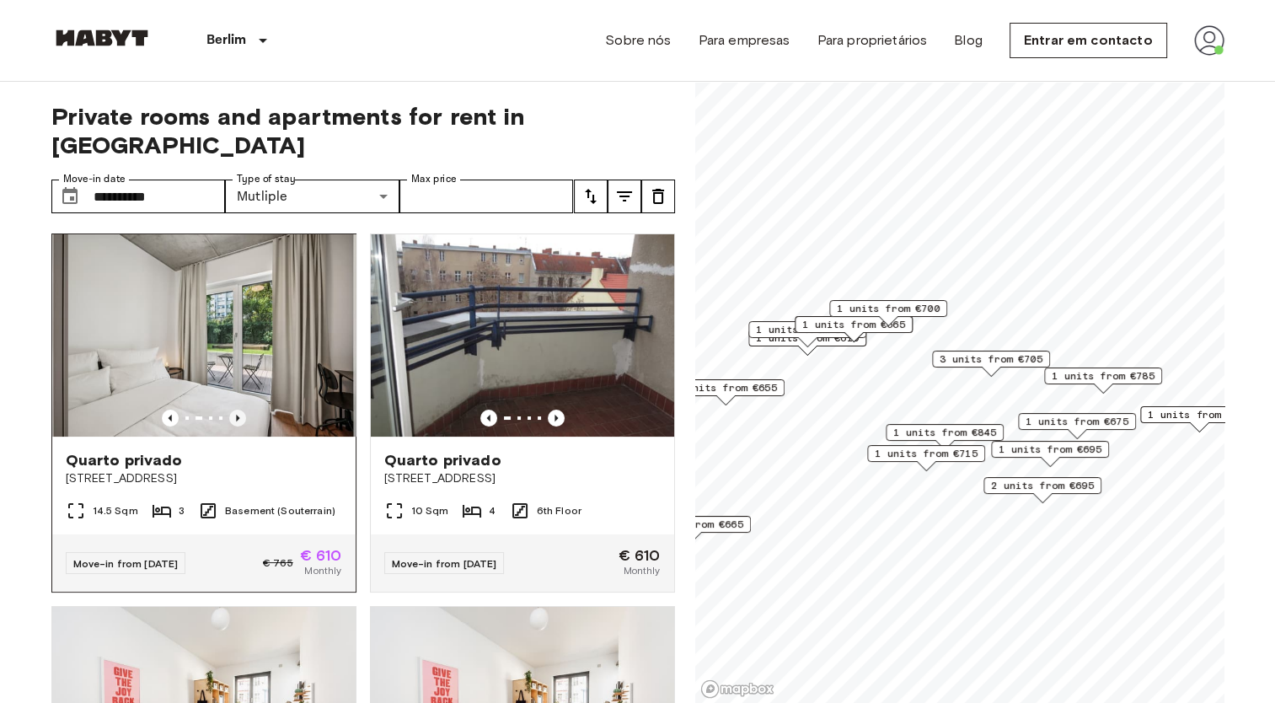
click at [236, 410] on icon "Previous image" at bounding box center [237, 418] width 17 height 17
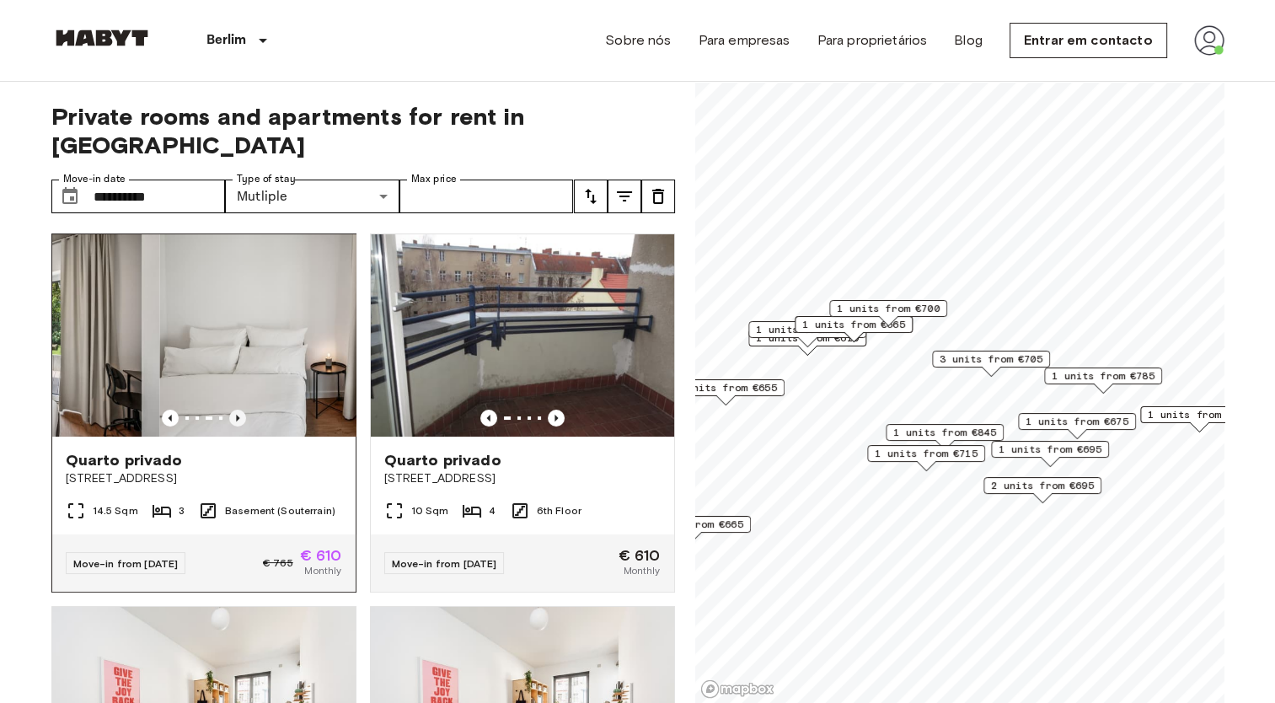
click at [236, 410] on icon "Previous image" at bounding box center [237, 418] width 17 height 17
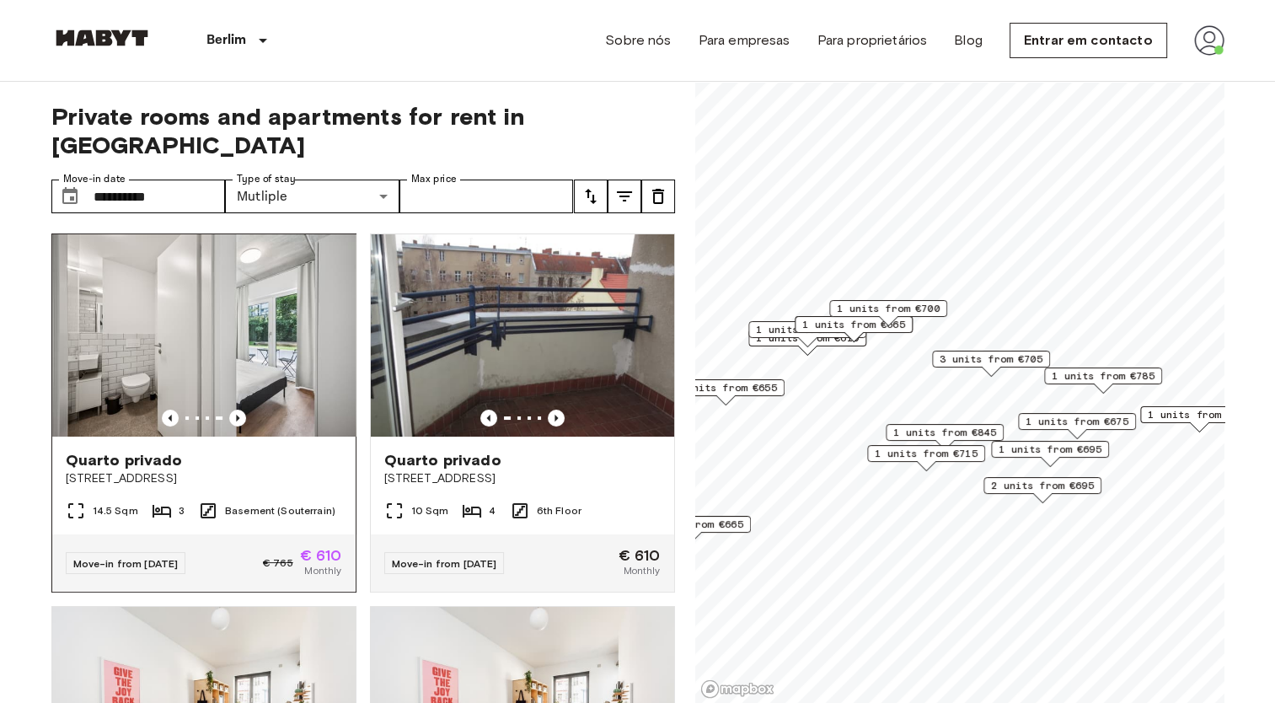
click at [293, 373] on img at bounding box center [203, 335] width 303 height 202
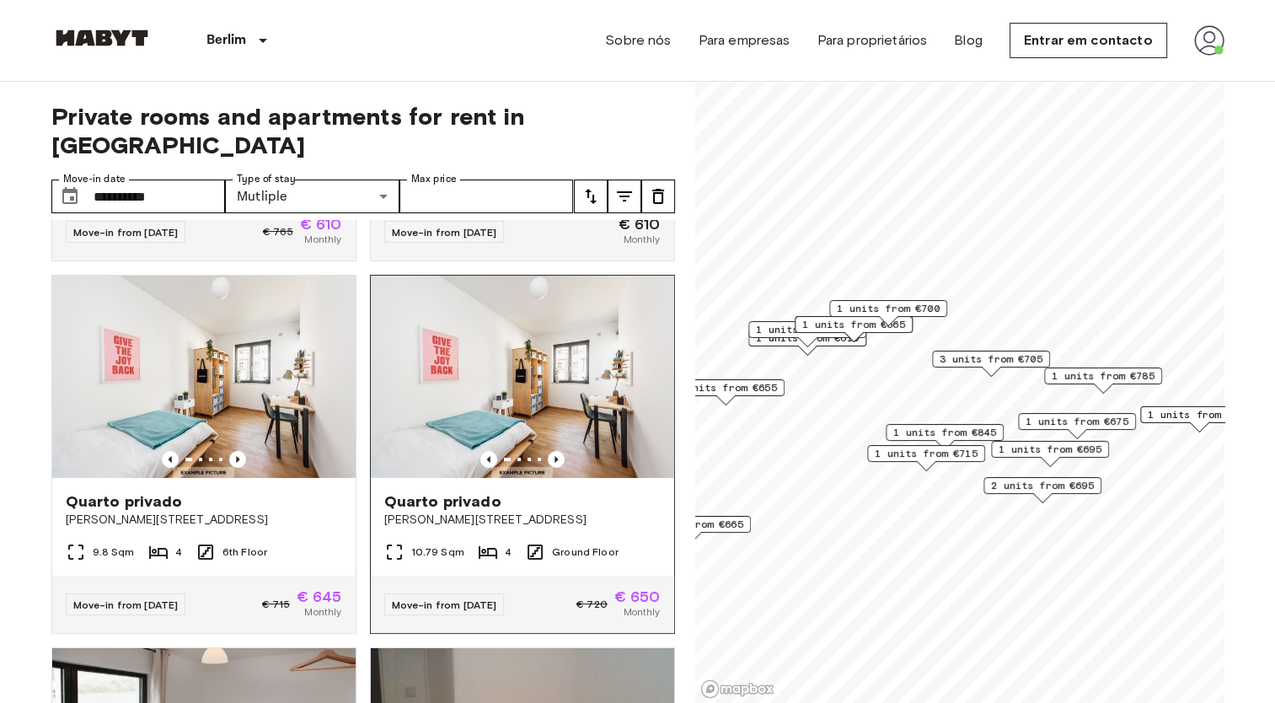
scroll to position [337, 0]
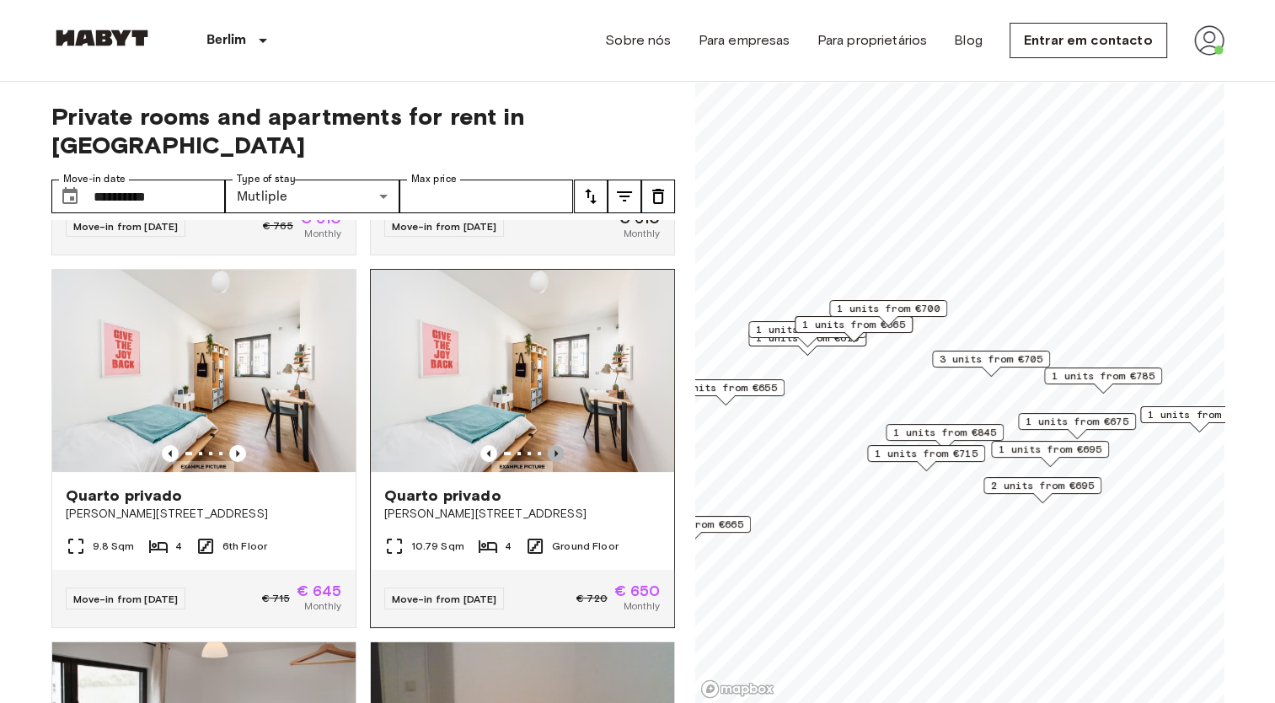
click at [552, 445] on icon "Previous image" at bounding box center [556, 453] width 17 height 17
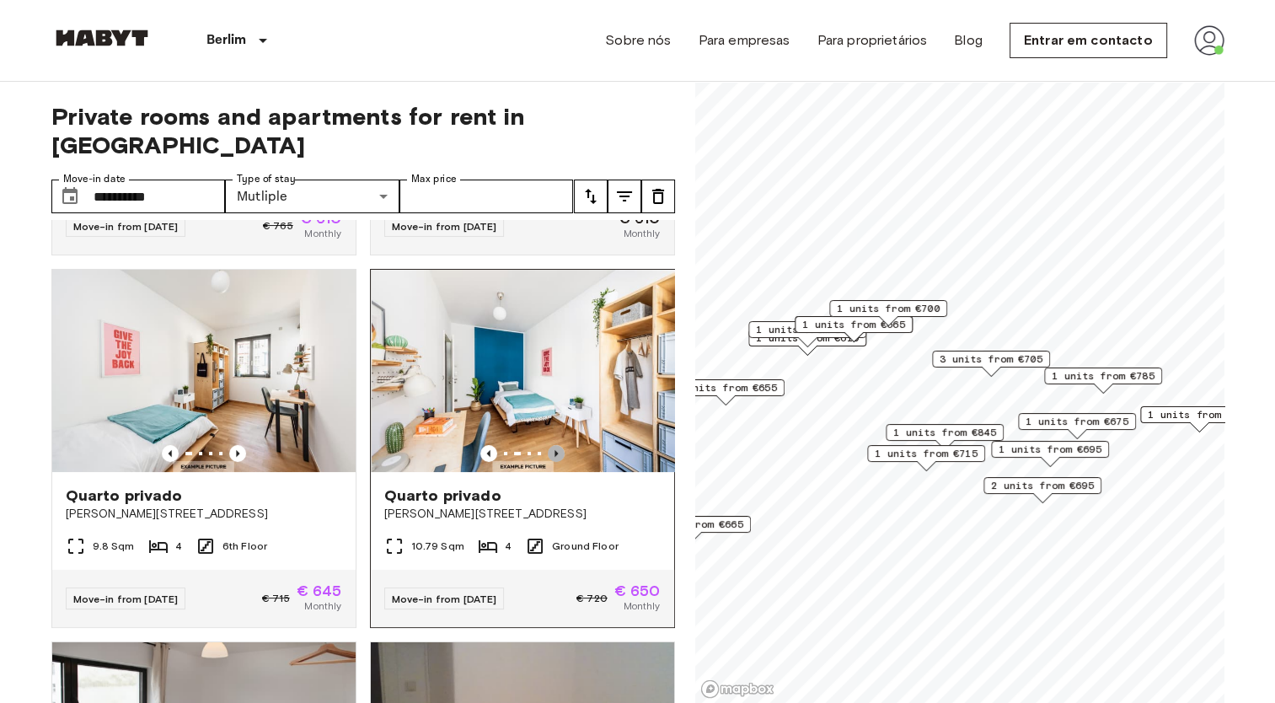
click at [552, 445] on icon "Previous image" at bounding box center [556, 453] width 17 height 17
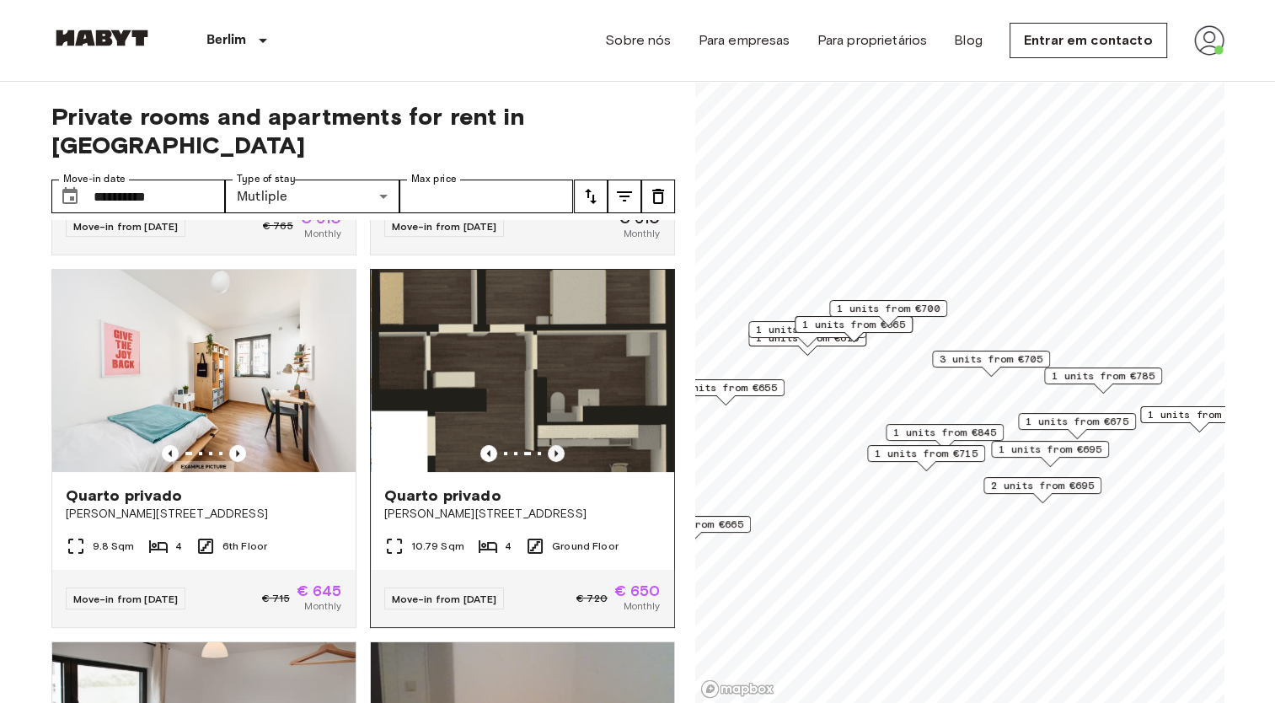
click at [552, 445] on icon "Previous image" at bounding box center [556, 453] width 17 height 17
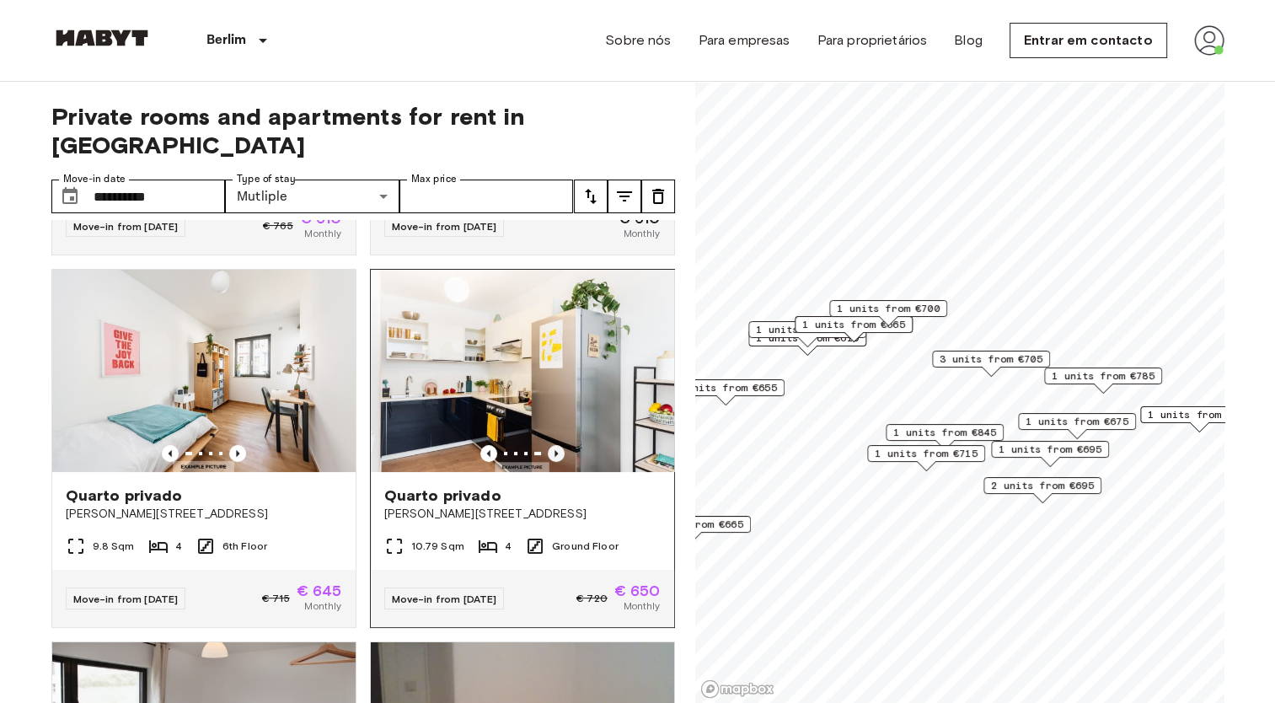
click at [552, 445] on icon "Previous image" at bounding box center [556, 453] width 17 height 17
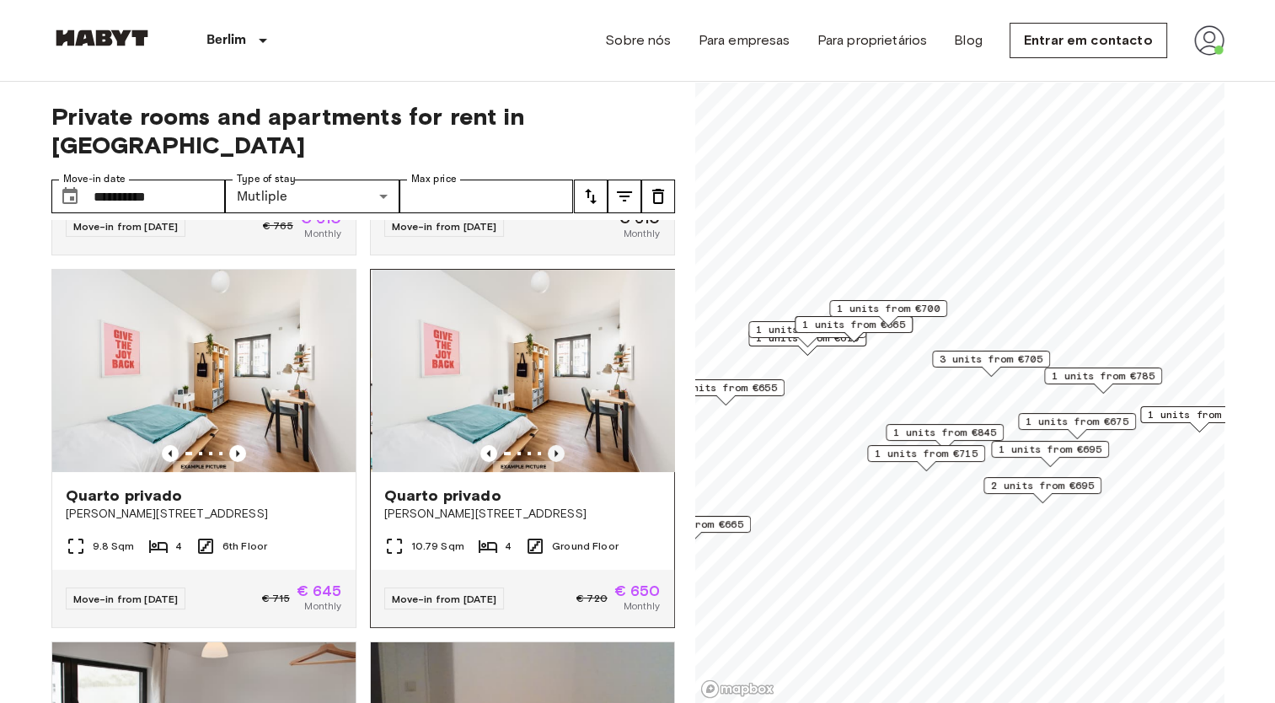
click at [552, 445] on icon "Previous image" at bounding box center [556, 453] width 17 height 17
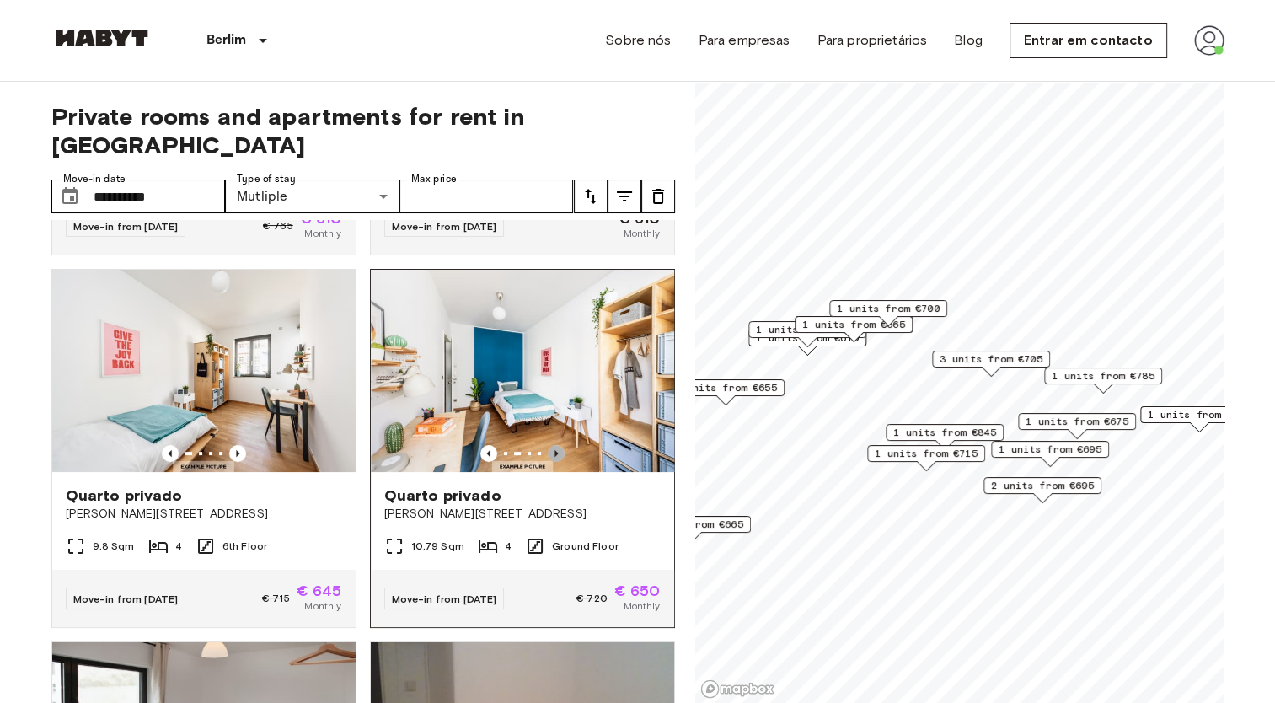
click at [552, 445] on icon "Previous image" at bounding box center [556, 453] width 17 height 17
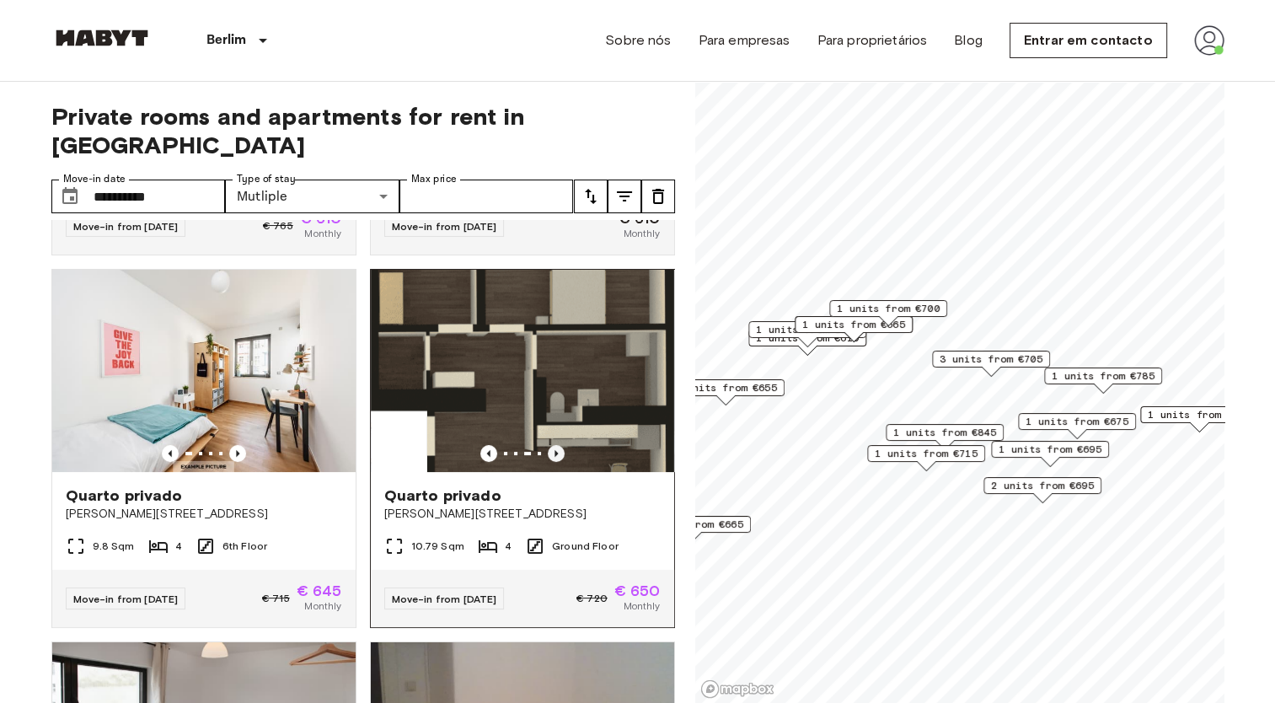
click at [552, 445] on icon "Previous image" at bounding box center [556, 453] width 17 height 17
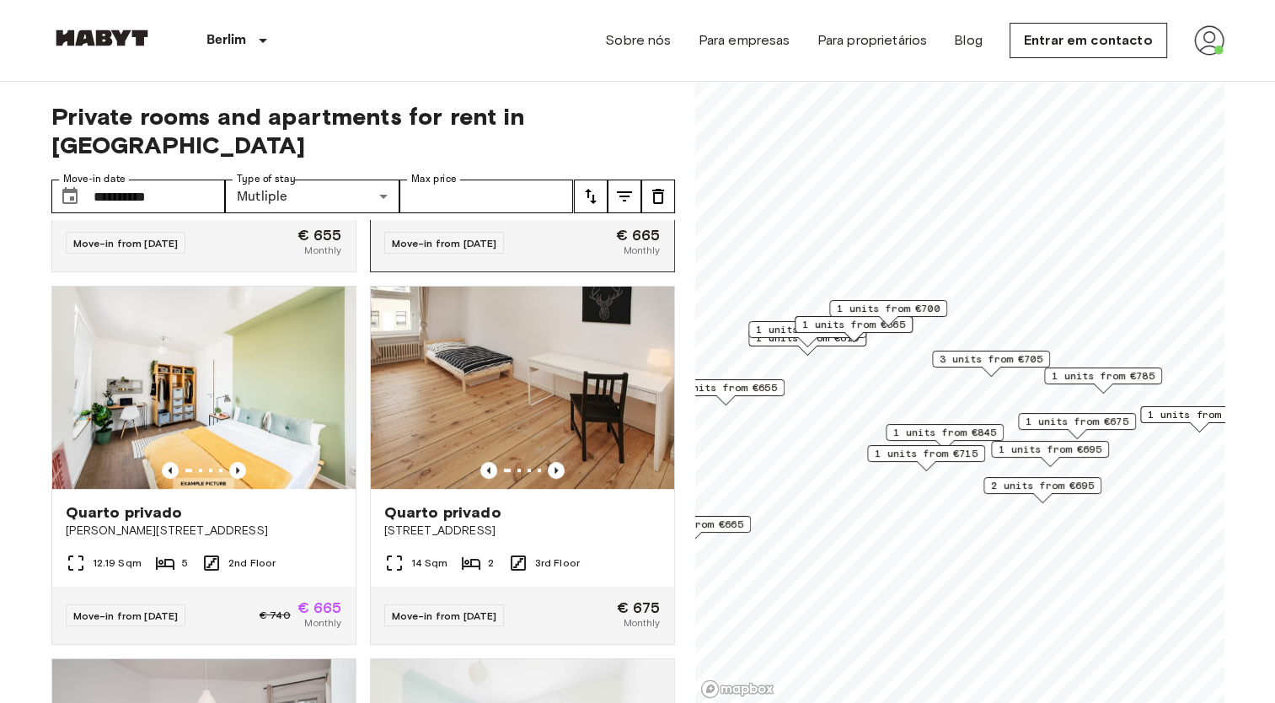
scroll to position [1180, 0]
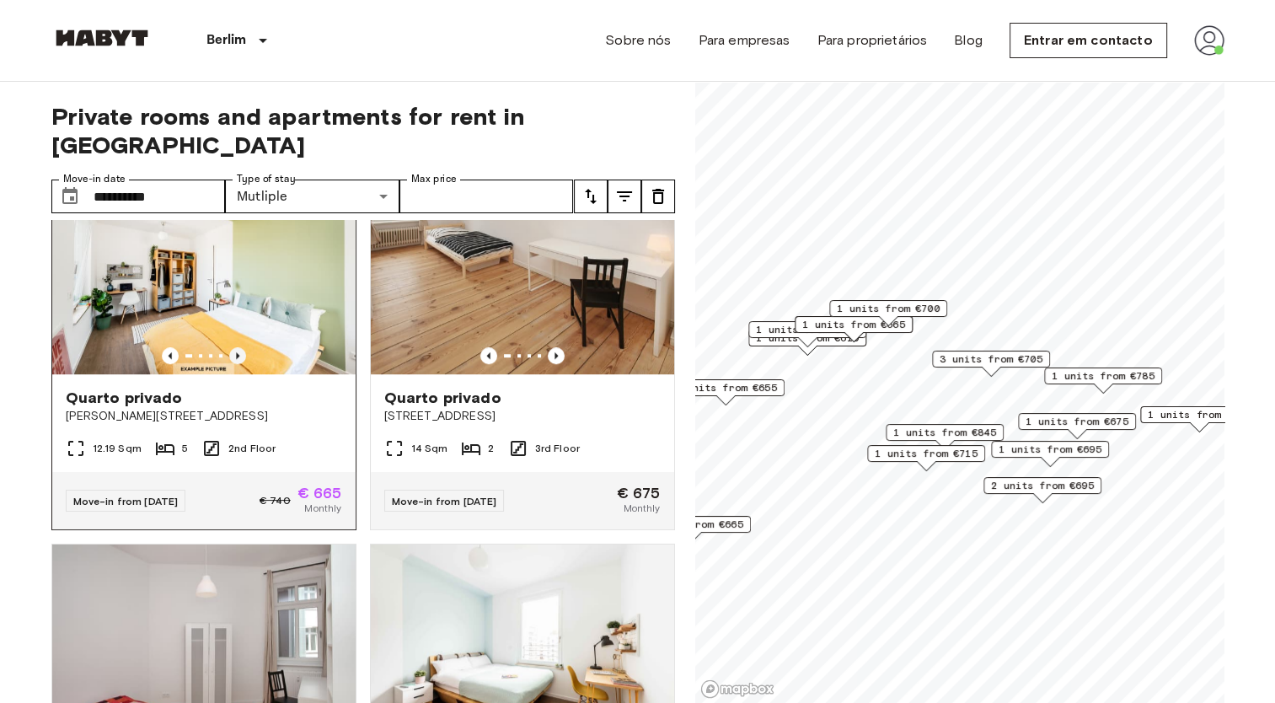
click at [236, 352] on icon "Previous image" at bounding box center [237, 355] width 3 height 7
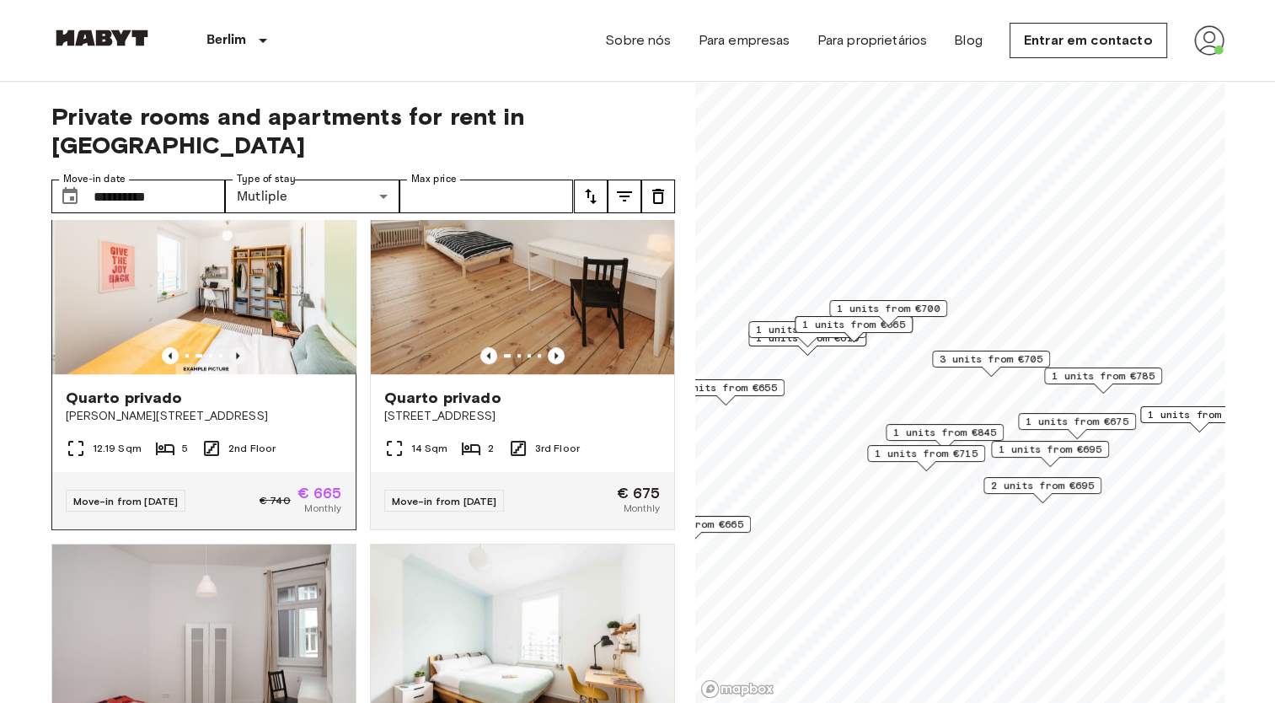
click at [236, 352] on icon "Previous image" at bounding box center [237, 355] width 3 height 7
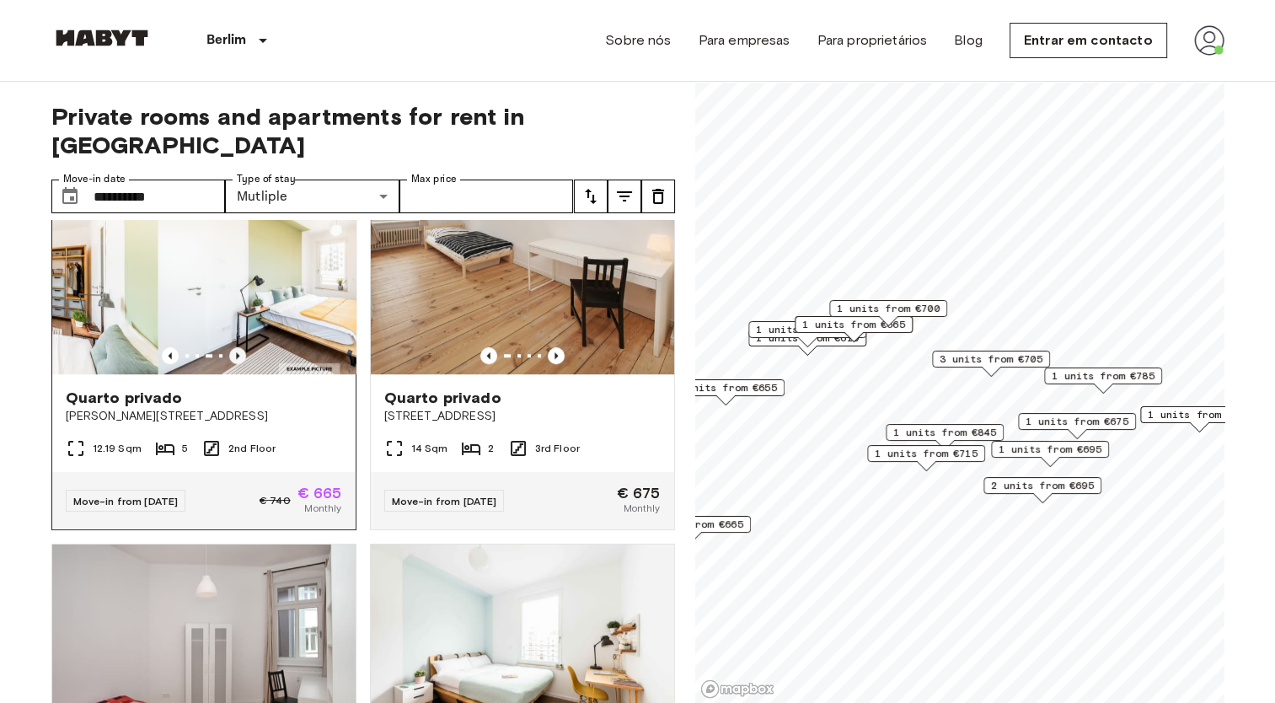
click at [236, 352] on icon "Previous image" at bounding box center [237, 355] width 3 height 7
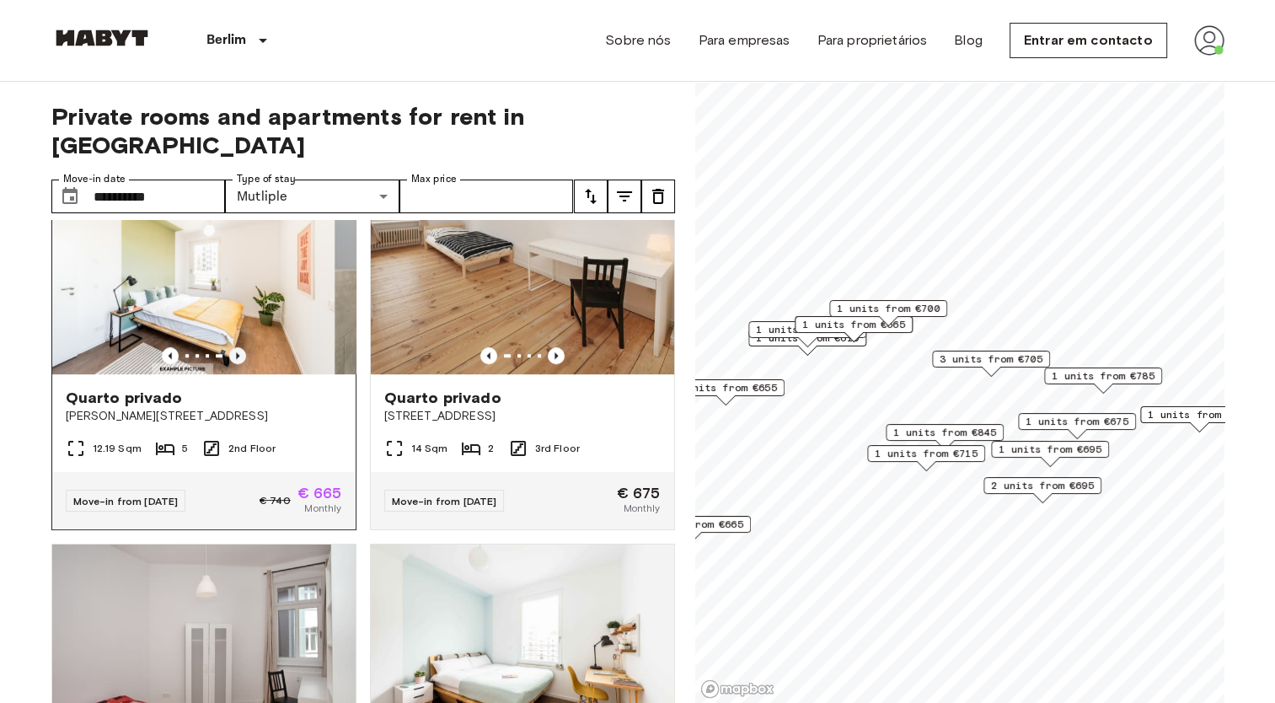
click at [236, 352] on icon "Previous image" at bounding box center [237, 355] width 3 height 7
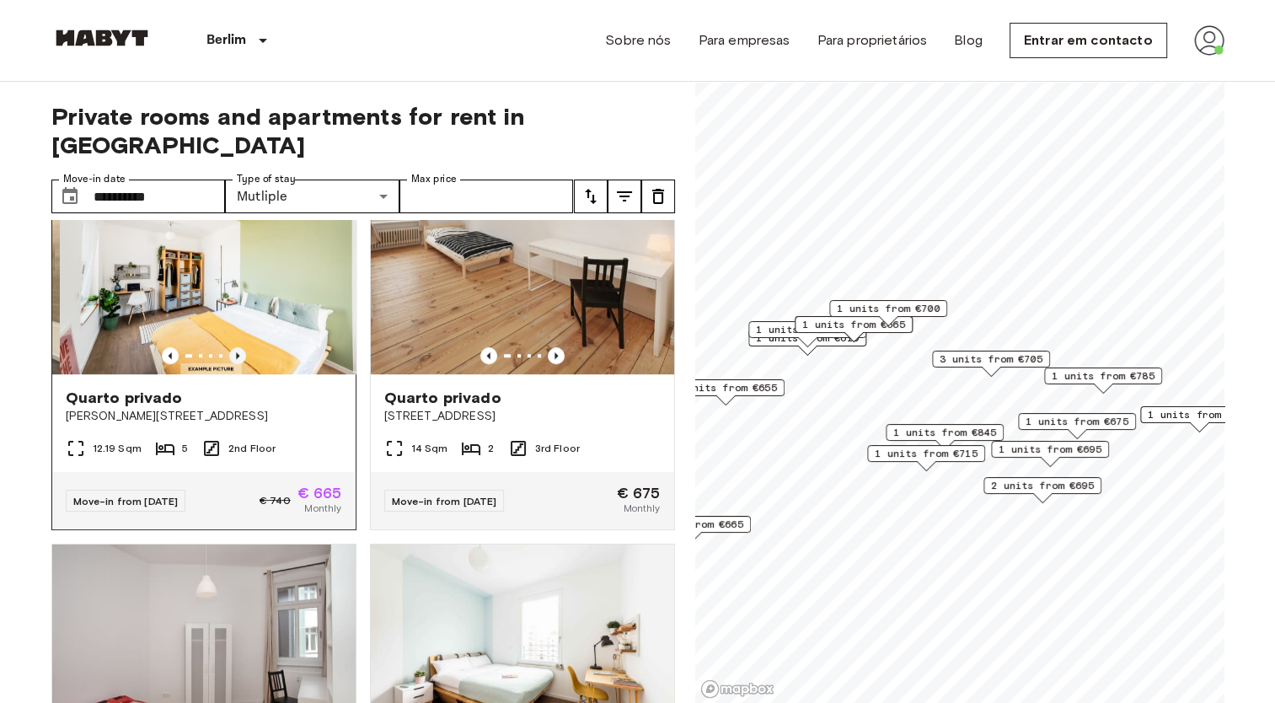
click at [236, 352] on icon "Previous image" at bounding box center [237, 355] width 3 height 7
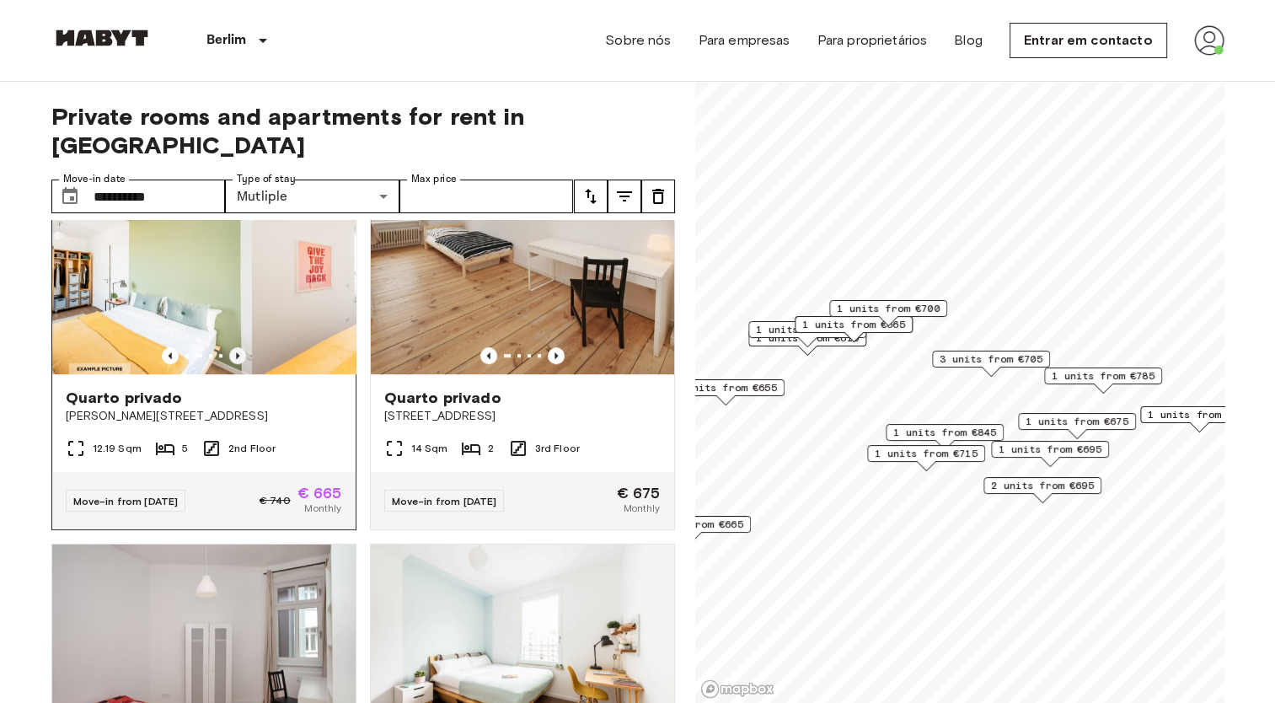
click at [236, 352] on icon "Previous image" at bounding box center [237, 355] width 3 height 7
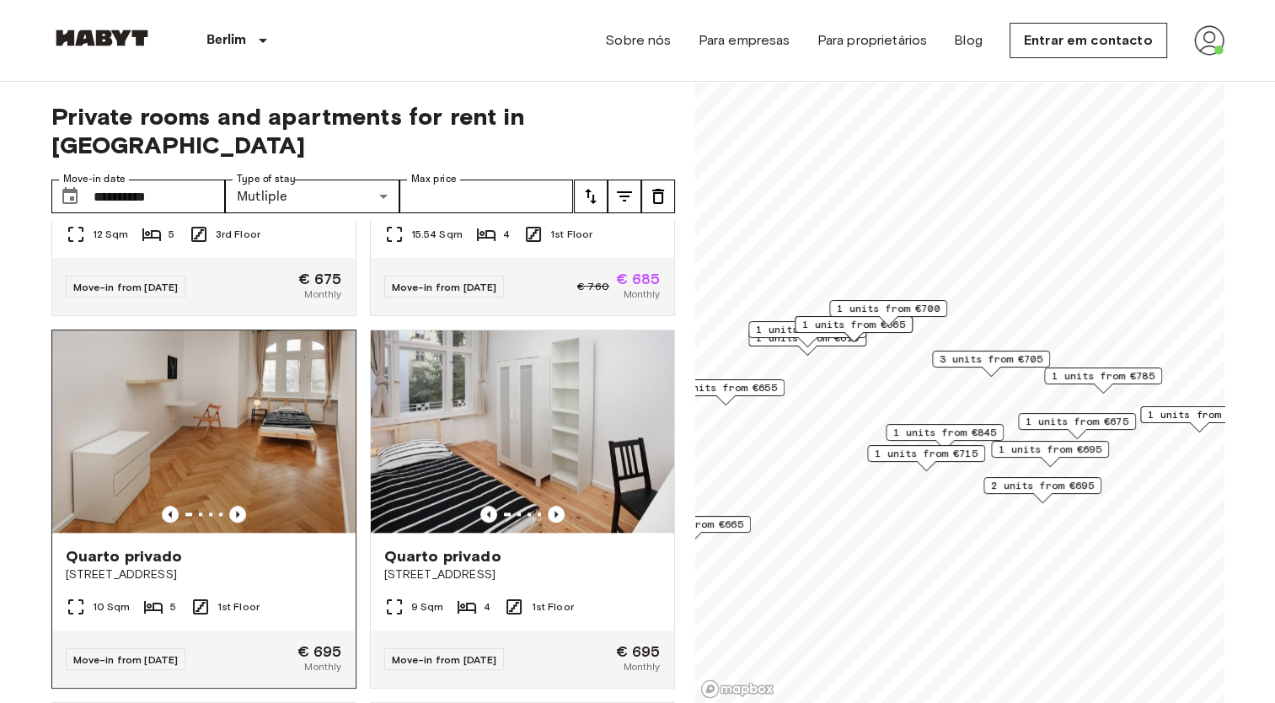
scroll to position [1770, 0]
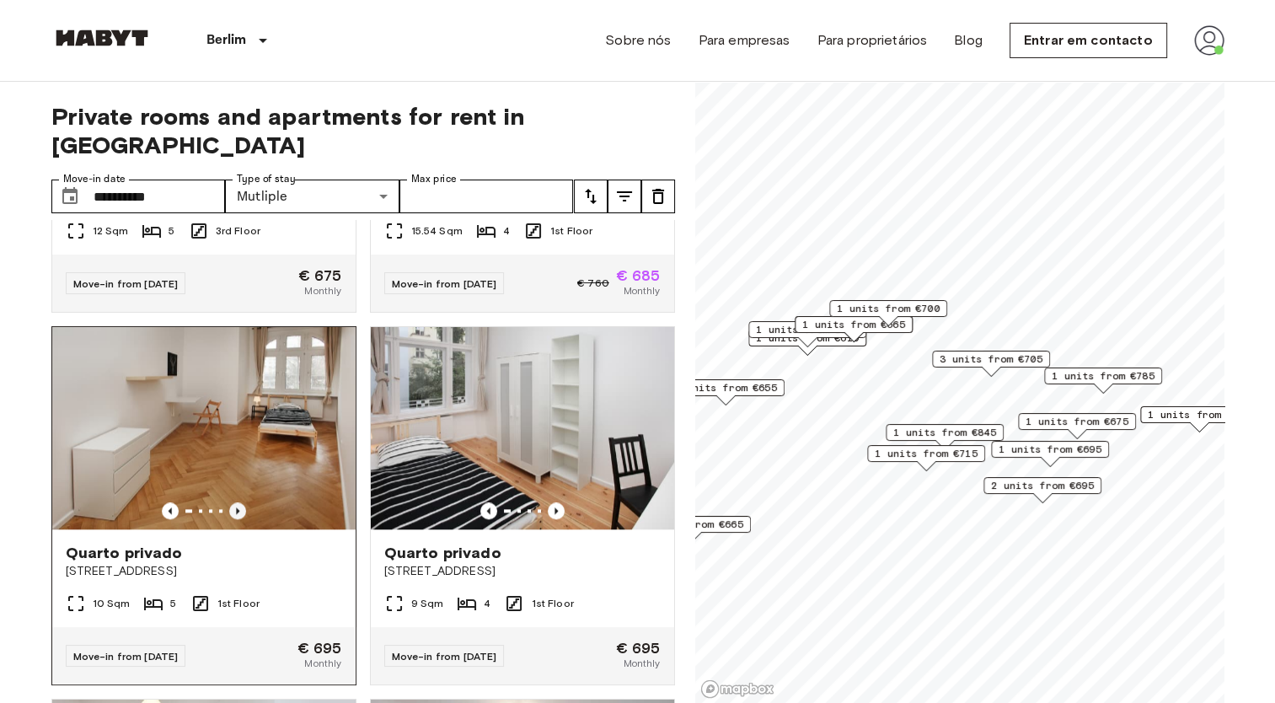
click at [238, 519] on icon "Previous image" at bounding box center [237, 510] width 17 height 17
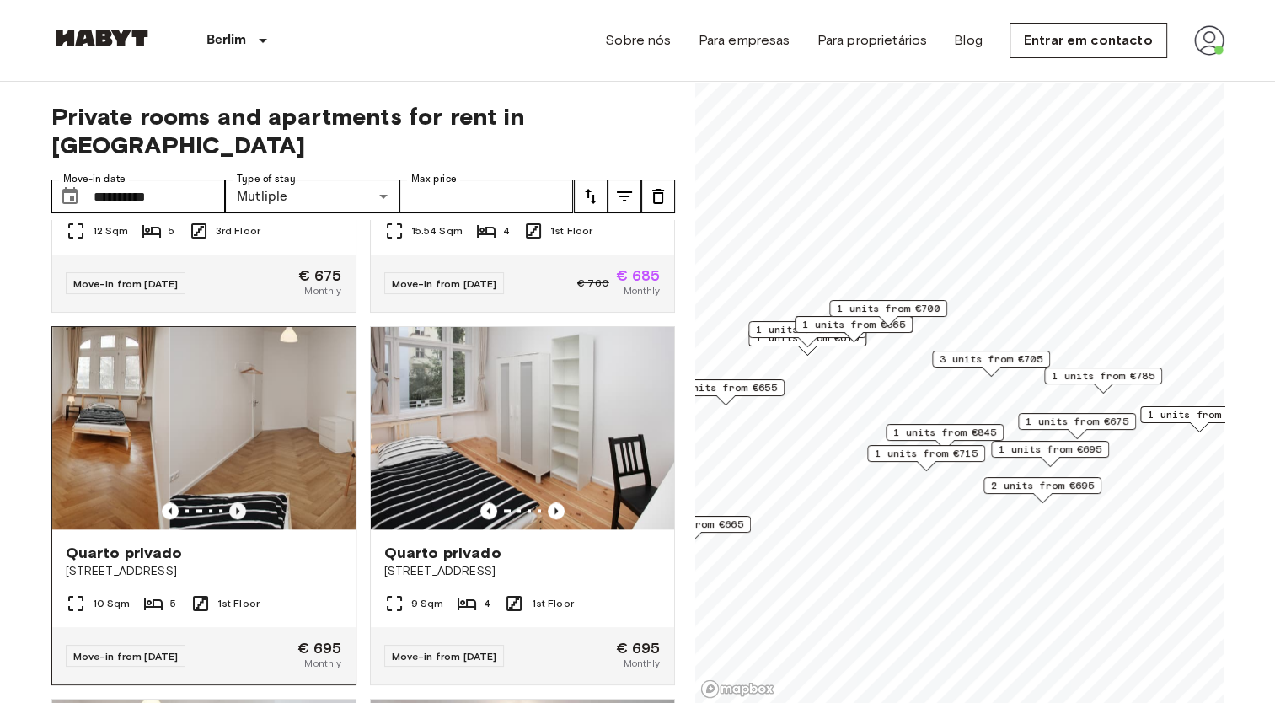
click at [238, 519] on icon "Previous image" at bounding box center [237, 510] width 17 height 17
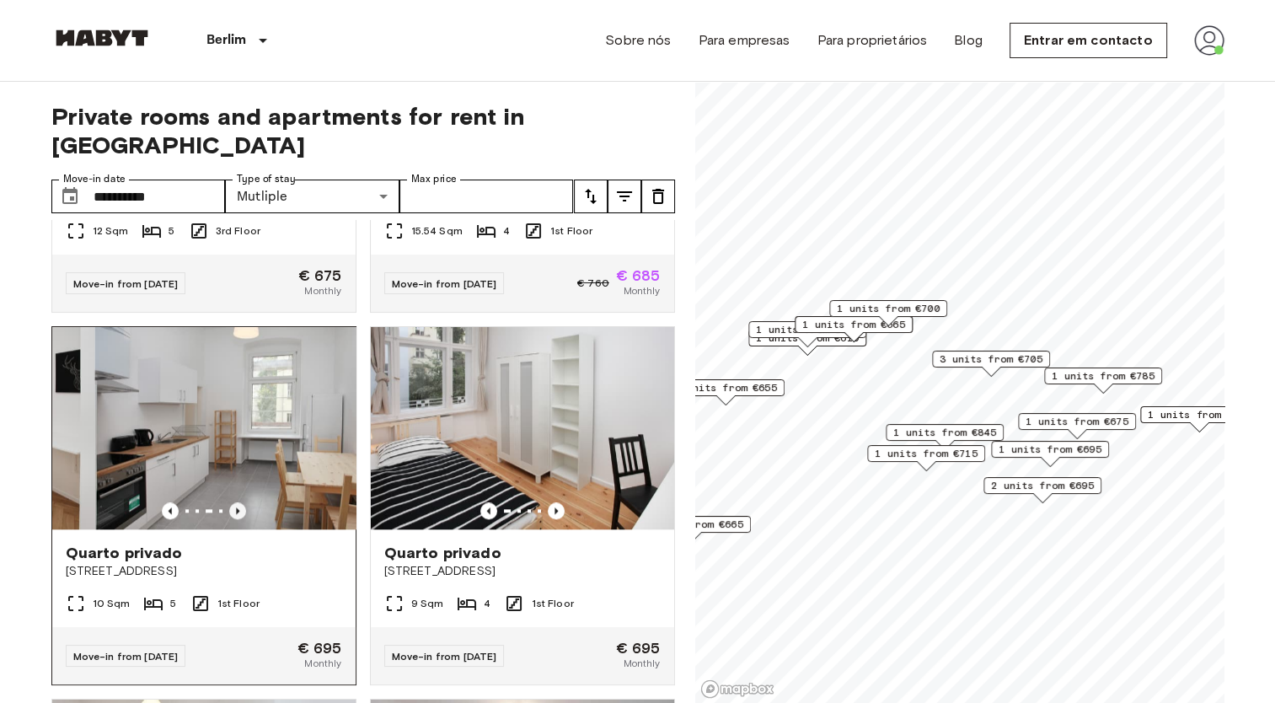
click at [238, 519] on icon "Previous image" at bounding box center [237, 510] width 17 height 17
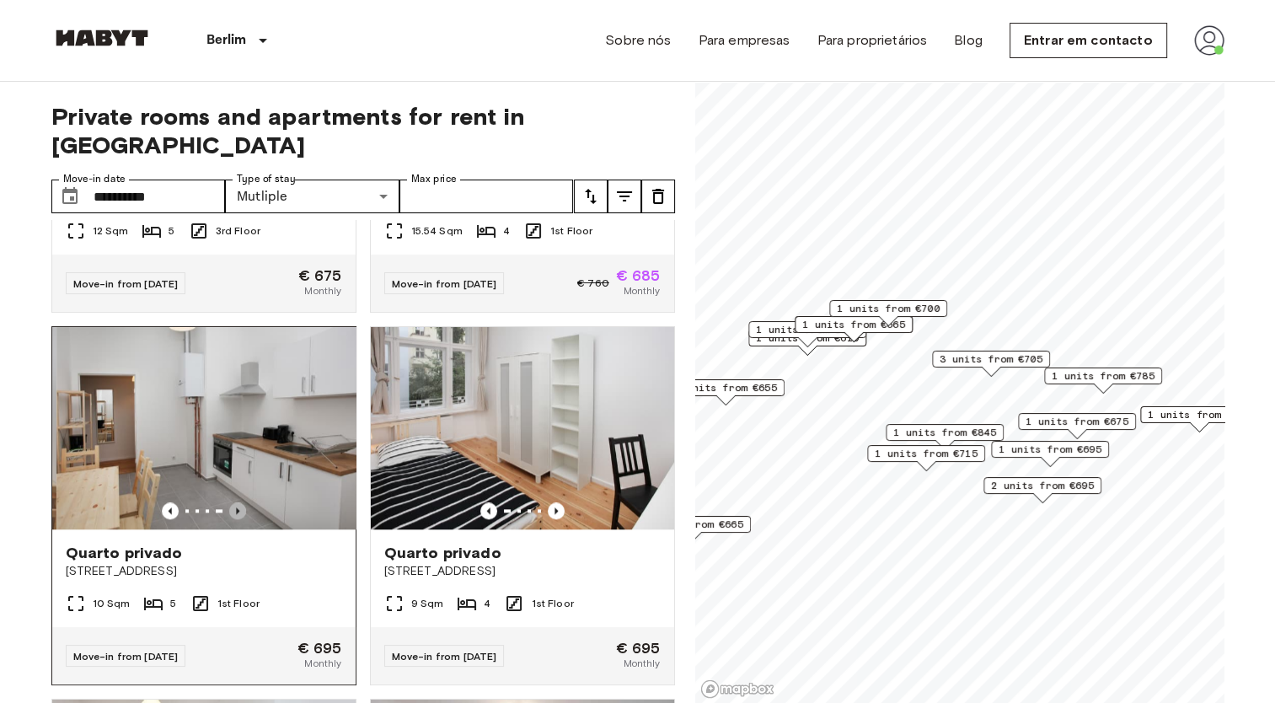
click at [238, 519] on icon "Previous image" at bounding box center [237, 510] width 17 height 17
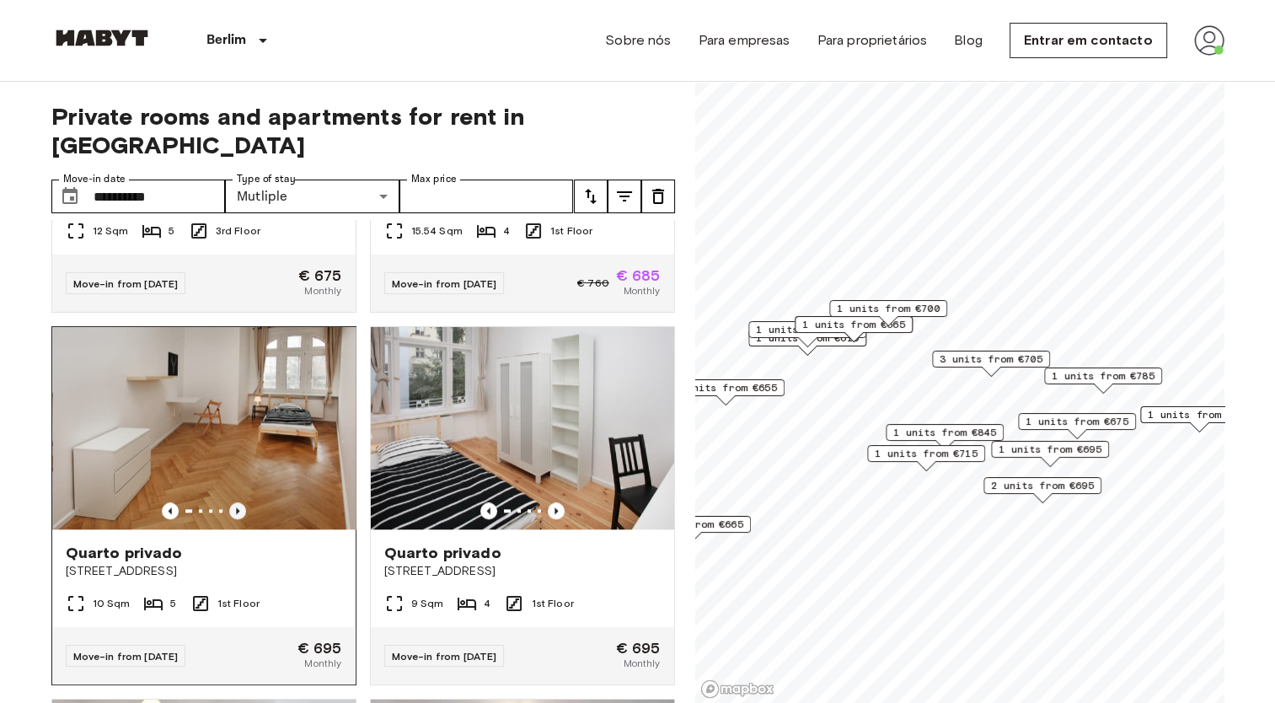
click at [238, 519] on icon "Previous image" at bounding box center [237, 510] width 17 height 17
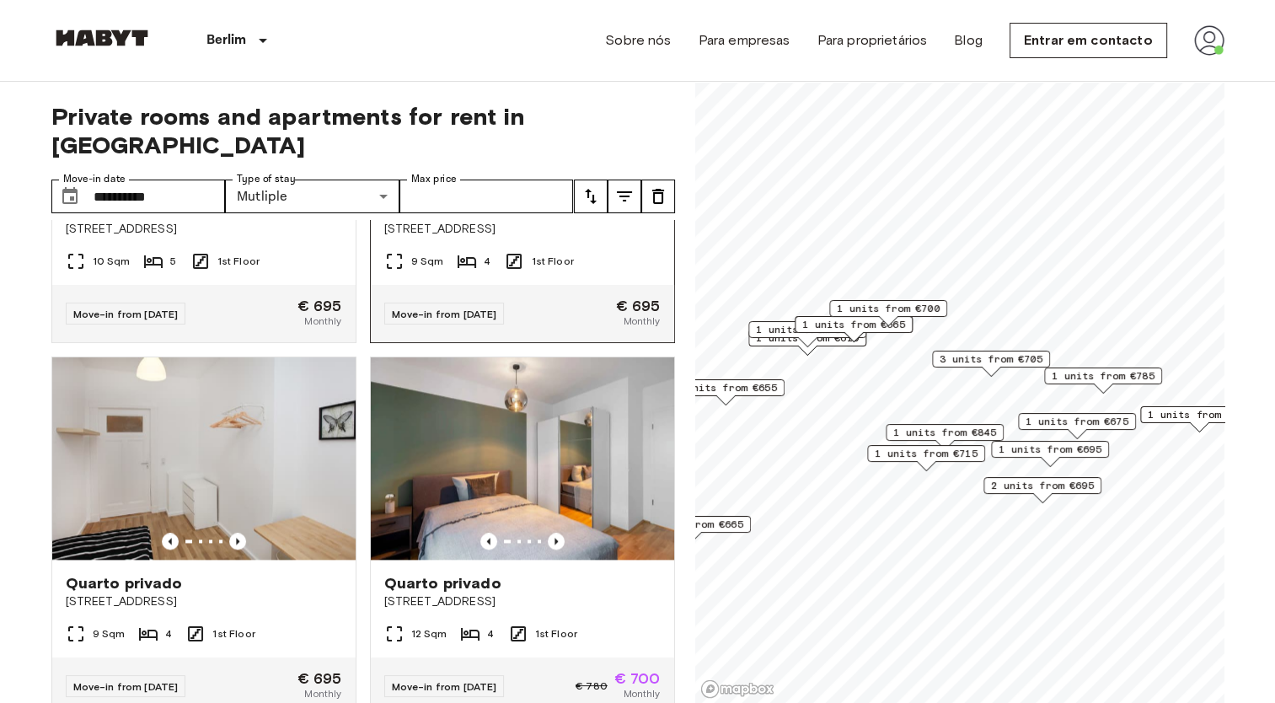
scroll to position [2191, 0]
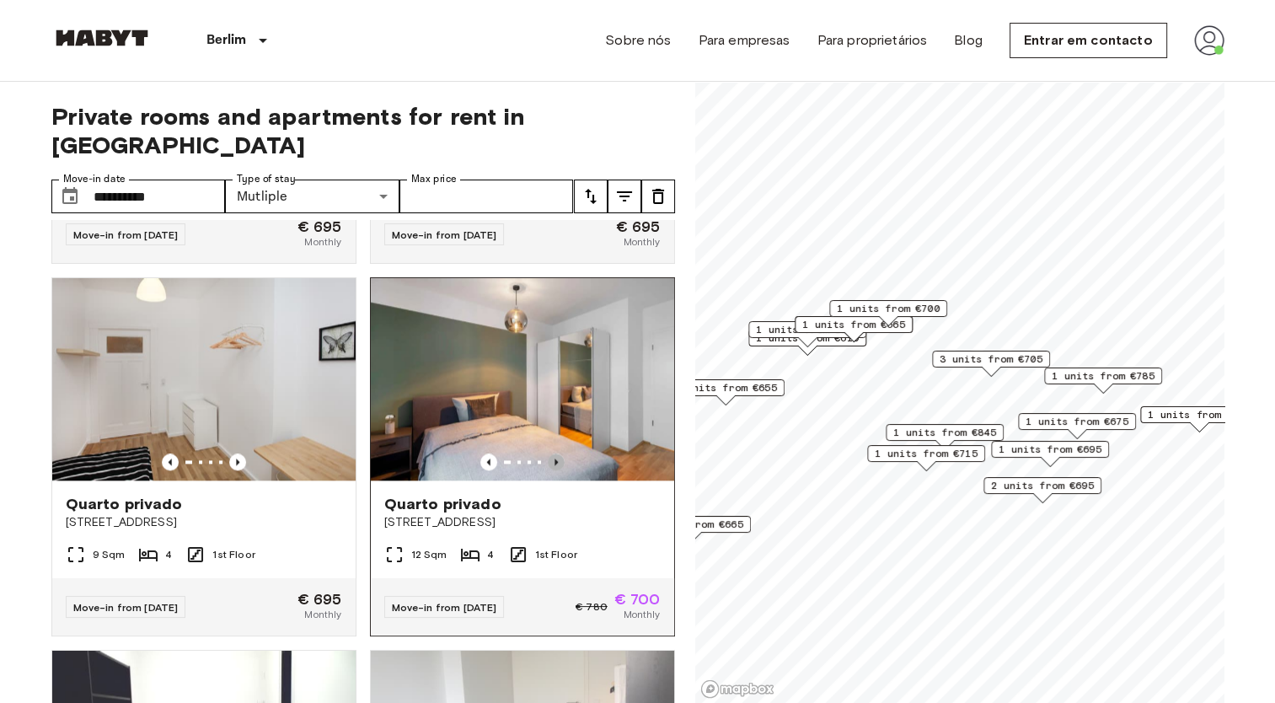
click at [555, 465] on icon "Previous image" at bounding box center [556, 461] width 3 height 7
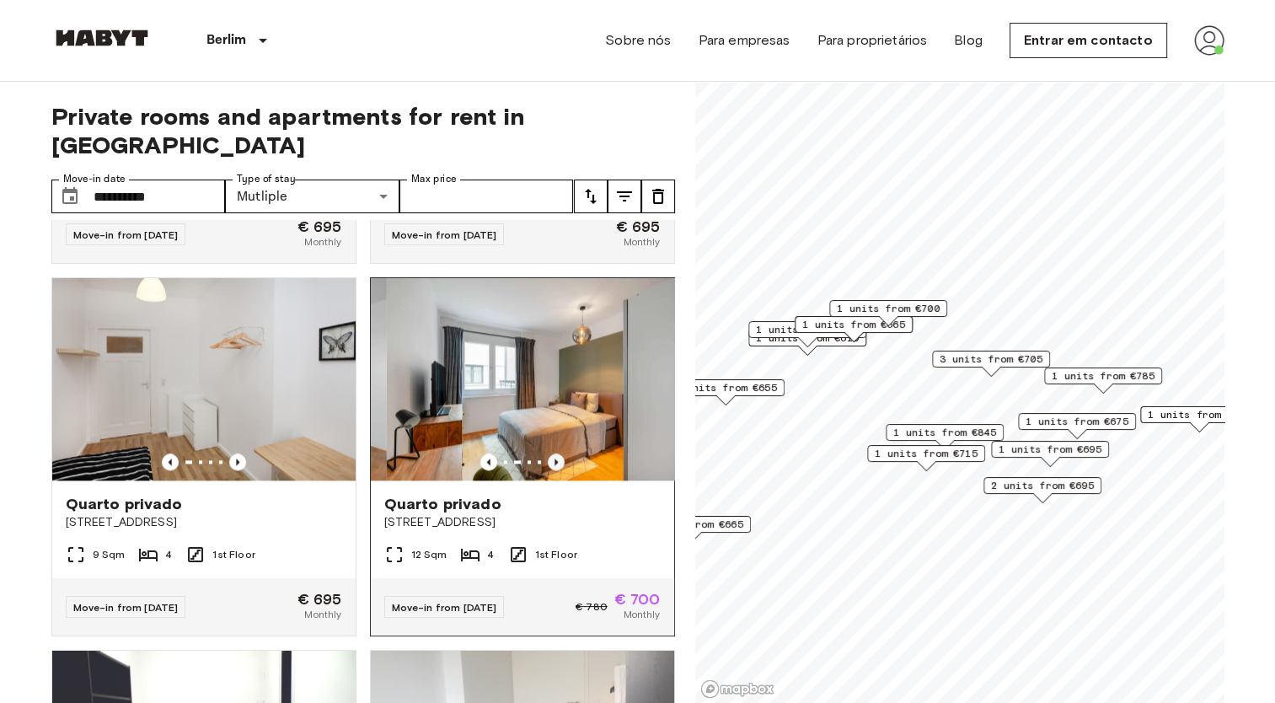
click at [555, 465] on icon "Previous image" at bounding box center [556, 461] width 3 height 7
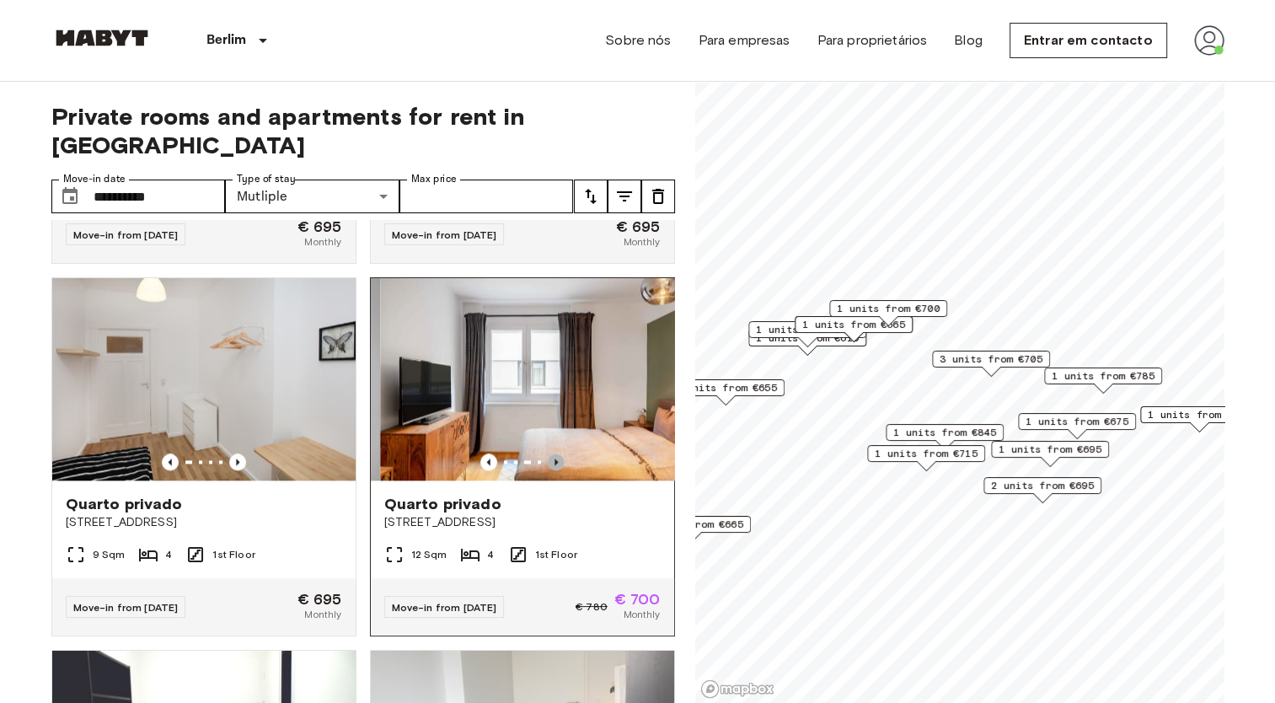
click at [555, 465] on icon "Previous image" at bounding box center [556, 461] width 3 height 7
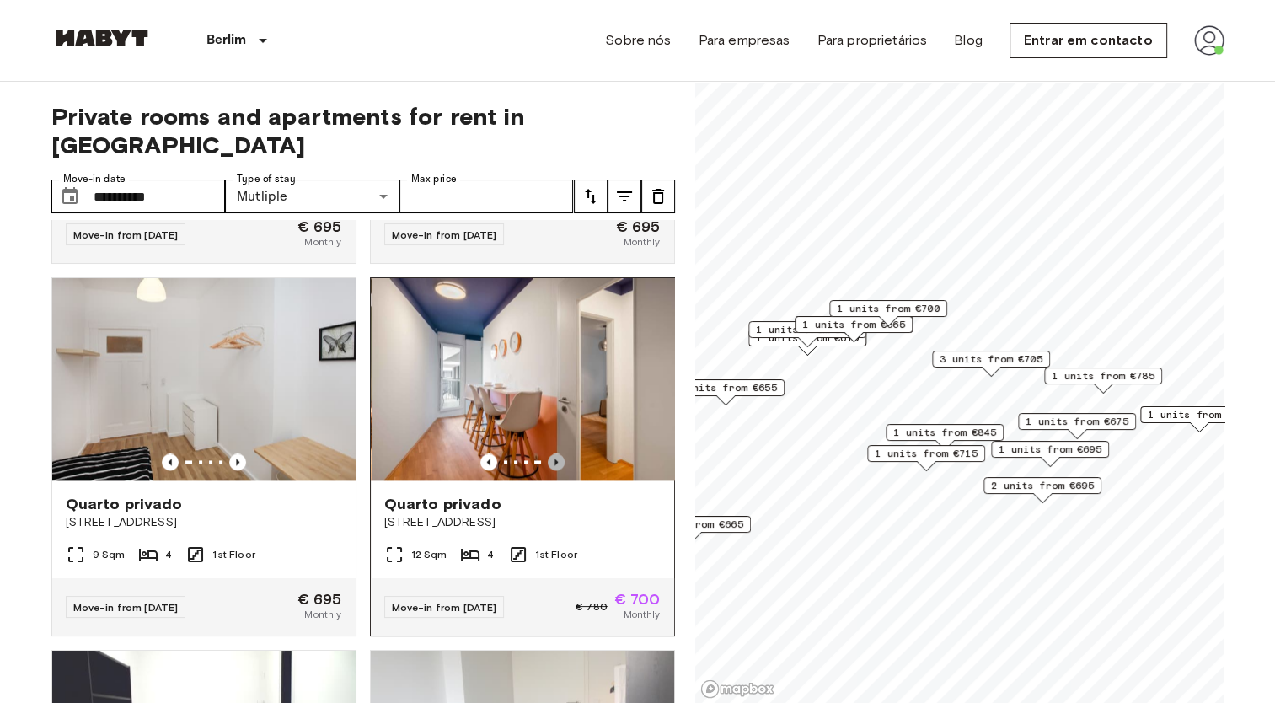
click at [555, 465] on icon "Previous image" at bounding box center [556, 461] width 3 height 7
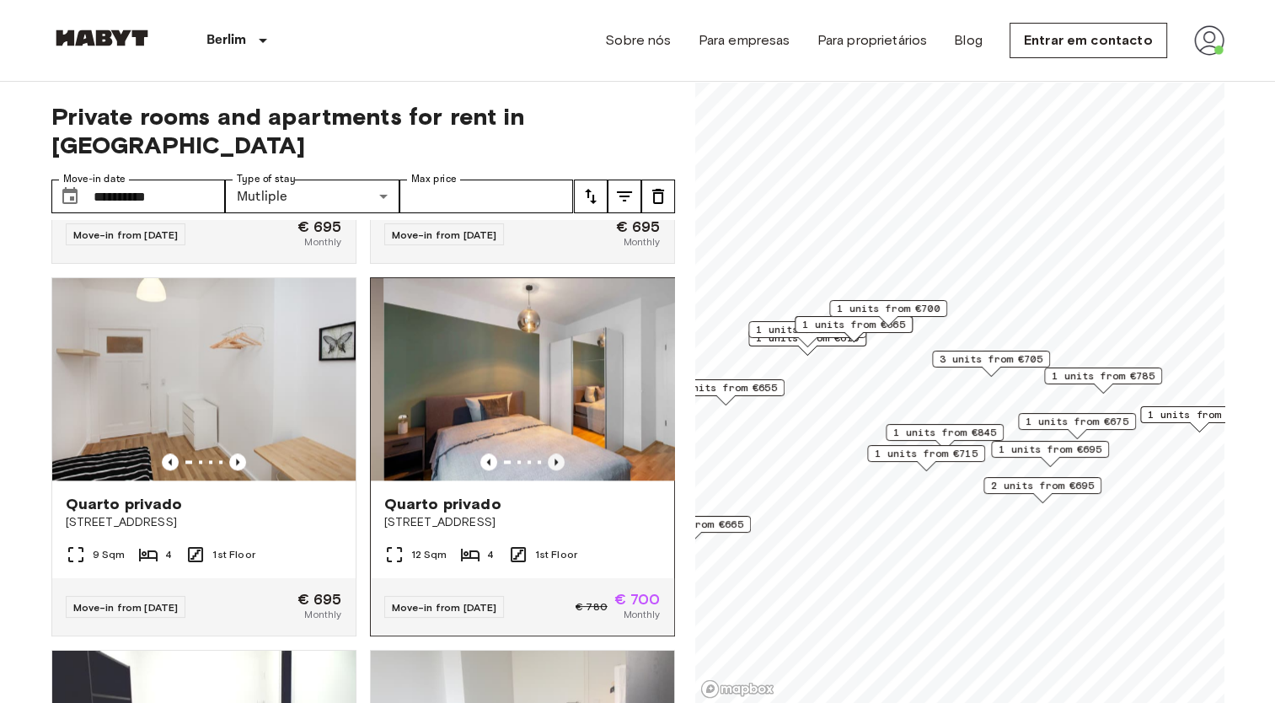
click at [555, 465] on icon "Previous image" at bounding box center [556, 461] width 3 height 7
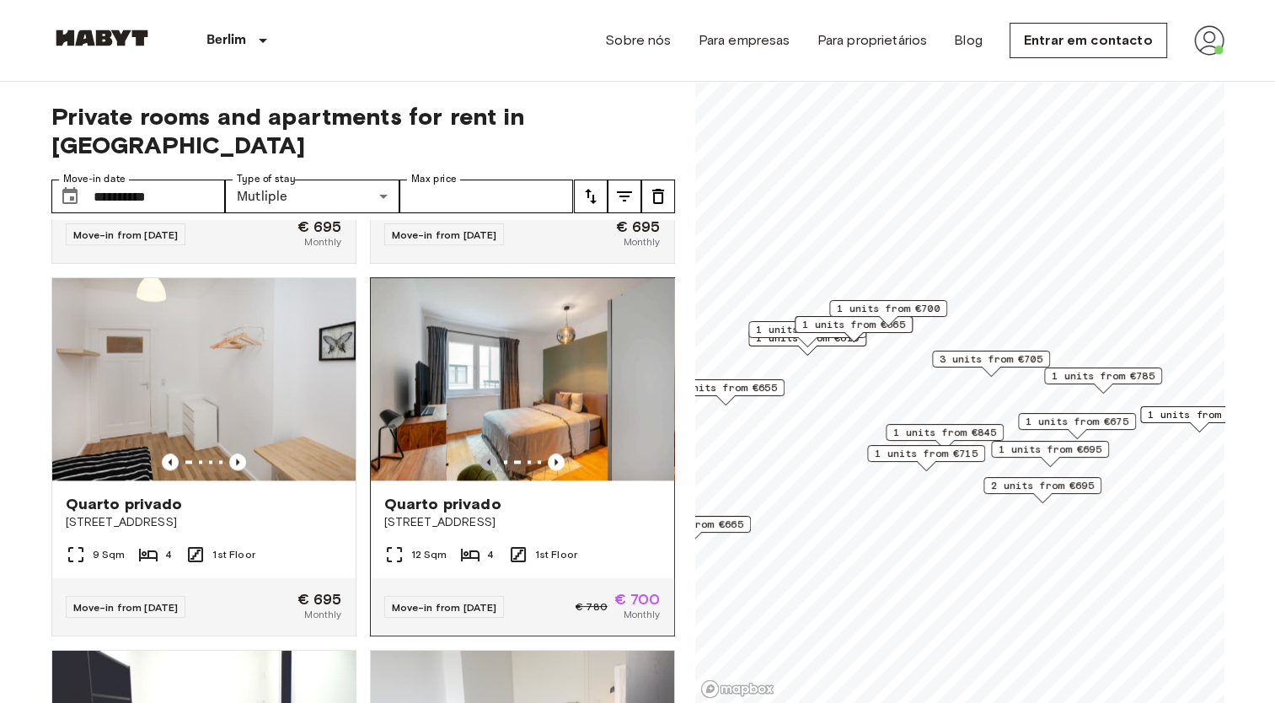
click at [480, 470] on icon "Previous image" at bounding box center [488, 461] width 17 height 17
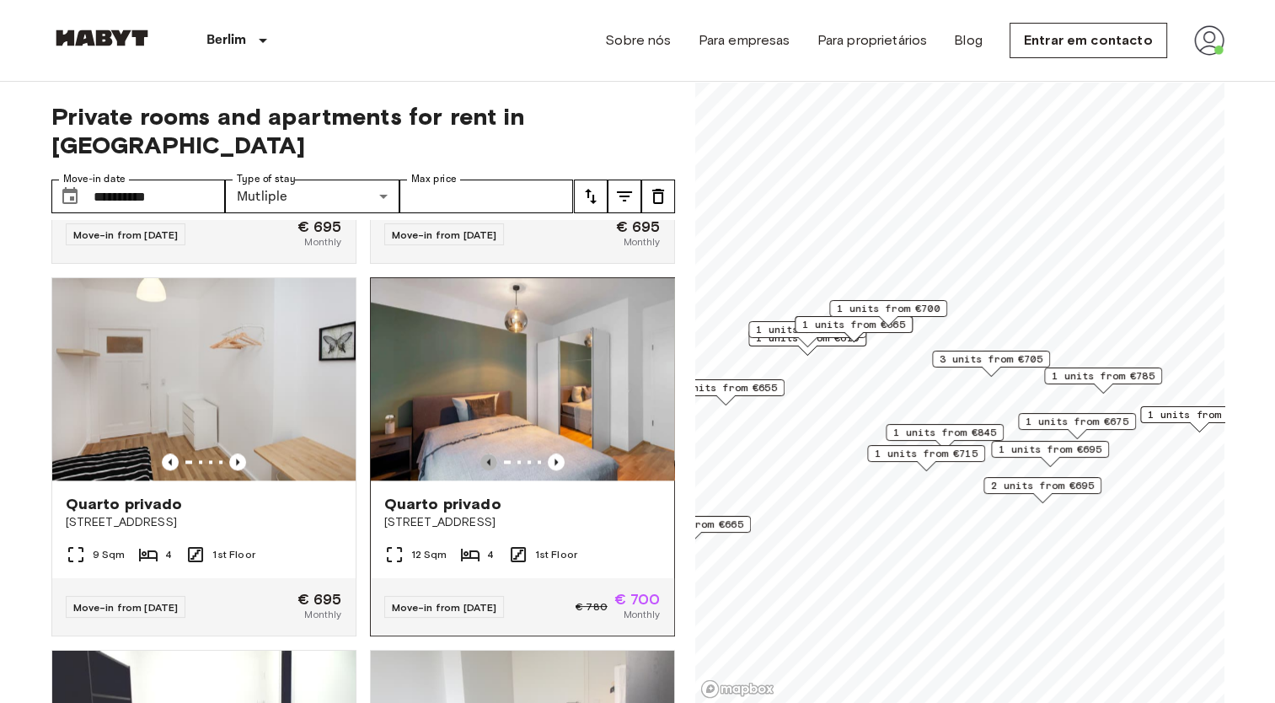
click at [480, 470] on icon "Previous image" at bounding box center [488, 461] width 17 height 17
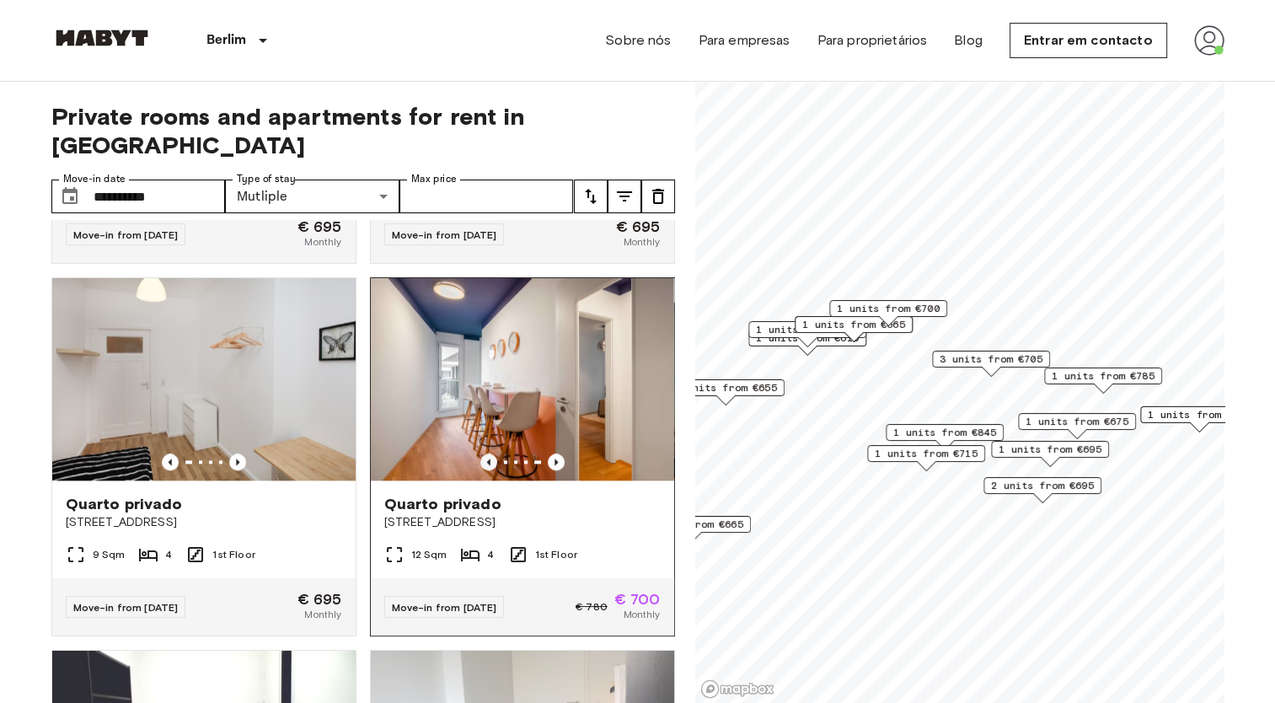
click at [480, 470] on icon "Previous image" at bounding box center [488, 461] width 17 height 17
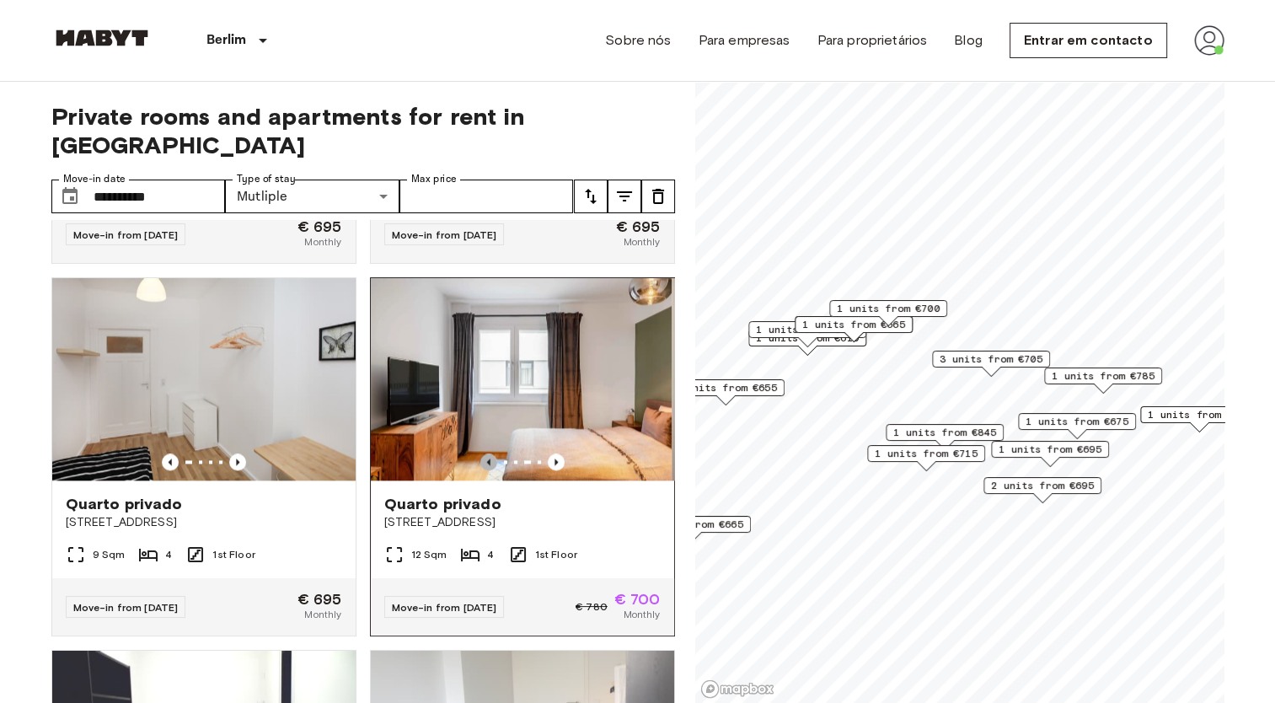
click at [480, 470] on icon "Previous image" at bounding box center [488, 461] width 17 height 17
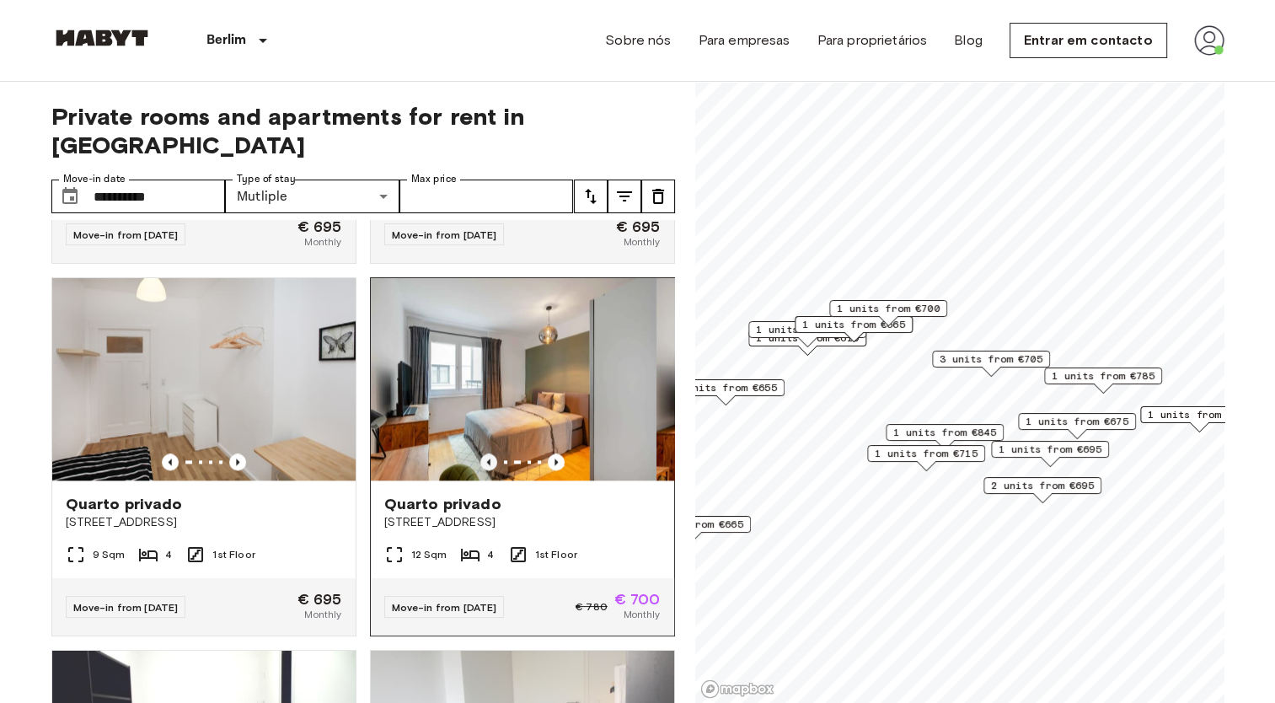
click at [480, 470] on icon "Previous image" at bounding box center [488, 461] width 17 height 17
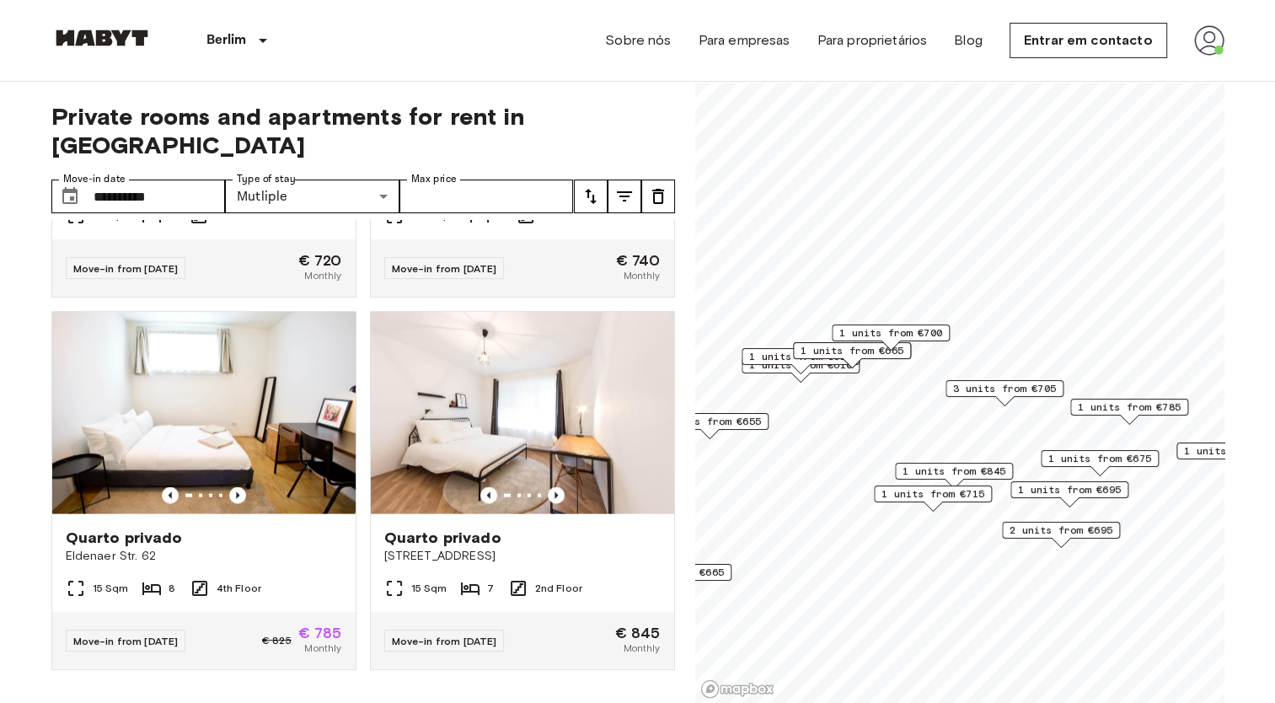
scroll to position [3724, 0]
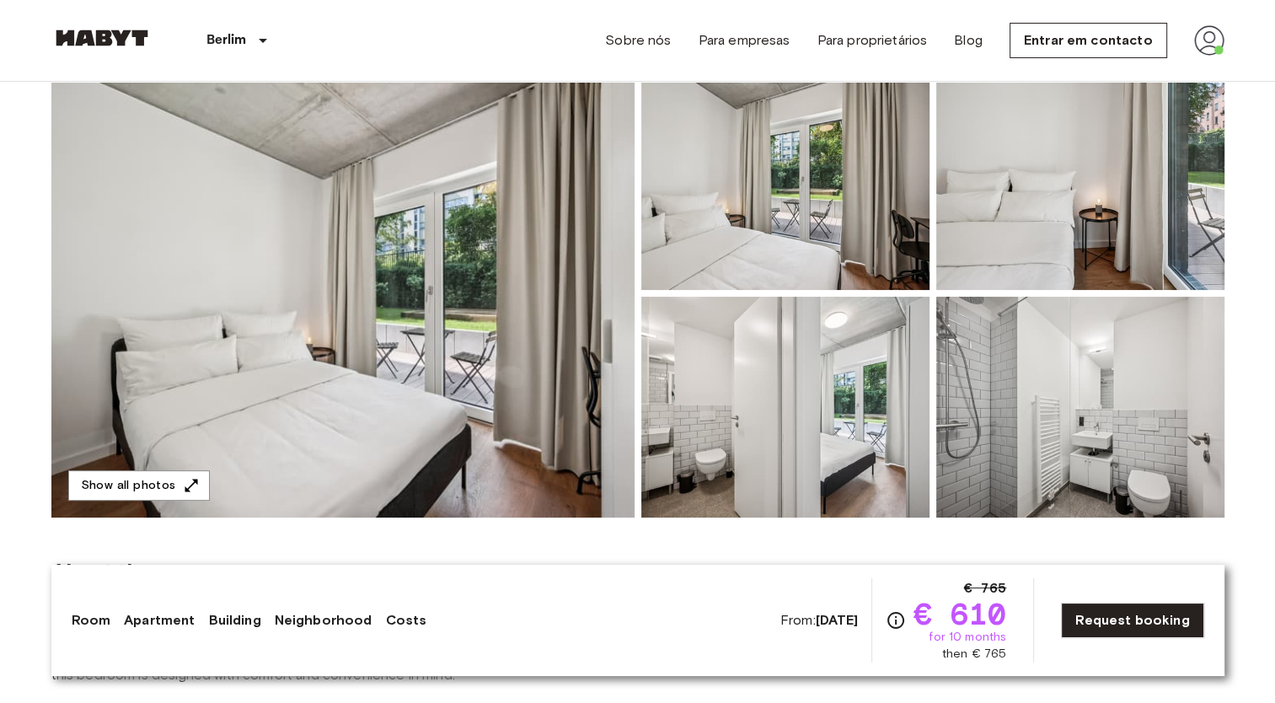
scroll to position [169, 0]
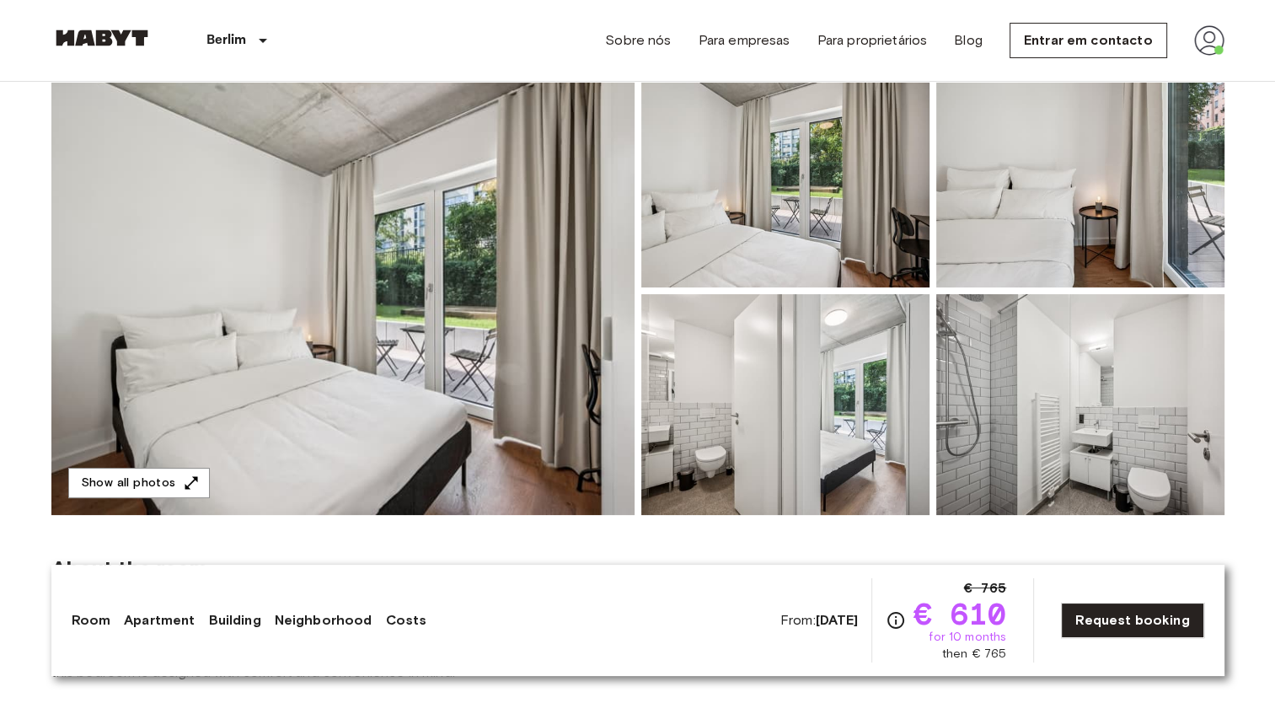
click at [528, 352] on img at bounding box center [342, 291] width 583 height 448
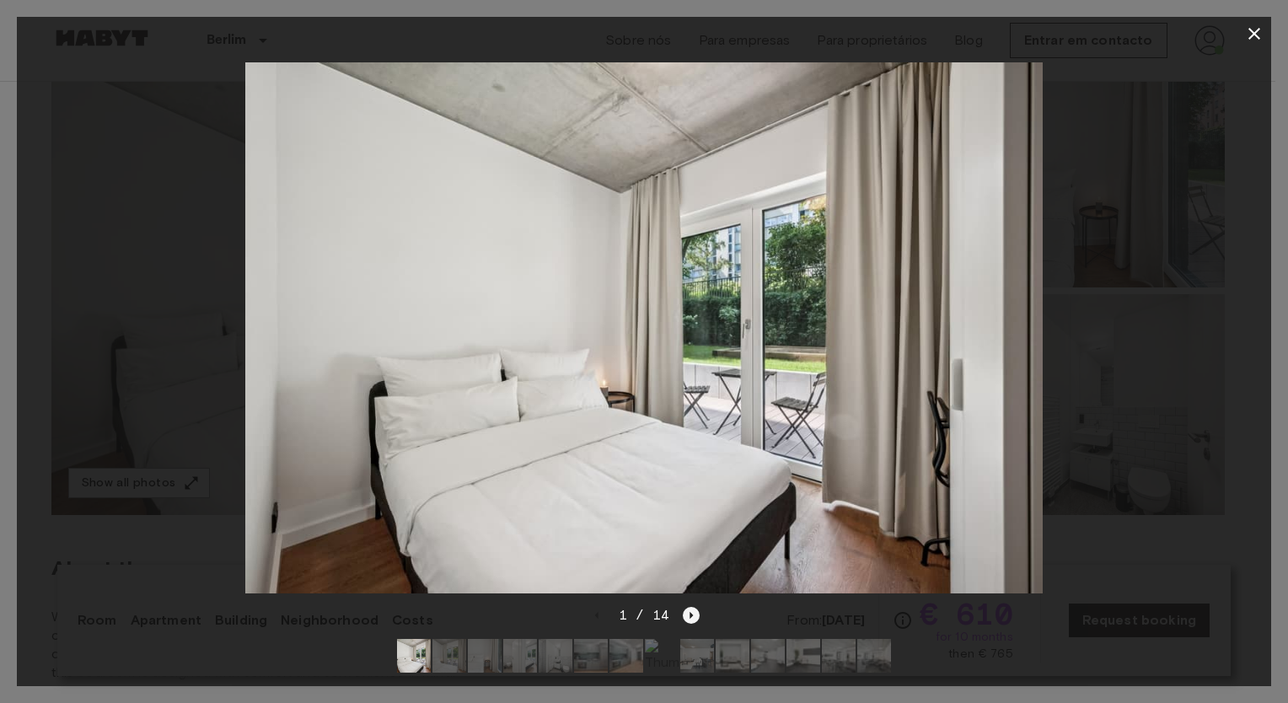
click at [689, 607] on icon "Next image" at bounding box center [691, 615] width 17 height 17
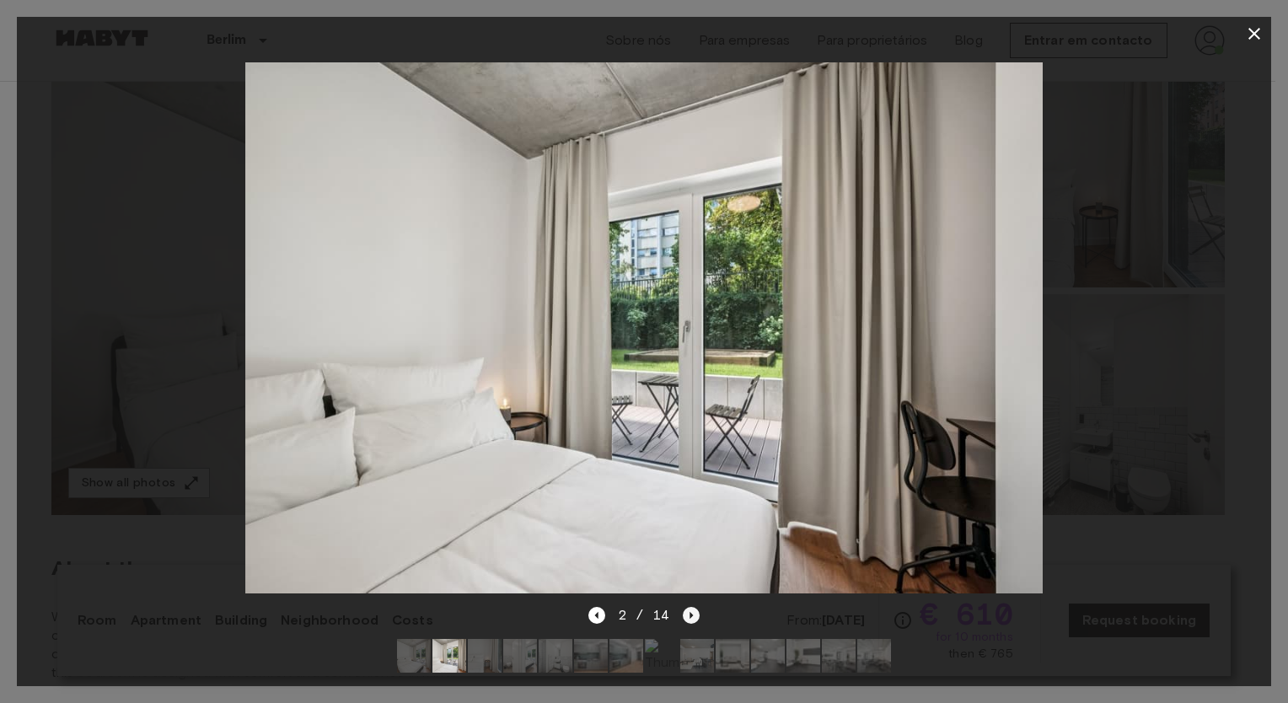
click at [689, 607] on icon "Next image" at bounding box center [691, 615] width 17 height 17
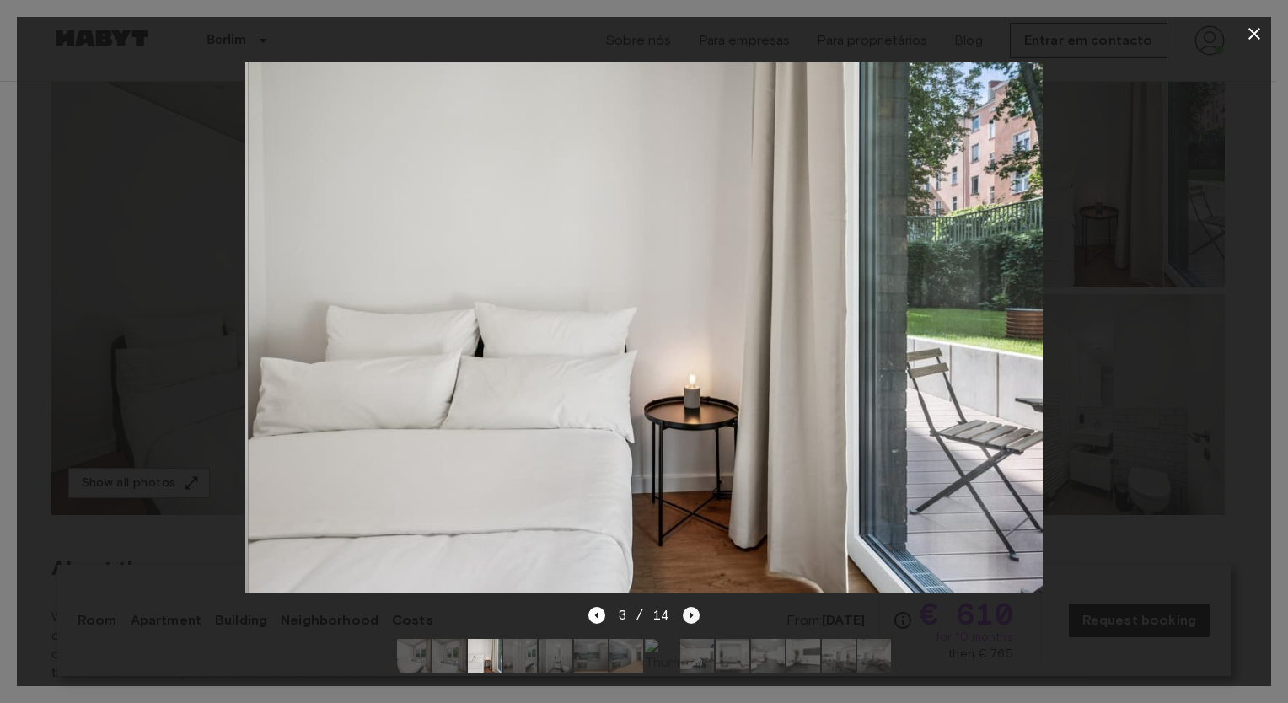
click at [689, 607] on icon "Next image" at bounding box center [691, 615] width 17 height 17
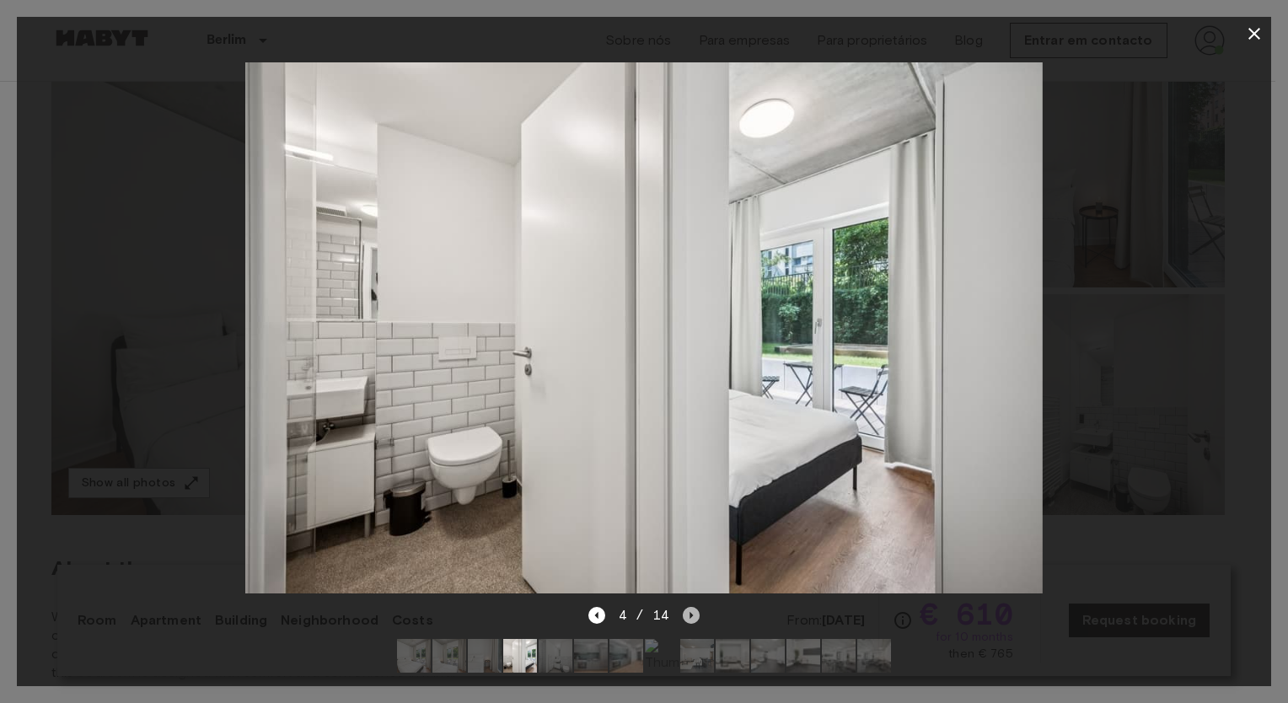
click at [689, 607] on icon "Next image" at bounding box center [691, 615] width 17 height 17
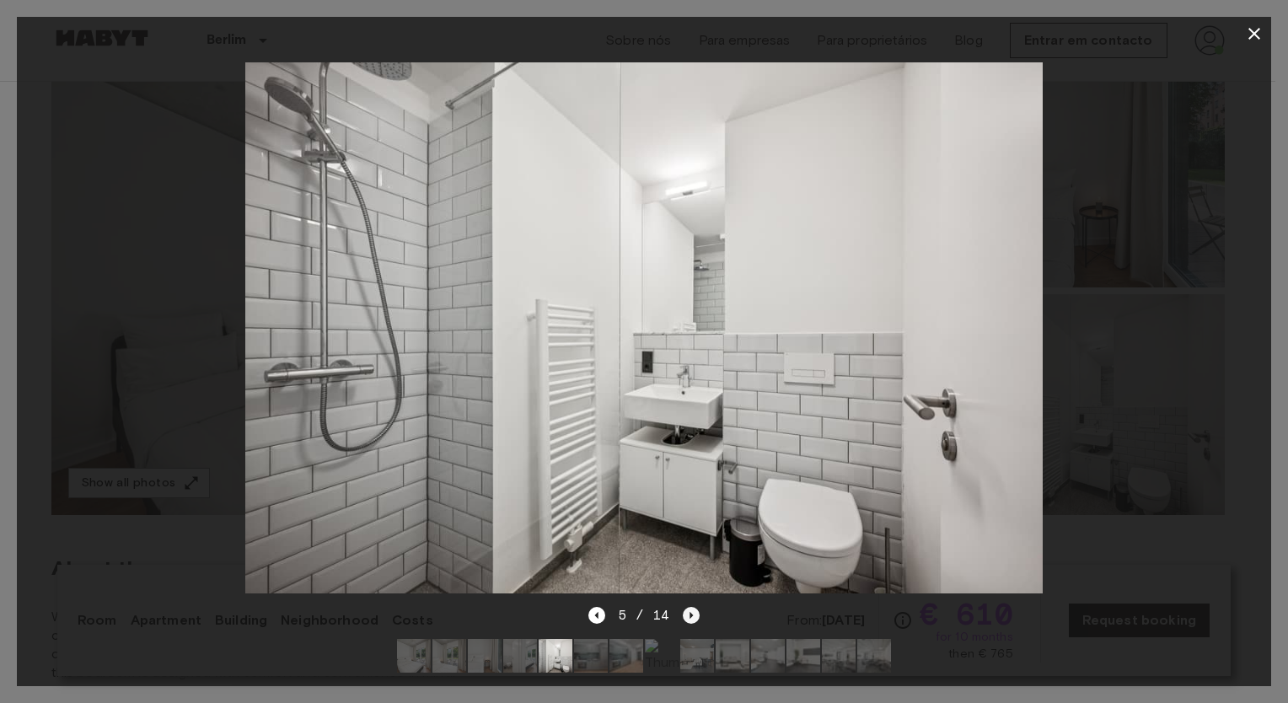
click at [689, 607] on icon "Next image" at bounding box center [691, 615] width 17 height 17
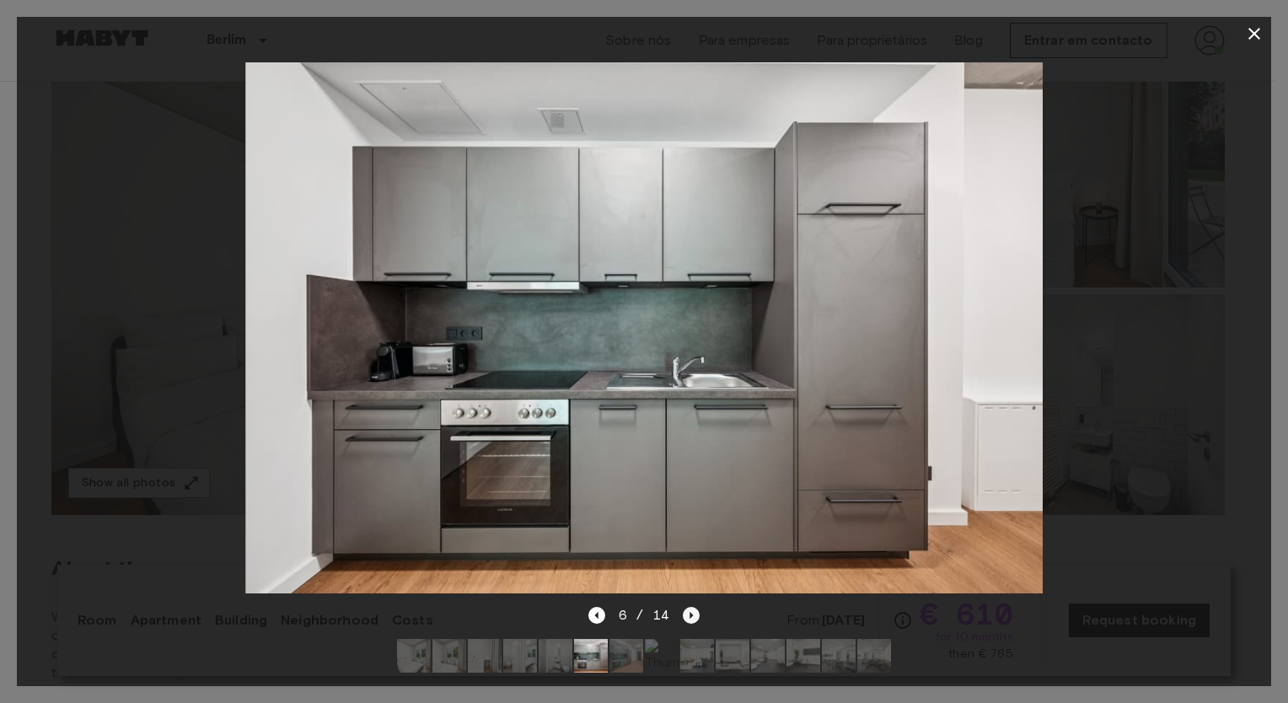
click at [689, 607] on icon "Next image" at bounding box center [691, 615] width 17 height 17
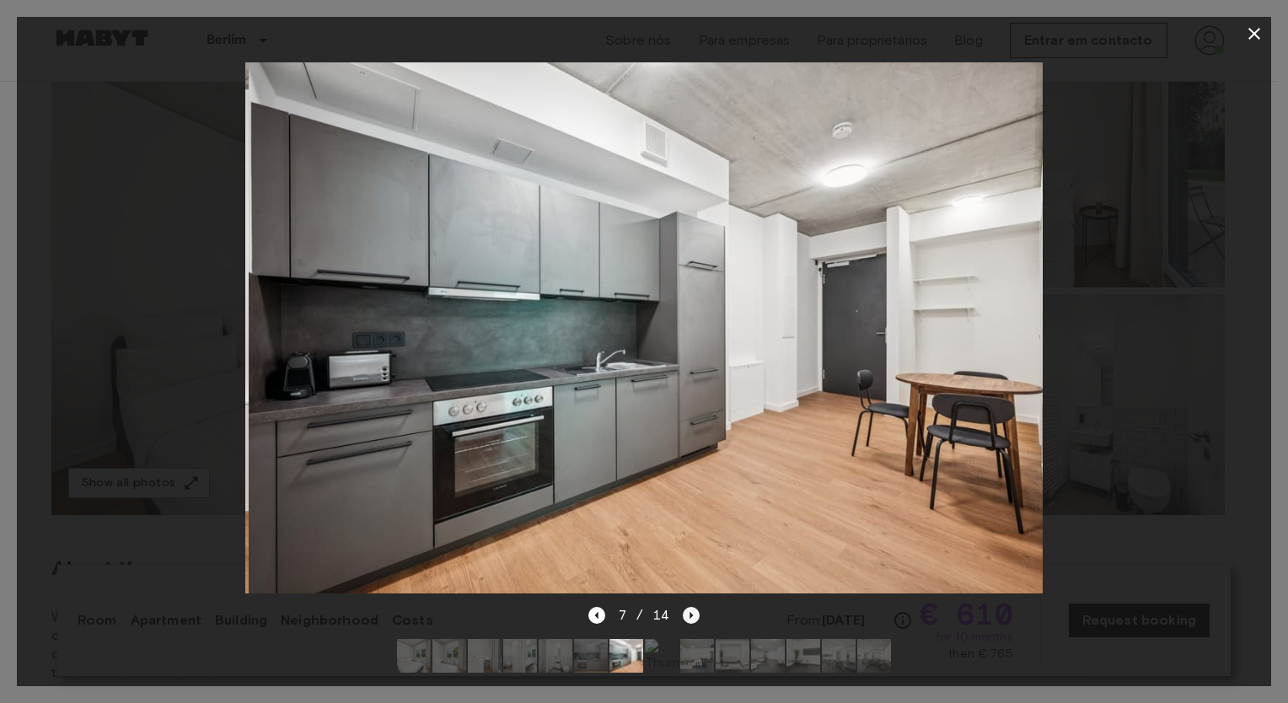
click at [689, 607] on icon "Next image" at bounding box center [691, 615] width 17 height 17
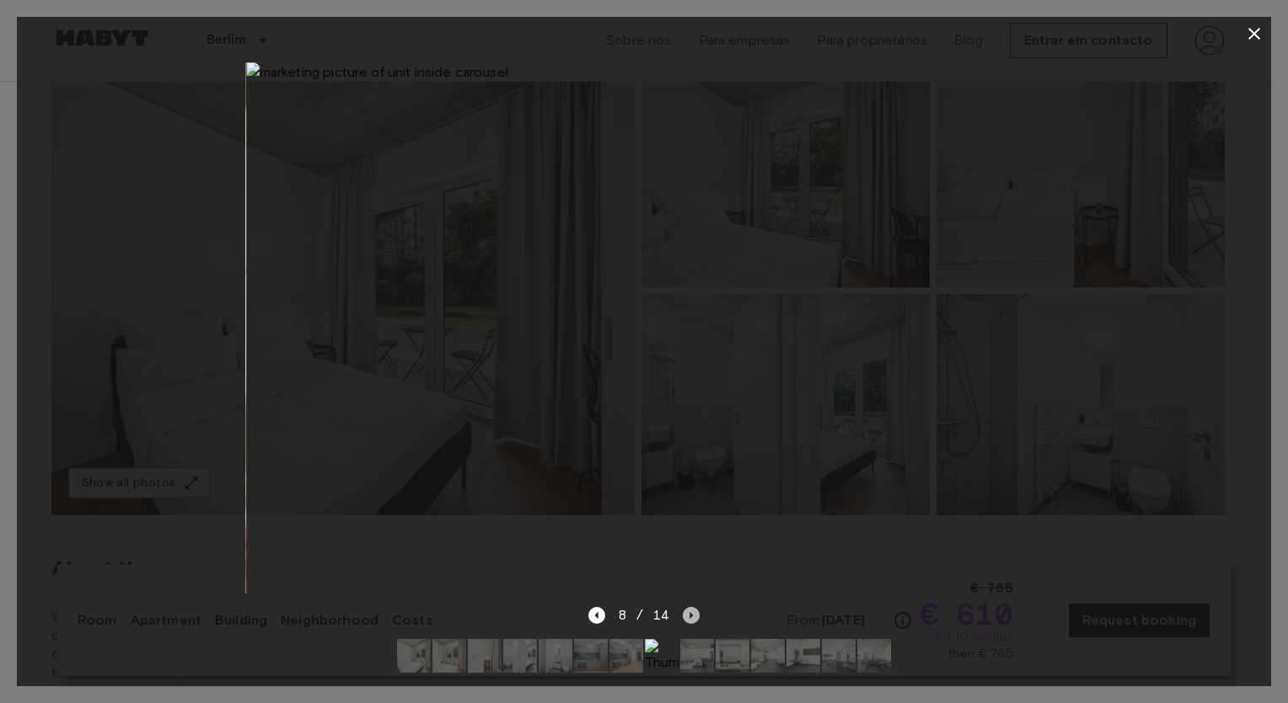
click at [689, 607] on icon "Next image" at bounding box center [691, 615] width 17 height 17
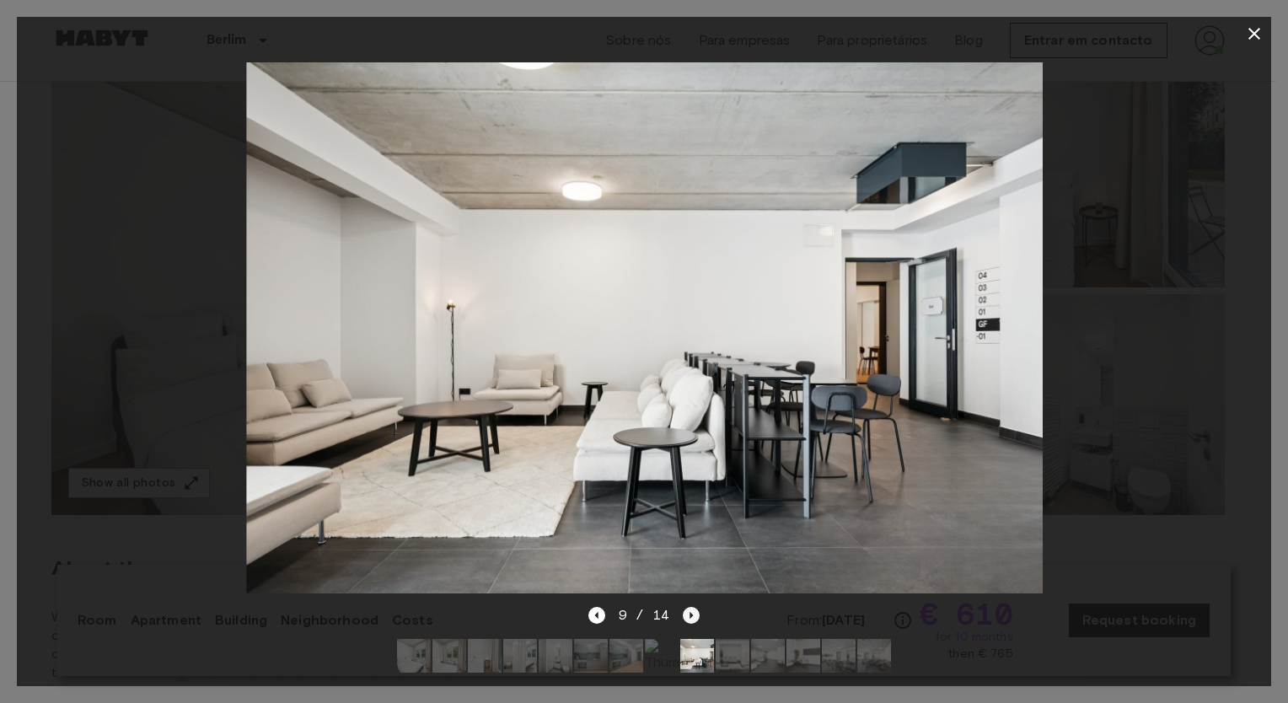
click at [689, 607] on icon "Next image" at bounding box center [691, 615] width 17 height 17
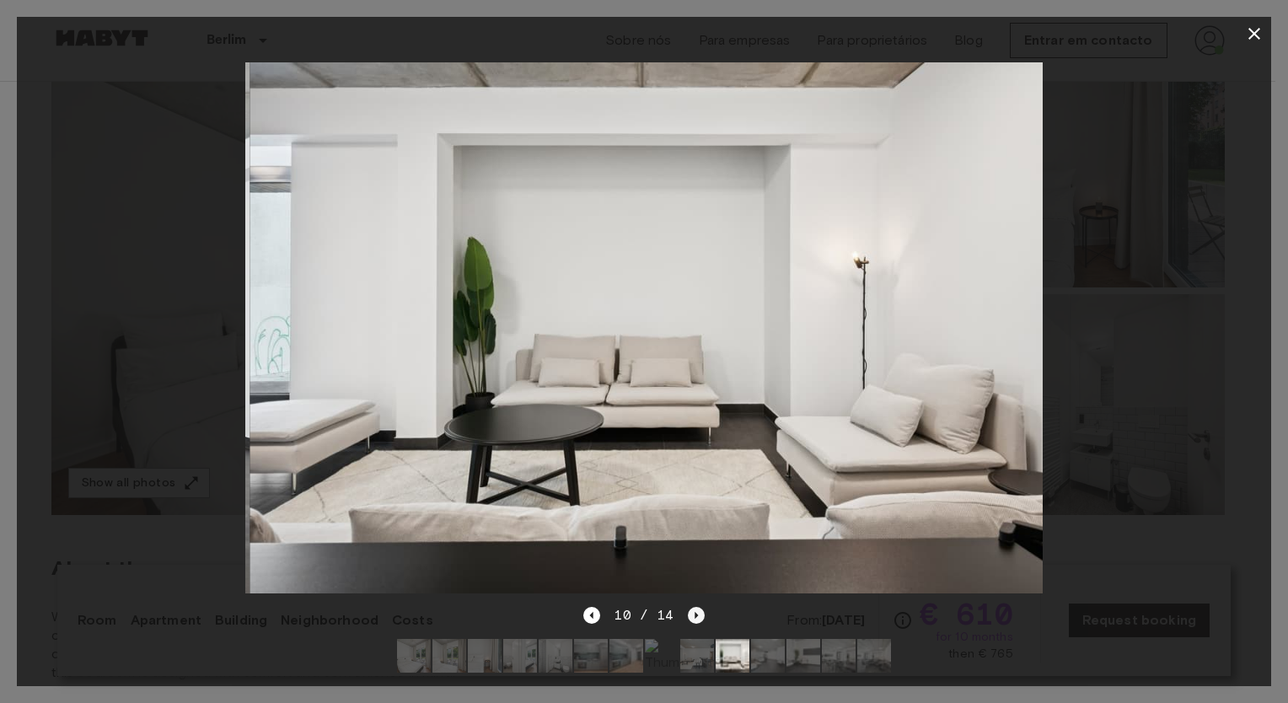
click at [689, 607] on icon "Next image" at bounding box center [696, 615] width 17 height 17
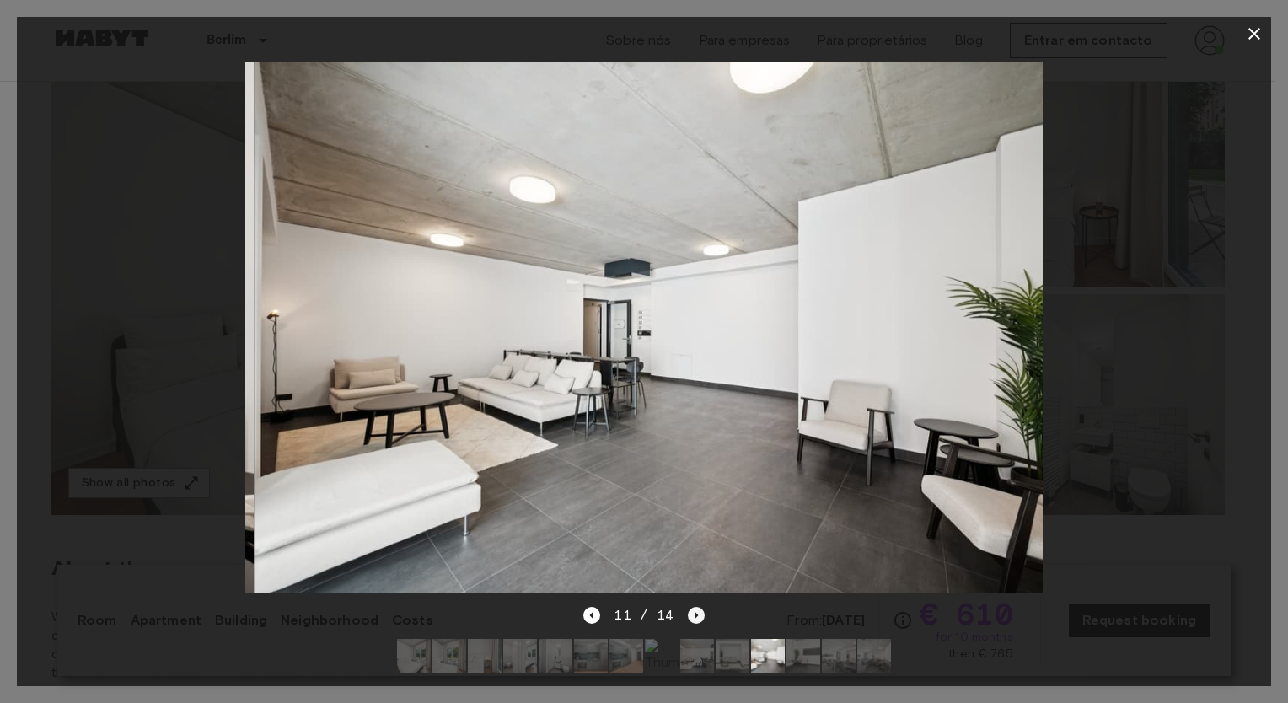
click at [689, 607] on icon "Next image" at bounding box center [696, 615] width 17 height 17
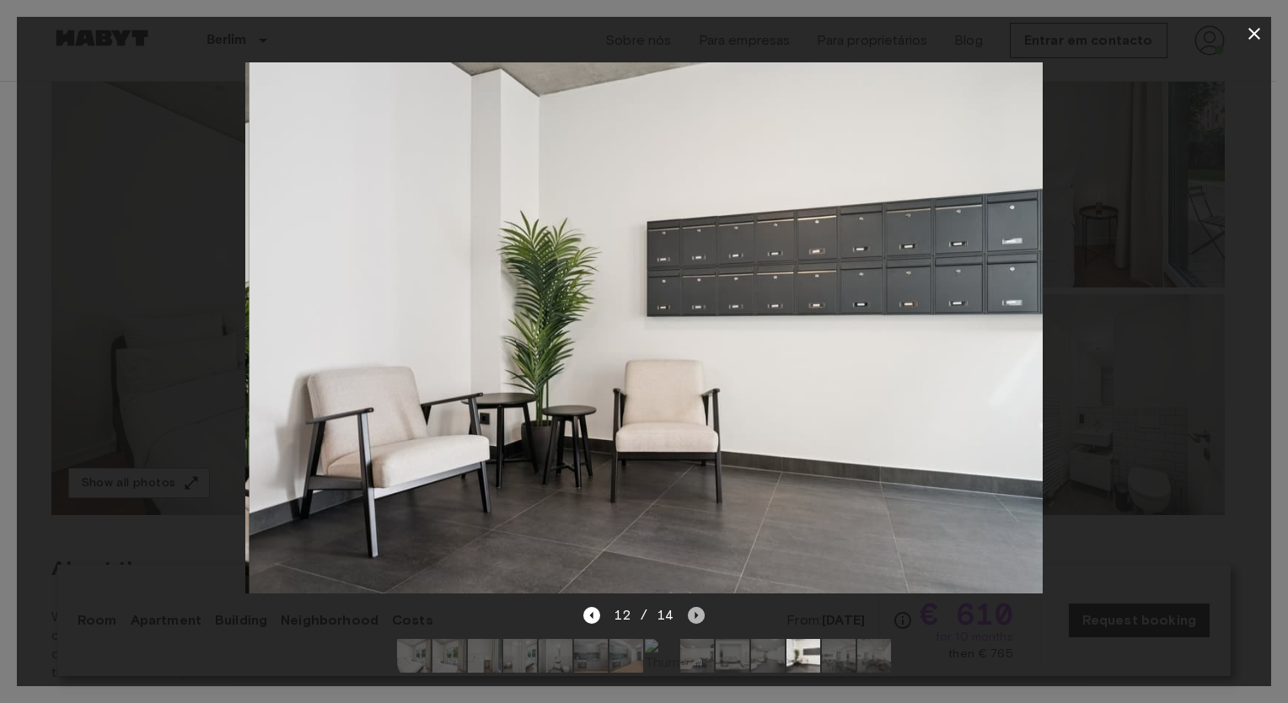
click at [689, 607] on icon "Next image" at bounding box center [696, 615] width 17 height 17
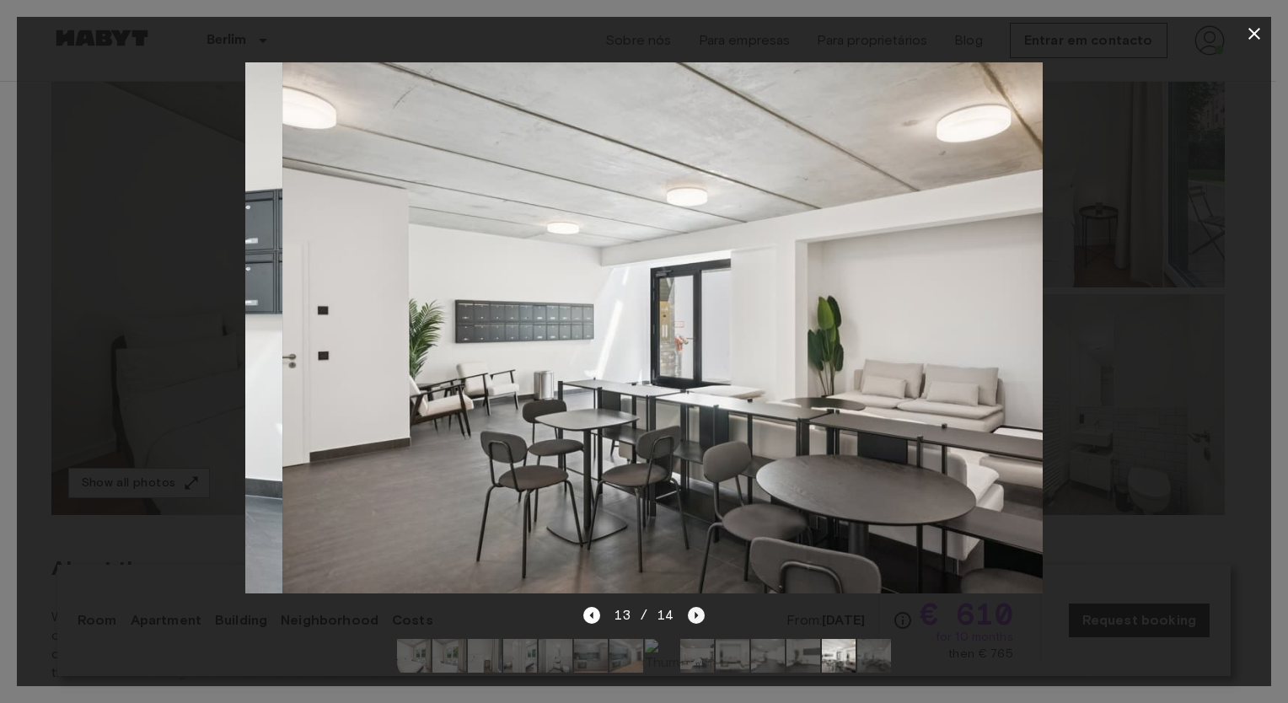
click at [689, 607] on icon "Next image" at bounding box center [696, 615] width 17 height 17
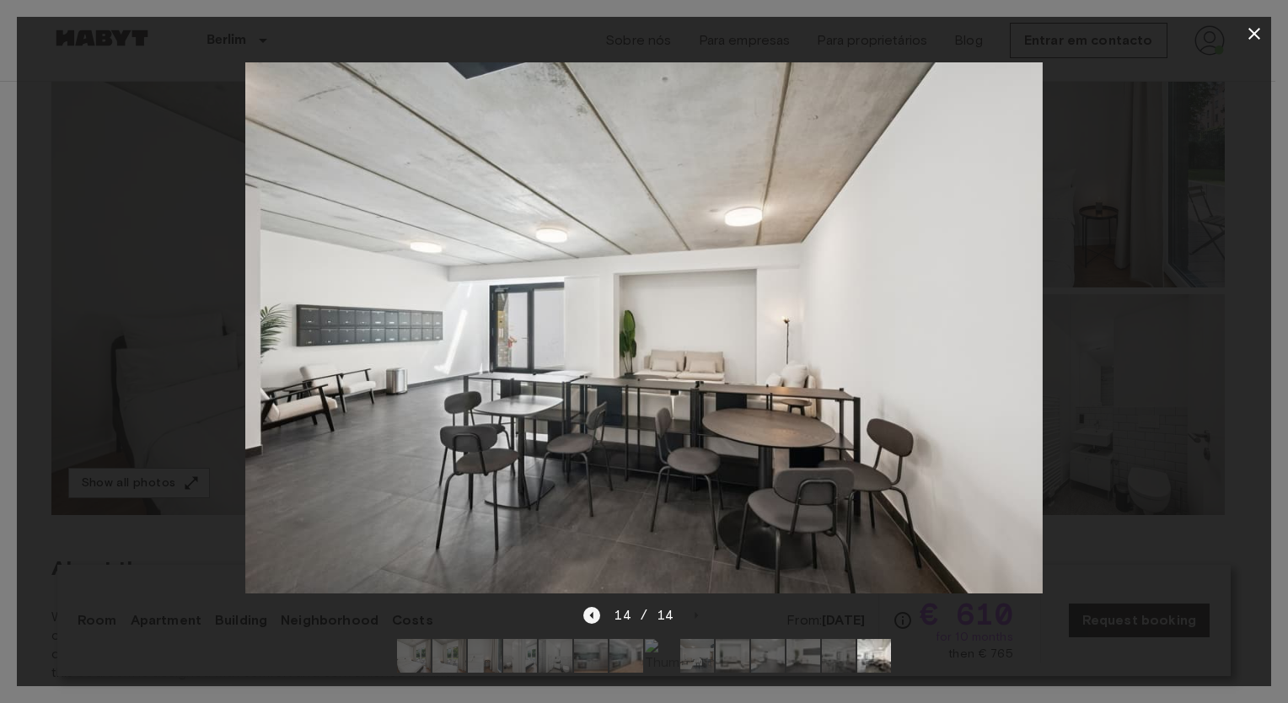
click at [597, 607] on icon "Previous image" at bounding box center [591, 615] width 17 height 17
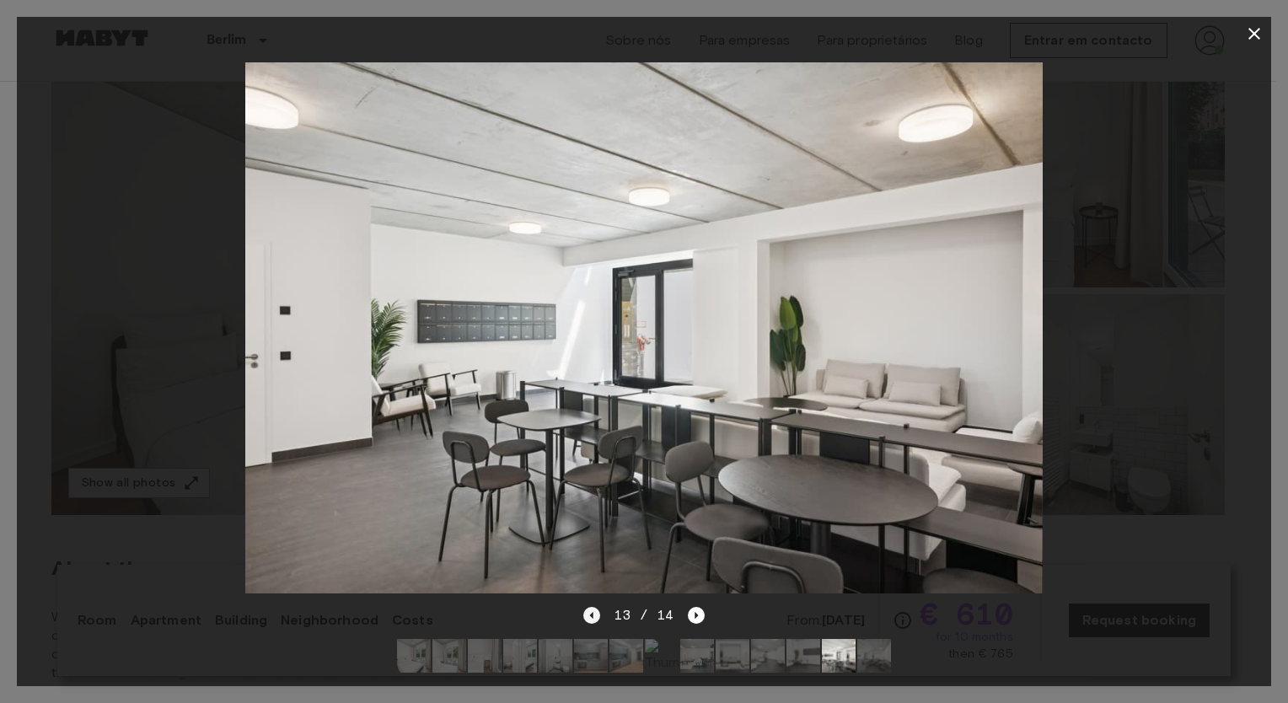
click at [597, 607] on icon "Previous image" at bounding box center [591, 615] width 17 height 17
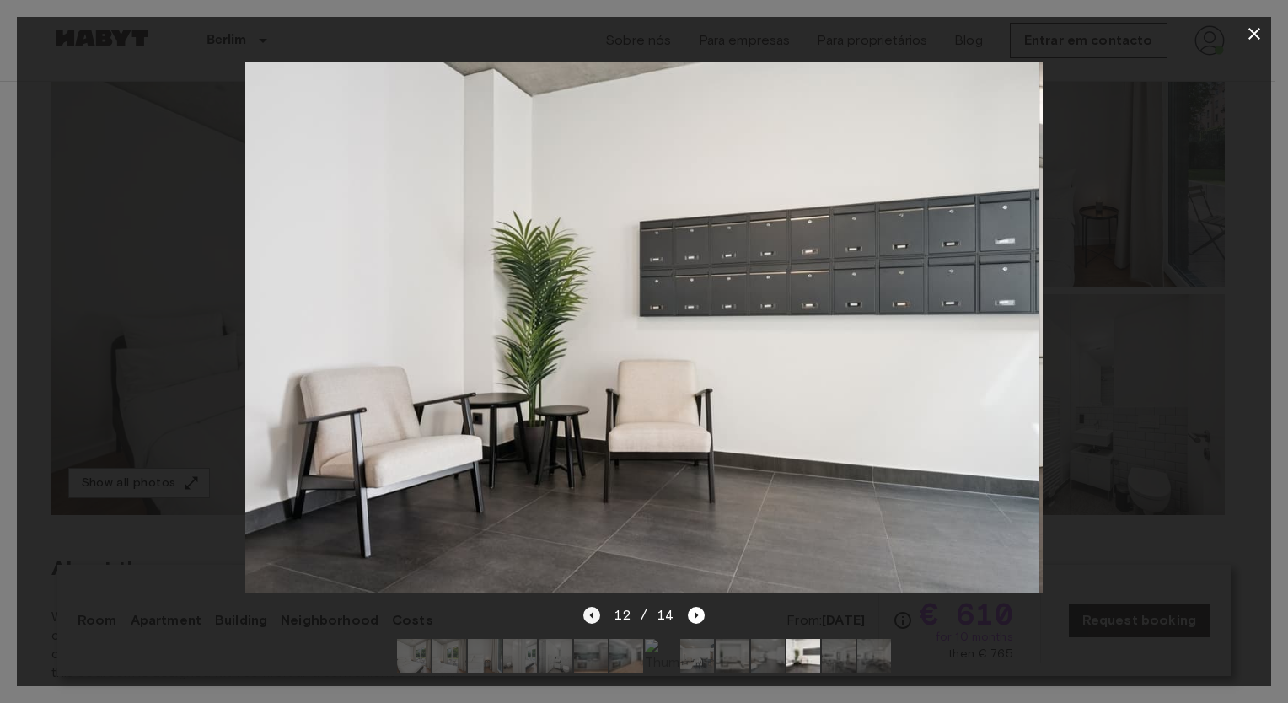
click at [597, 607] on icon "Previous image" at bounding box center [591, 615] width 17 height 17
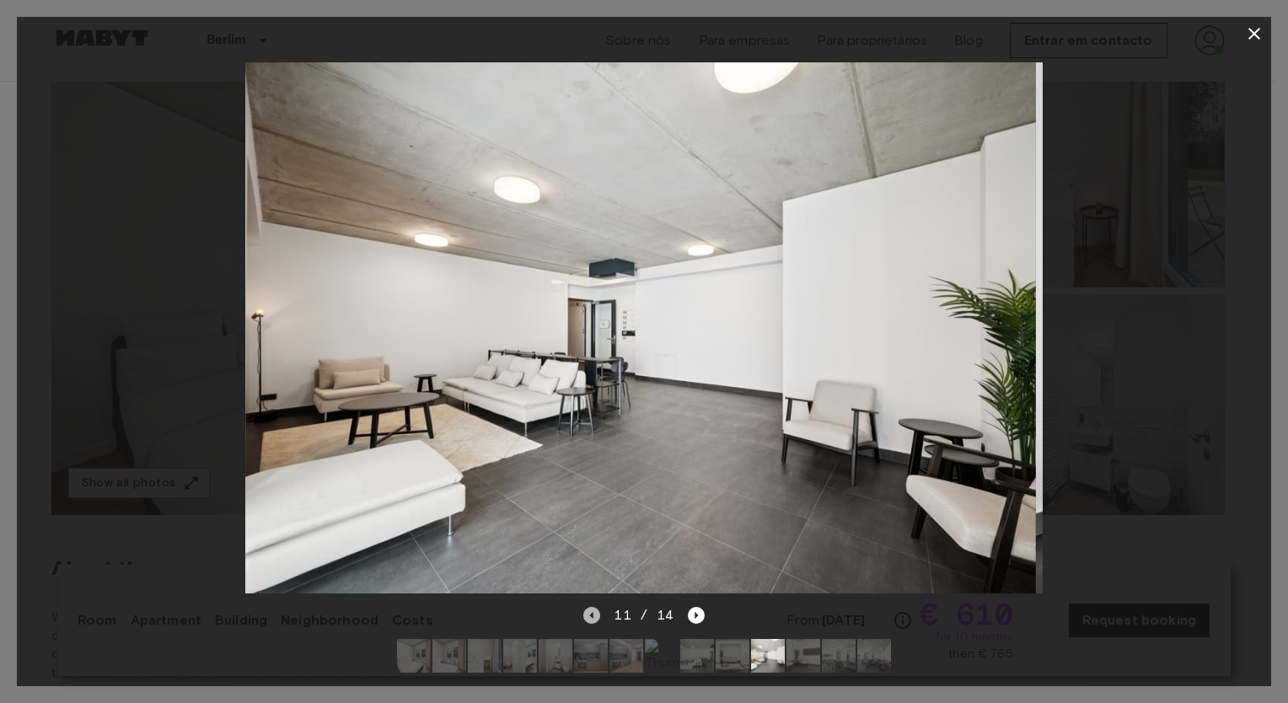
click at [597, 607] on icon "Previous image" at bounding box center [591, 615] width 17 height 17
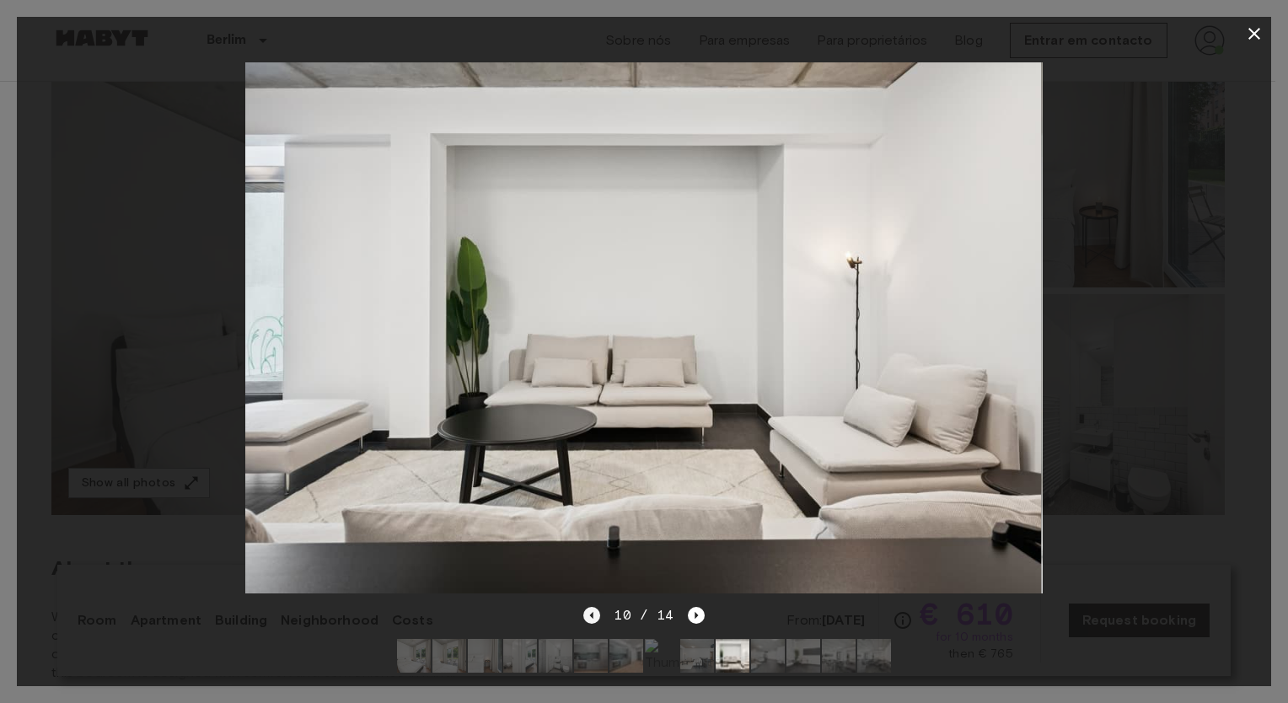
click at [597, 607] on icon "Previous image" at bounding box center [591, 615] width 17 height 17
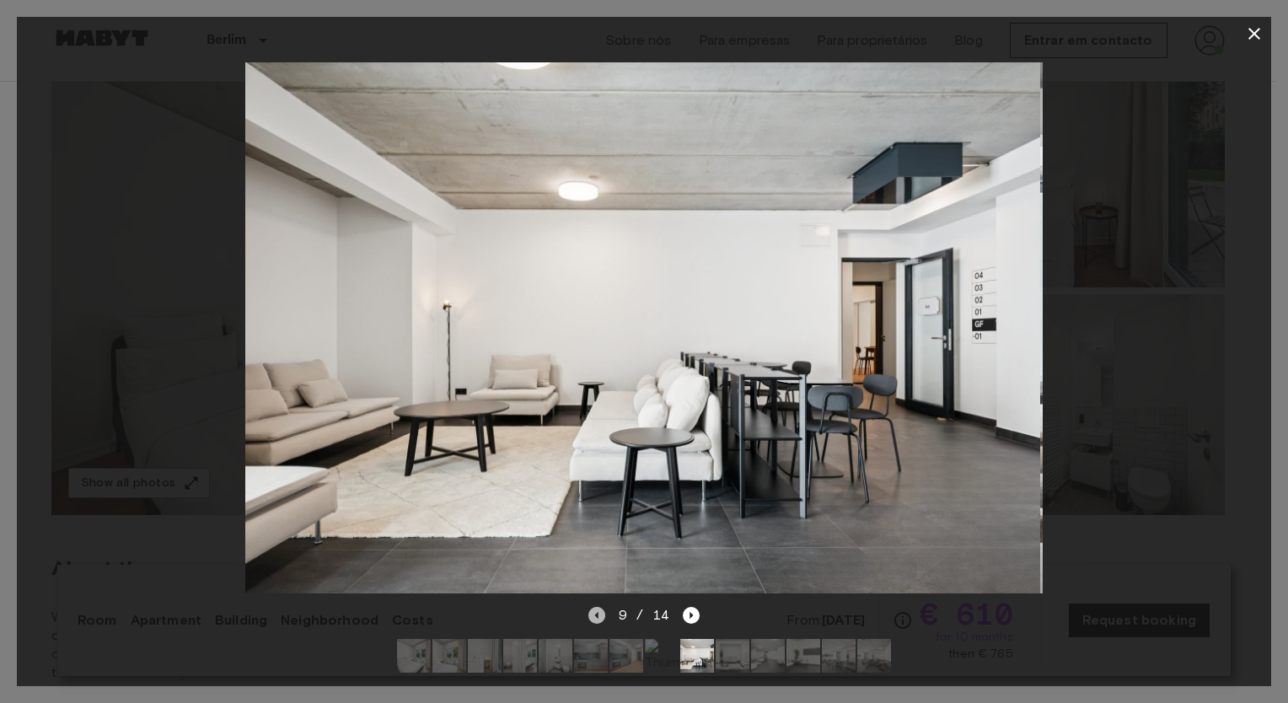
click at [597, 607] on icon "Previous image" at bounding box center [596, 615] width 17 height 17
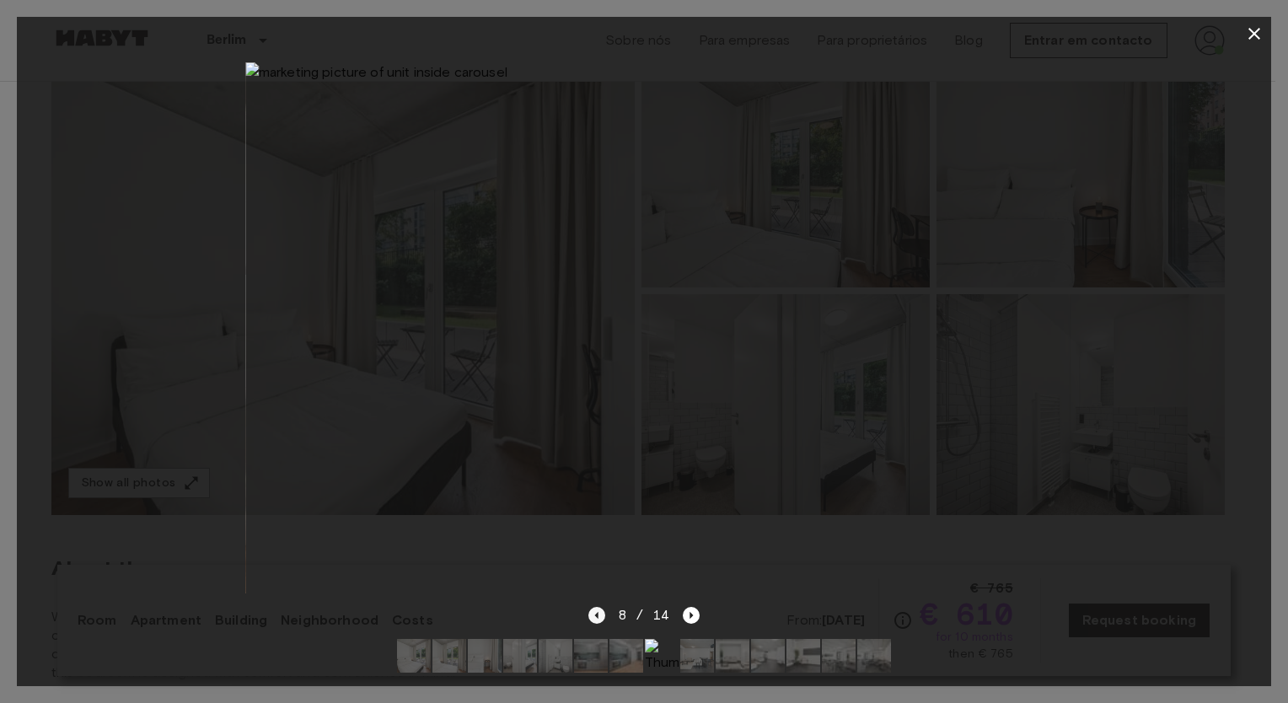
click at [597, 607] on icon "Previous image" at bounding box center [596, 615] width 17 height 17
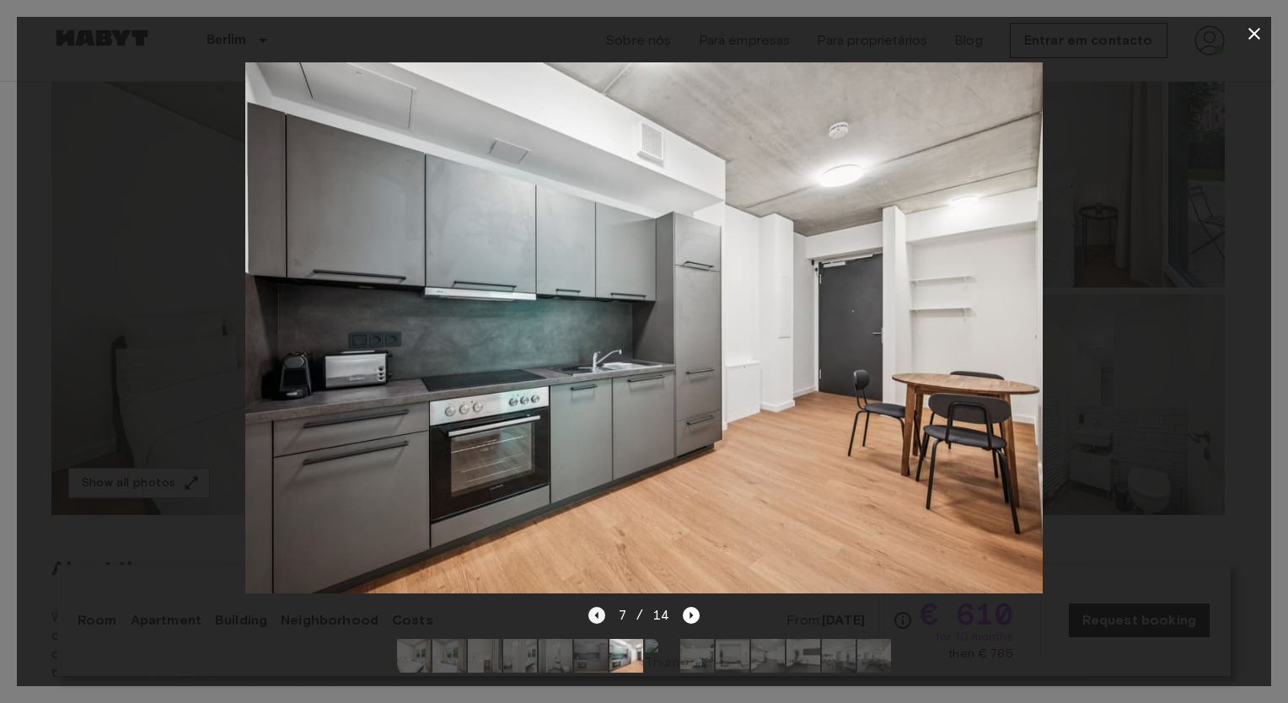
click at [597, 607] on icon "Previous image" at bounding box center [596, 615] width 17 height 17
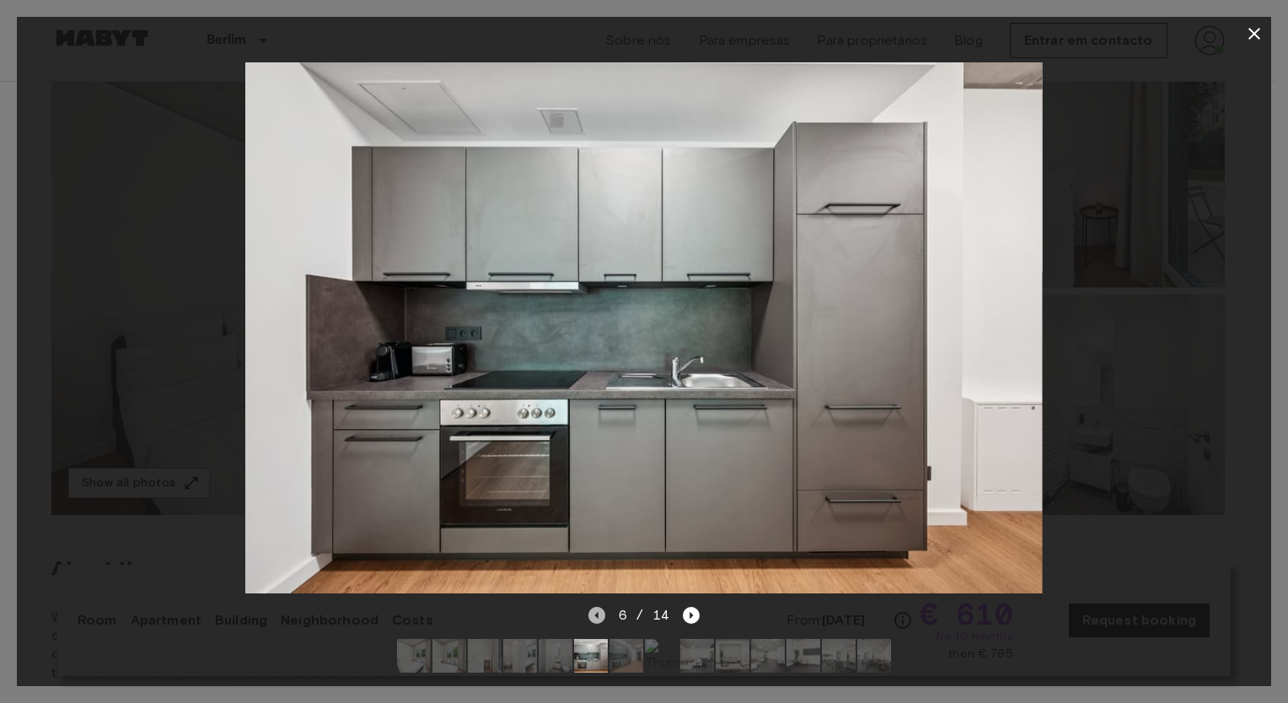
click at [597, 607] on icon "Previous image" at bounding box center [596, 615] width 17 height 17
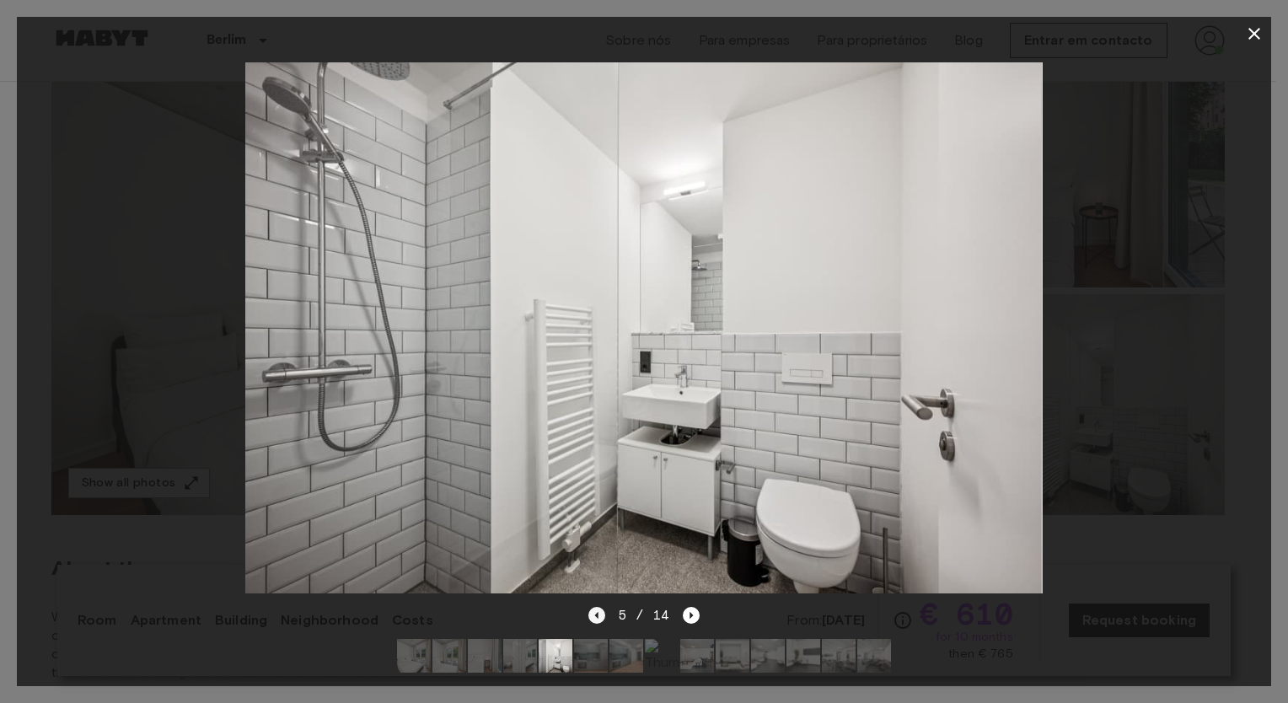
click at [597, 607] on icon "Previous image" at bounding box center [596, 615] width 17 height 17
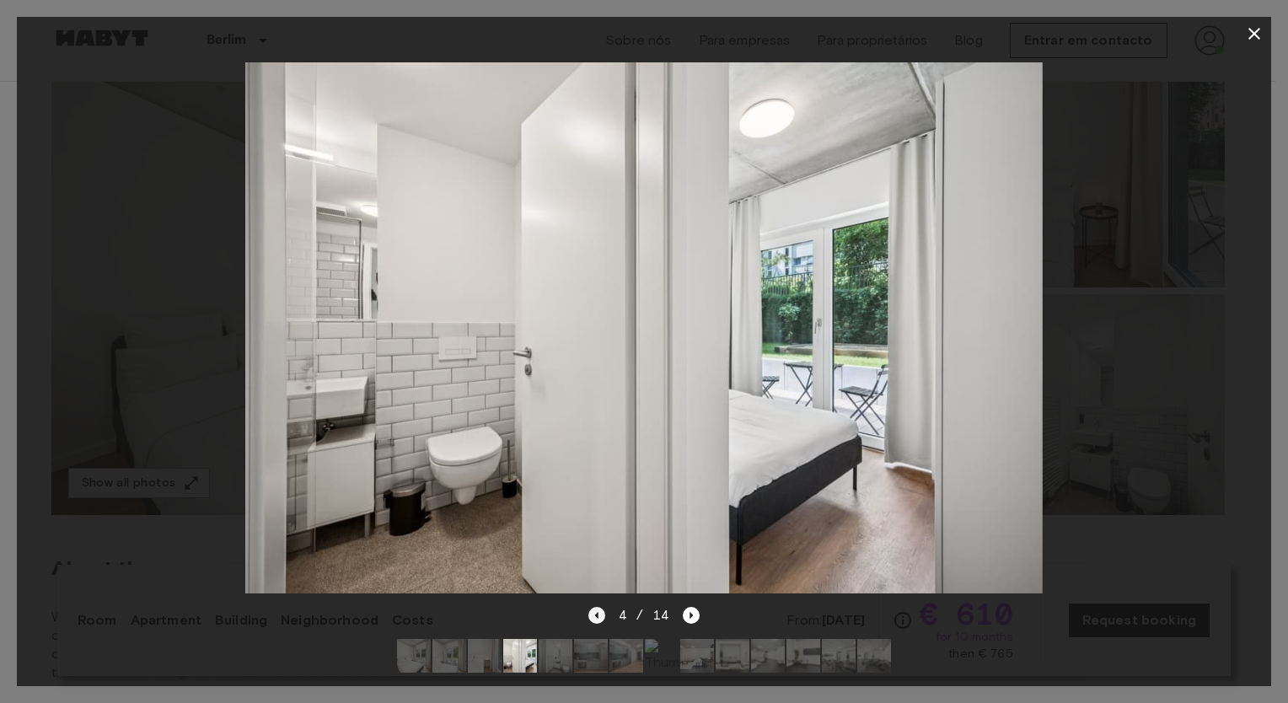
click at [597, 607] on icon "Previous image" at bounding box center [596, 615] width 17 height 17
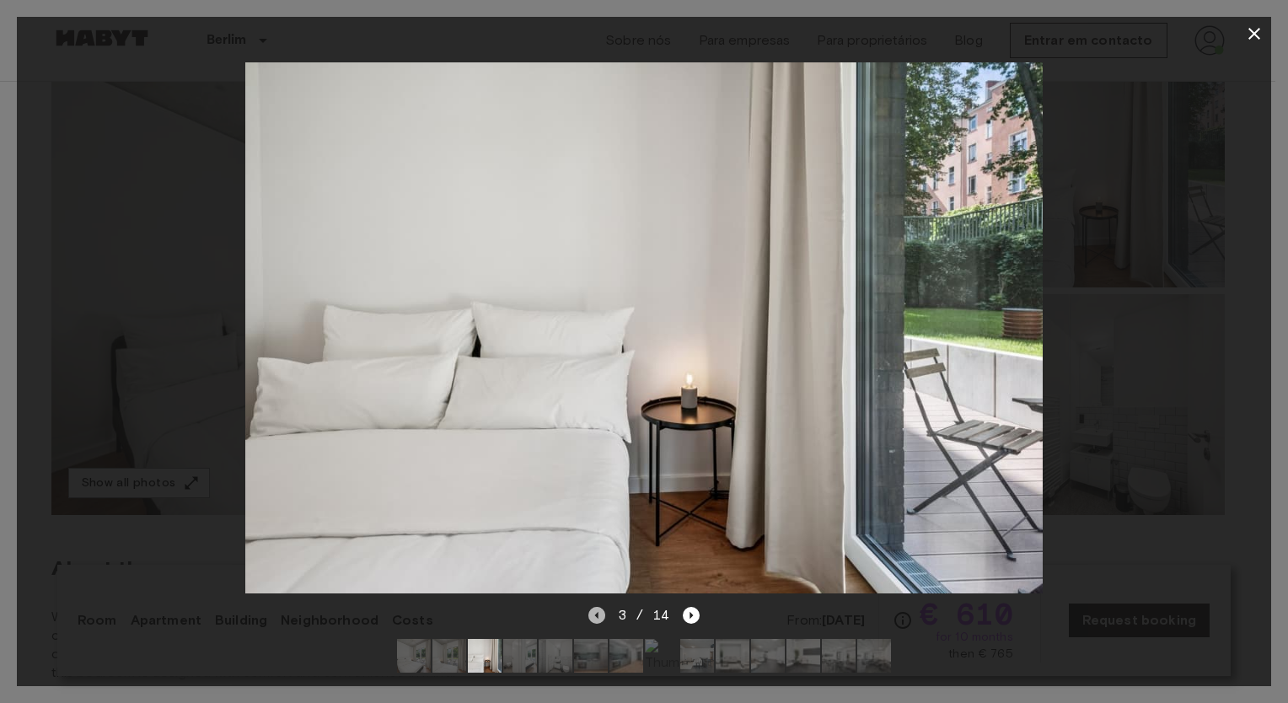
click at [597, 607] on icon "Previous image" at bounding box center [596, 615] width 17 height 17
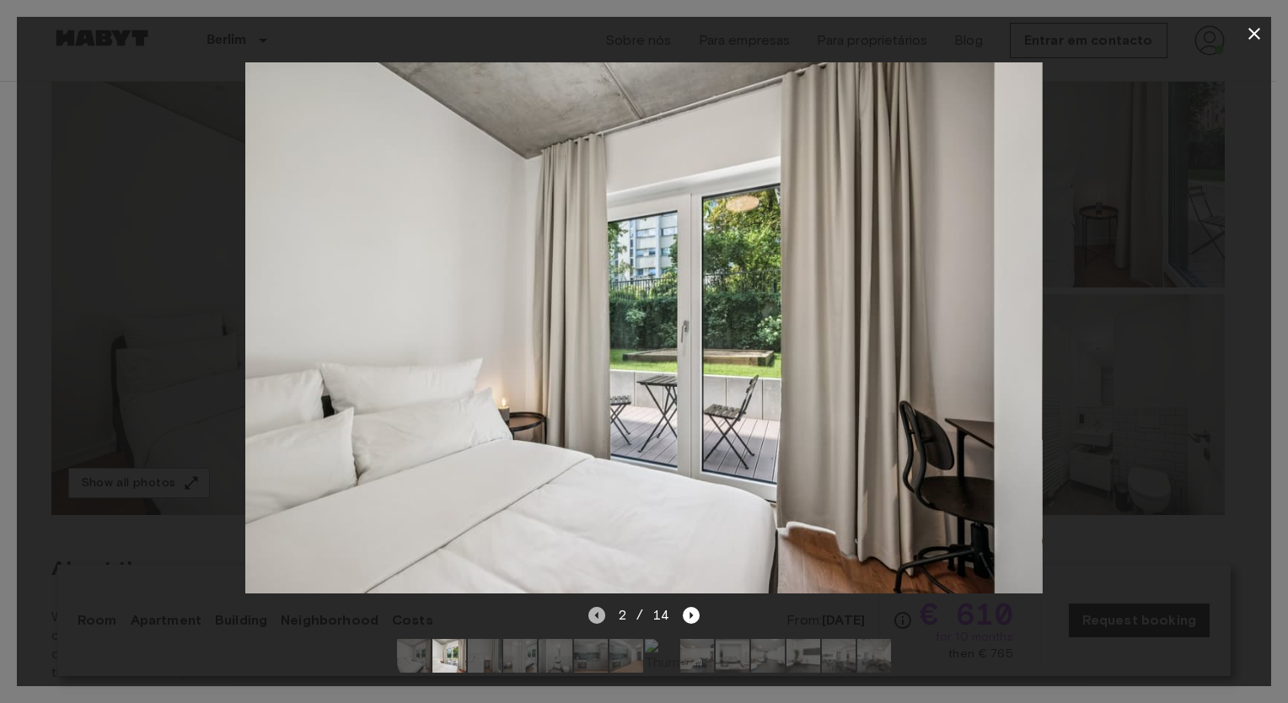
click at [597, 607] on icon "Previous image" at bounding box center [596, 615] width 17 height 17
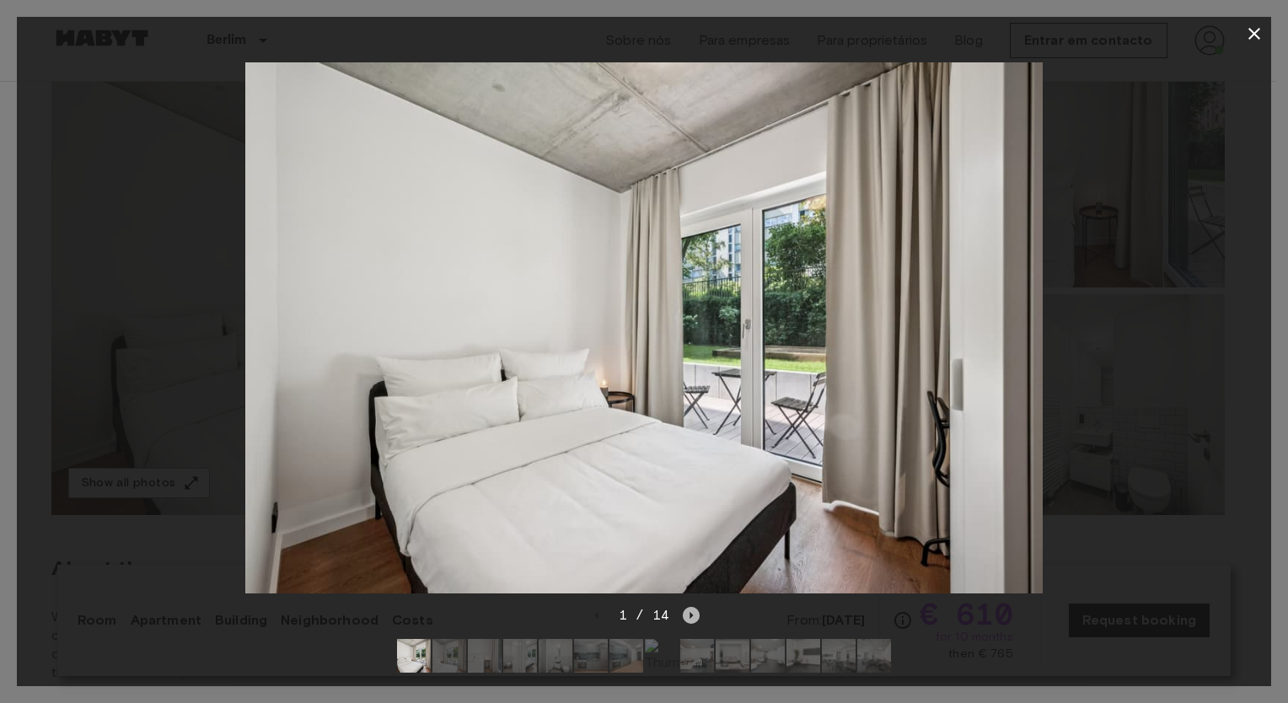
click at [694, 607] on icon "Next image" at bounding box center [691, 615] width 17 height 17
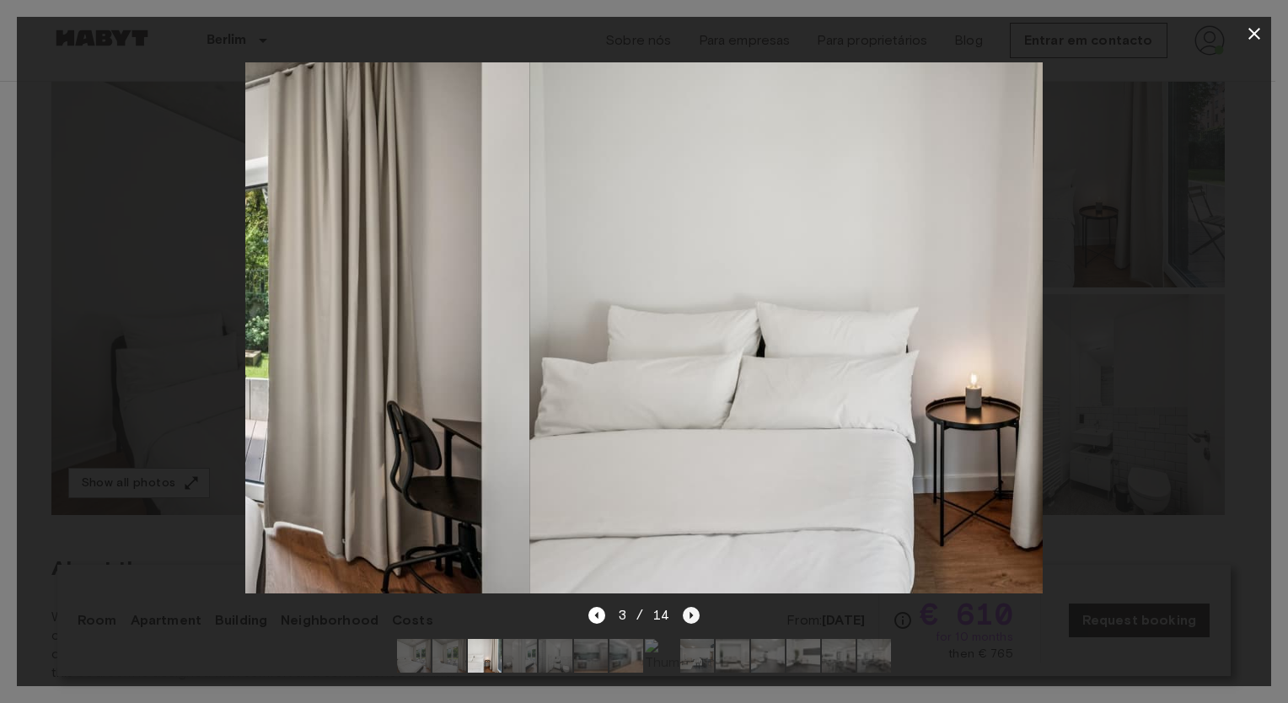
click at [694, 607] on icon "Next image" at bounding box center [691, 615] width 17 height 17
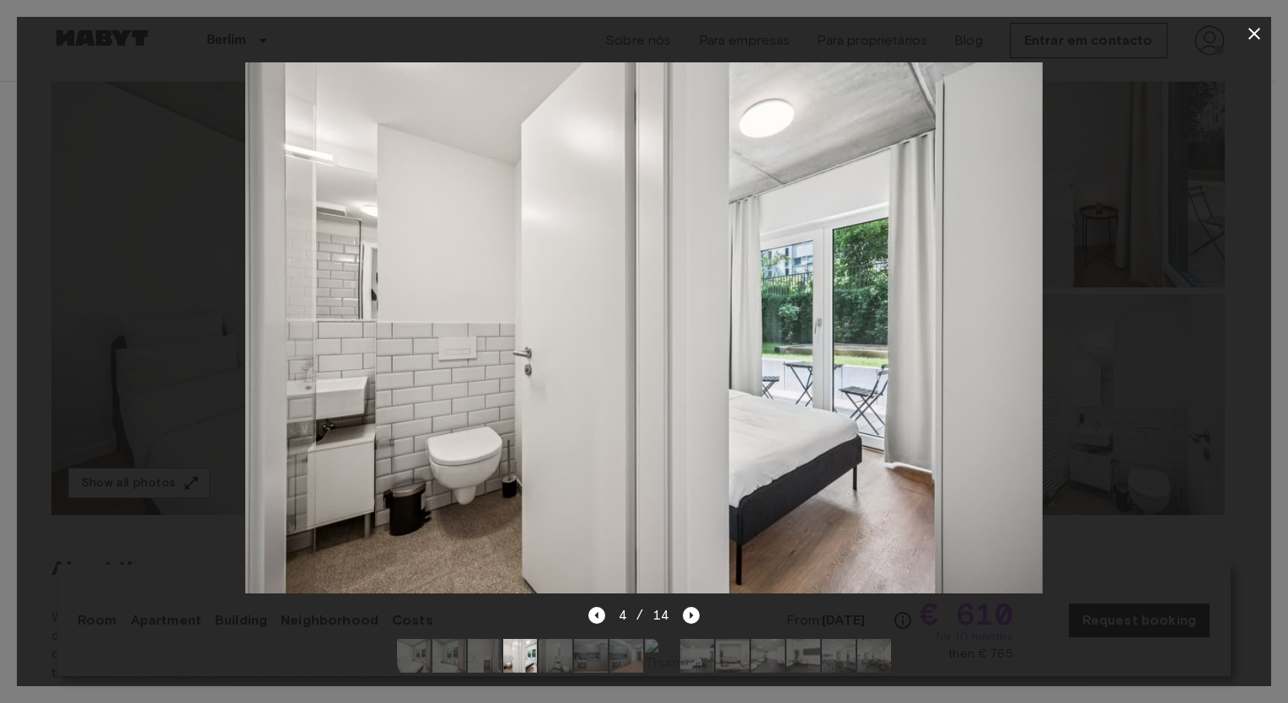
click at [1249, 40] on icon "button" at bounding box center [1254, 34] width 20 height 20
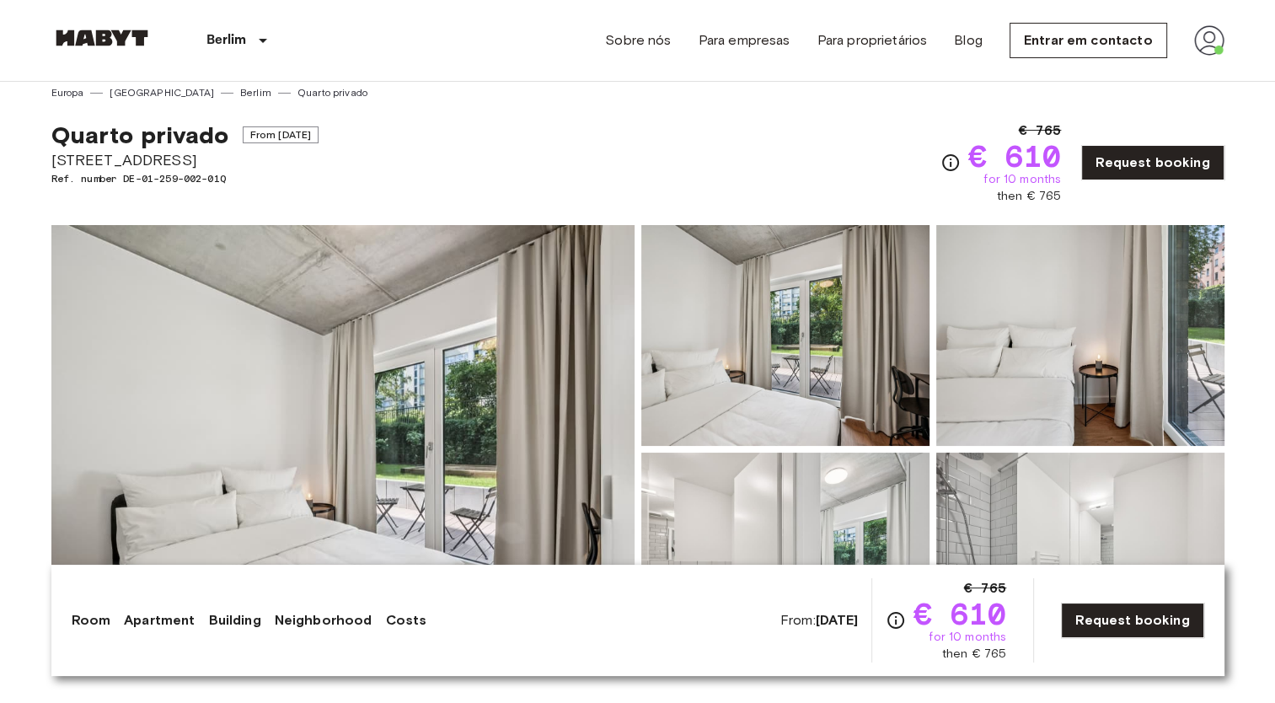
scroll to position [0, 0]
